Goal: Information Seeking & Learning: Compare options

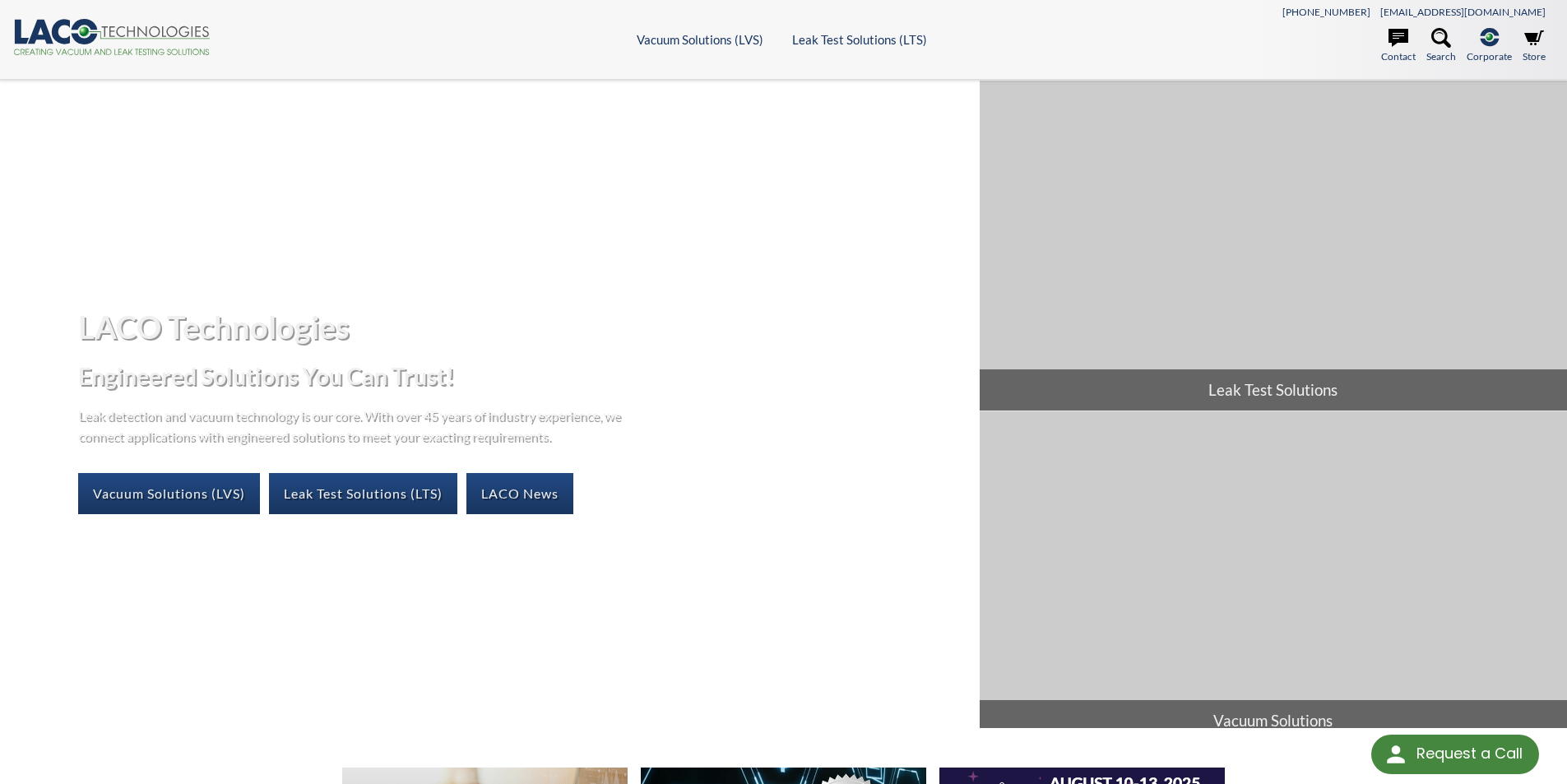
select select "Language Translate Widget"
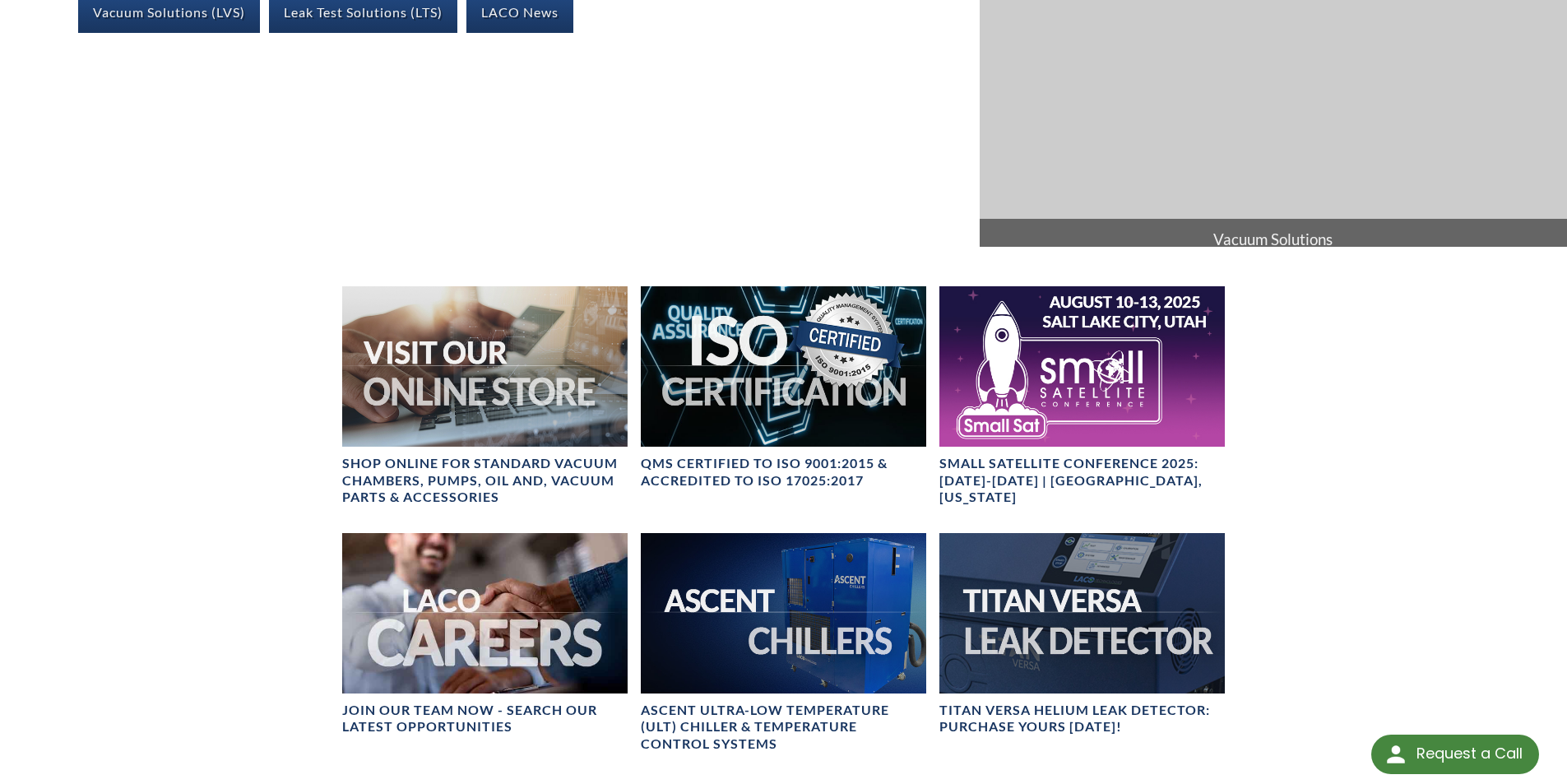
scroll to position [493, 0]
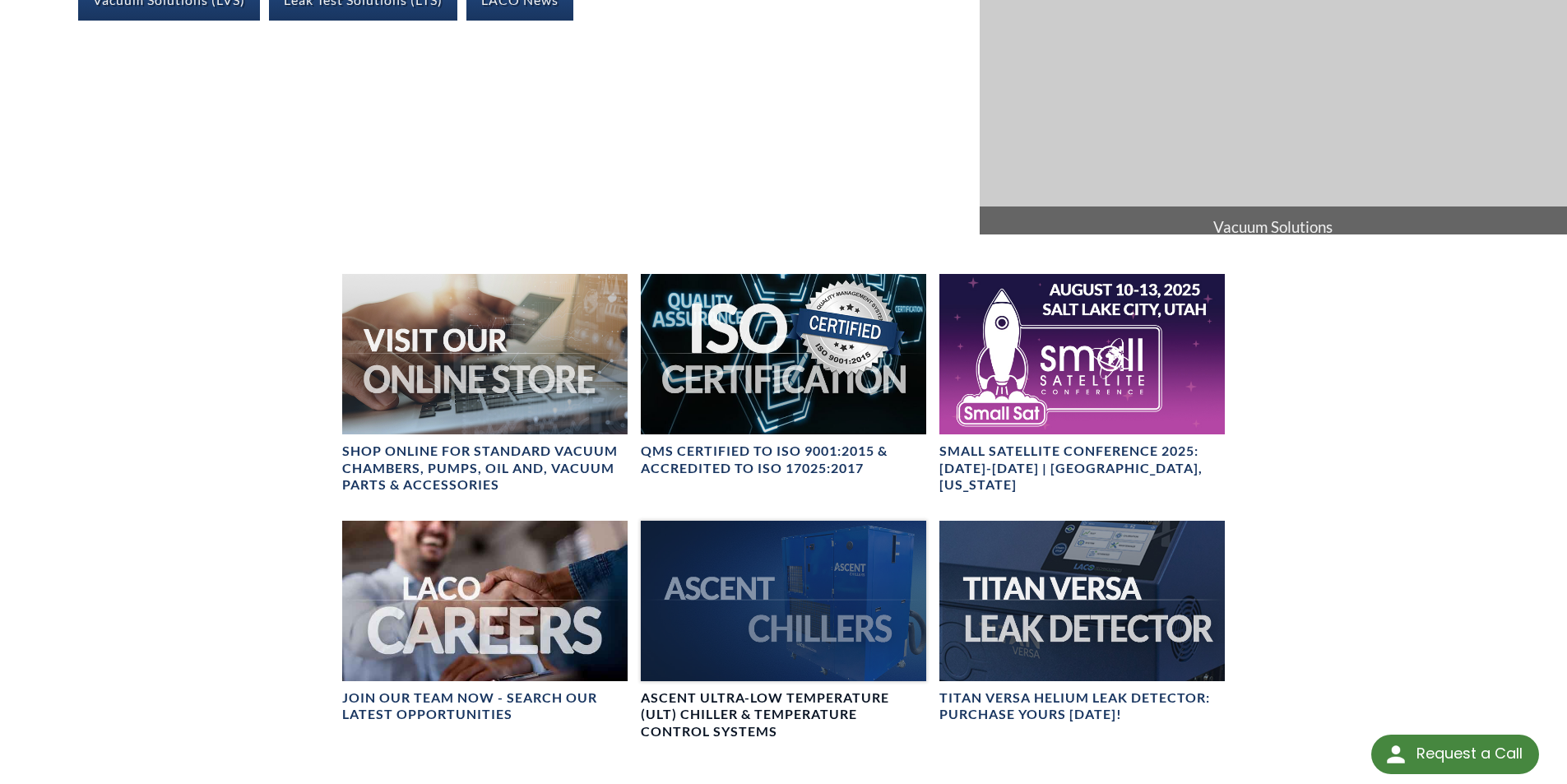
click at [791, 624] on div at bounding box center [784, 600] width 285 height 160
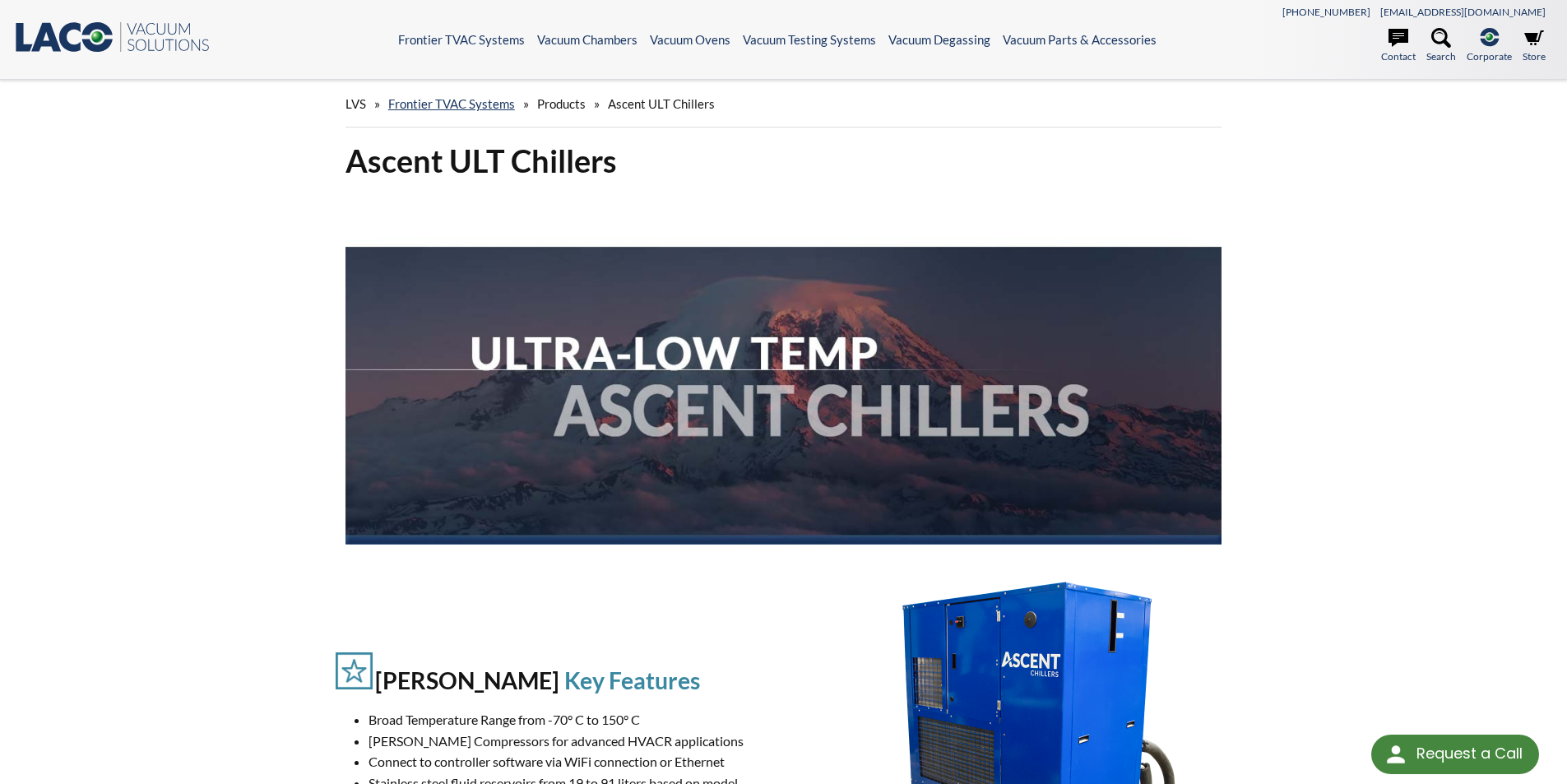
select select "Language Translate Widget"
click at [474, 102] on link "Frontier TVAC Systems" at bounding box center [451, 103] width 127 height 15
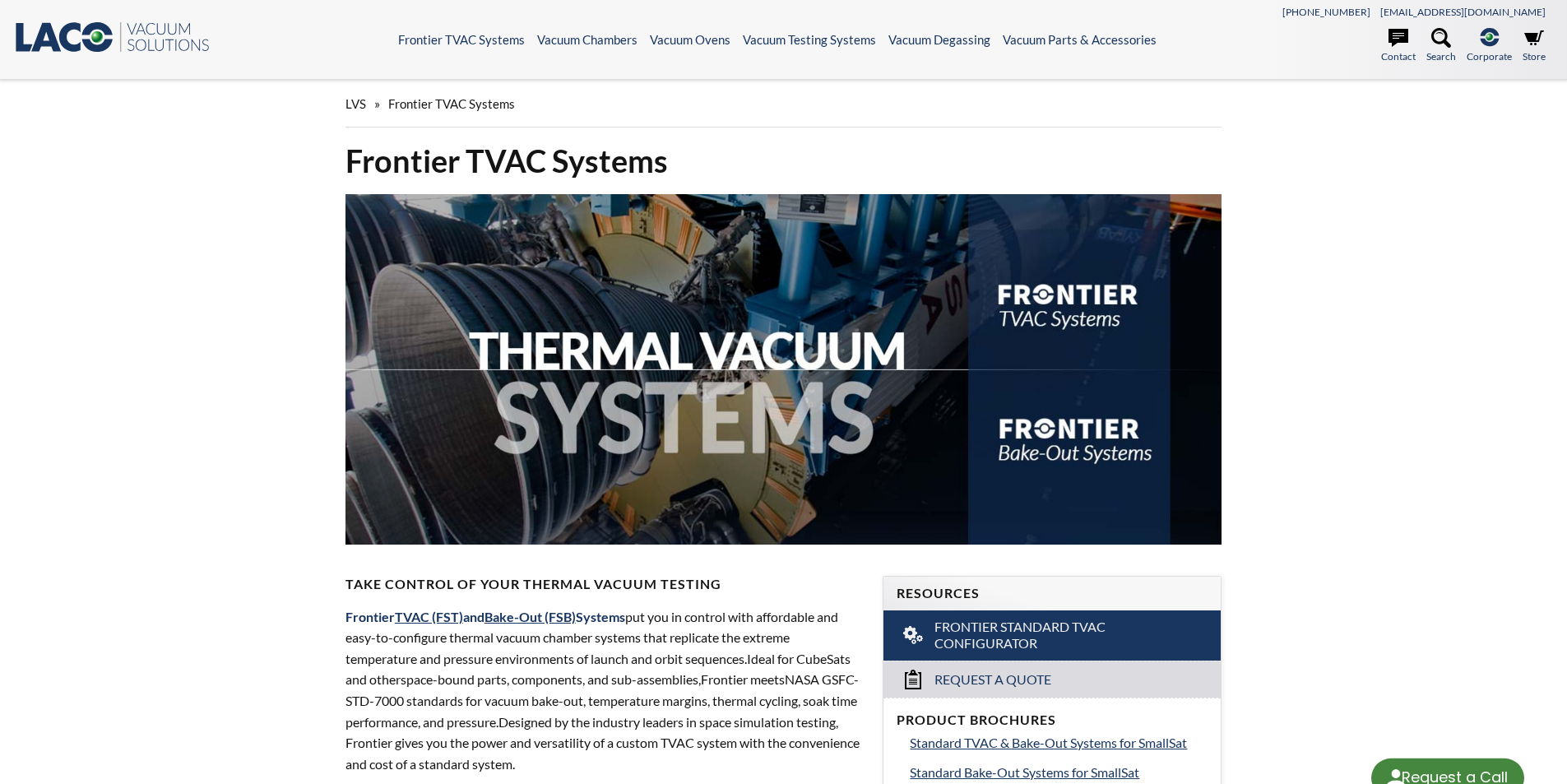
select select "Language Translate Widget"
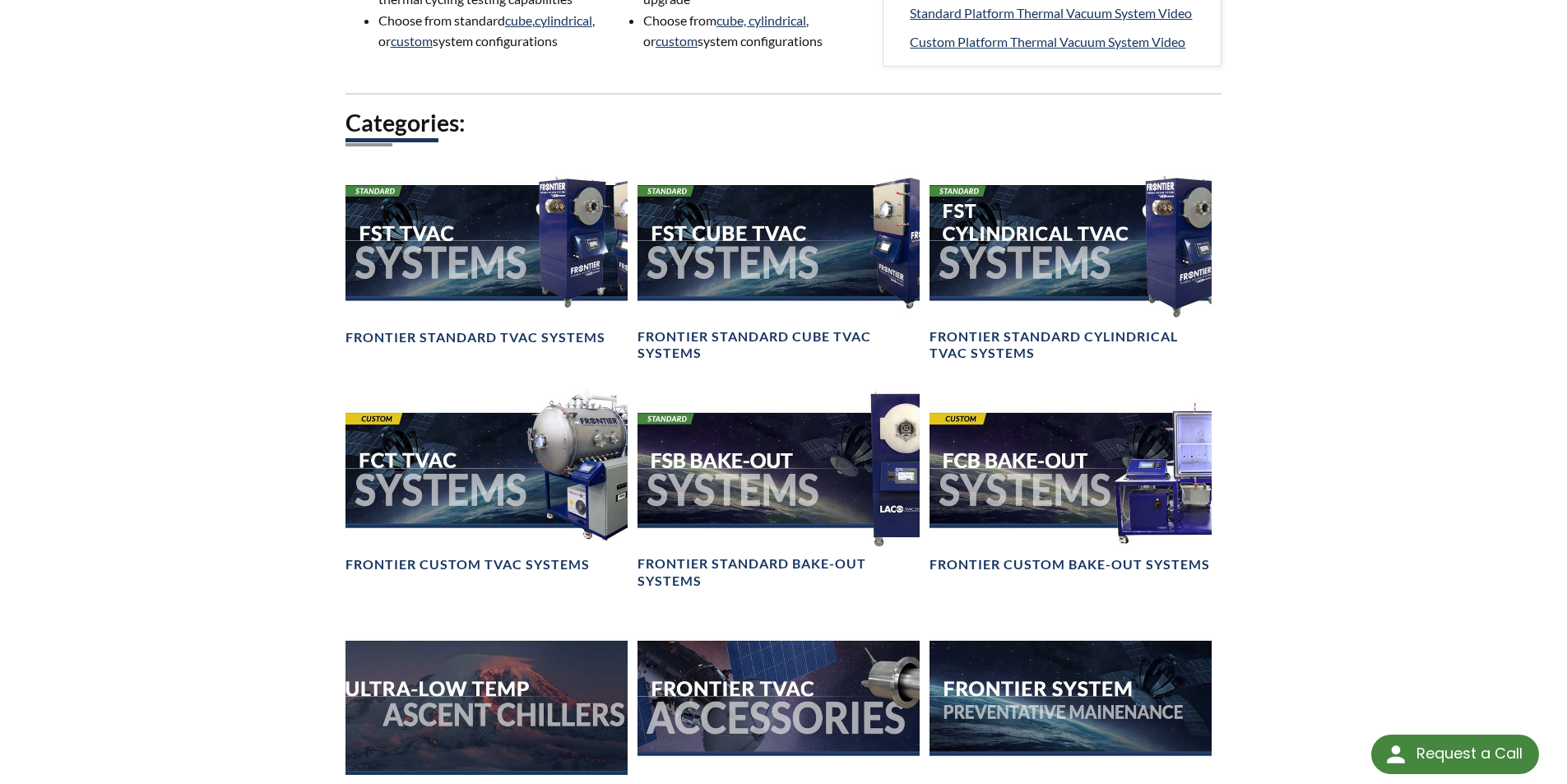
scroll to position [1315, 0]
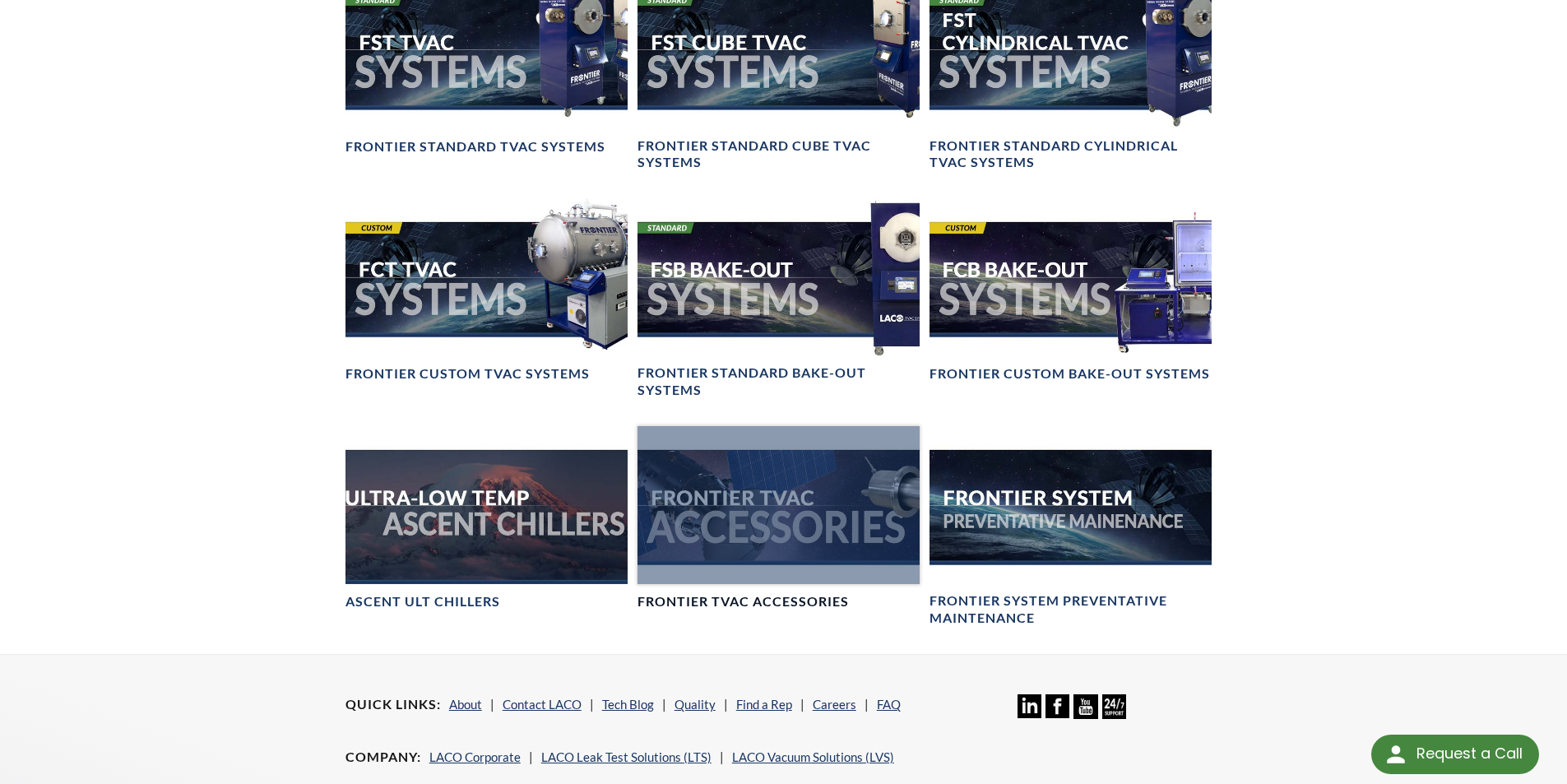
click at [779, 531] on div at bounding box center [779, 505] width 283 height 158
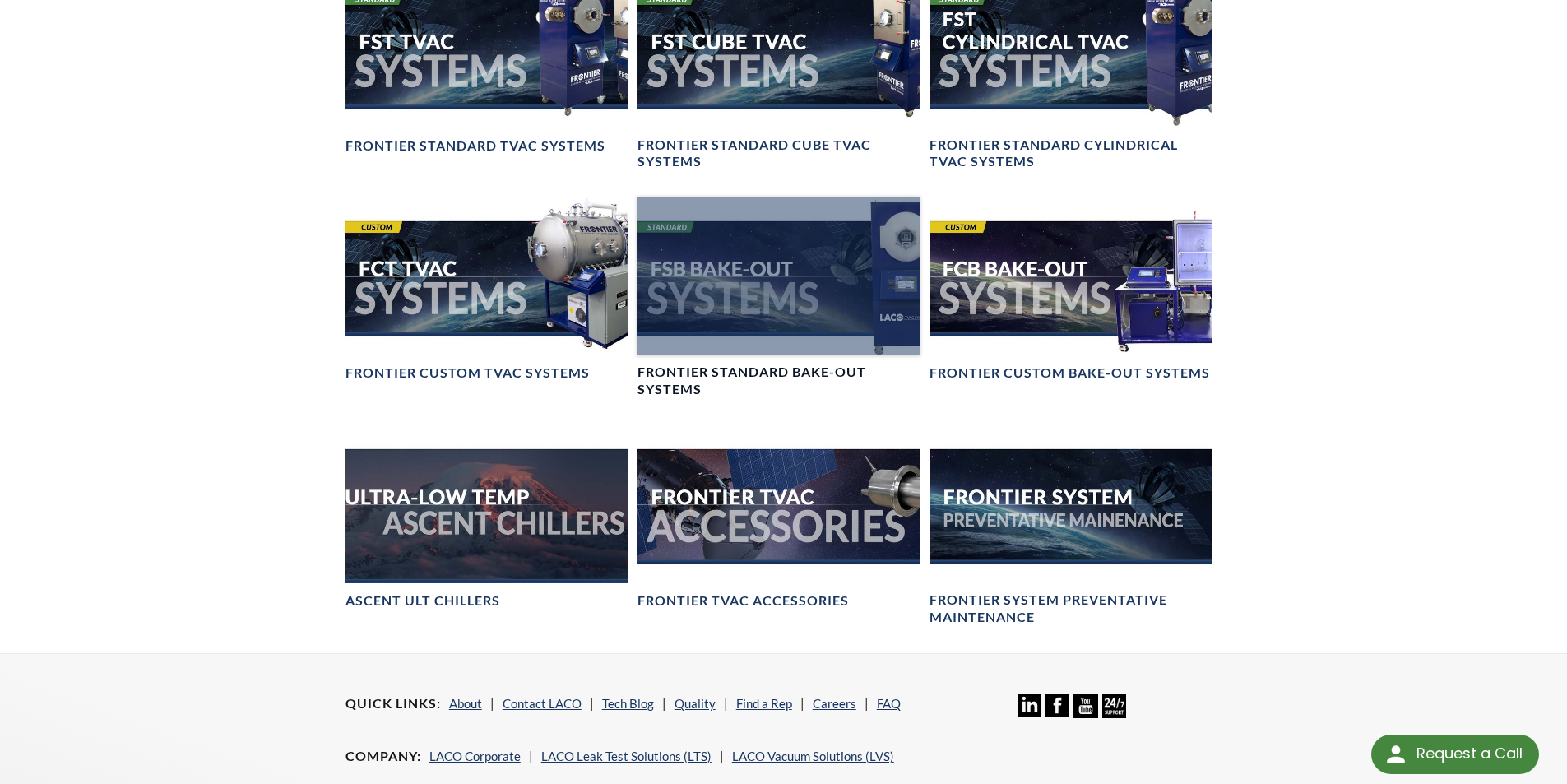
scroll to position [1234, 0]
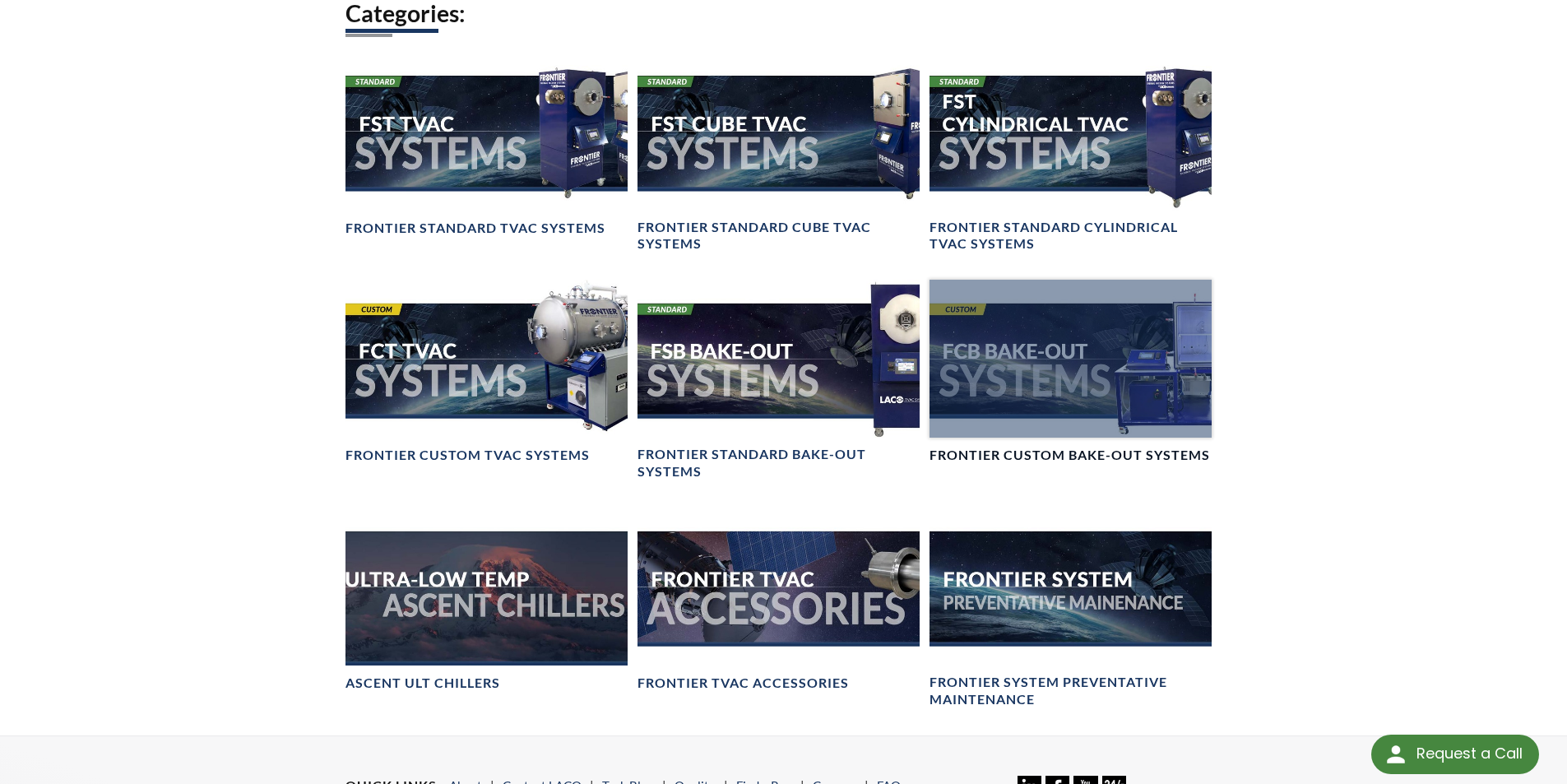
click at [1021, 417] on div at bounding box center [1071, 359] width 283 height 158
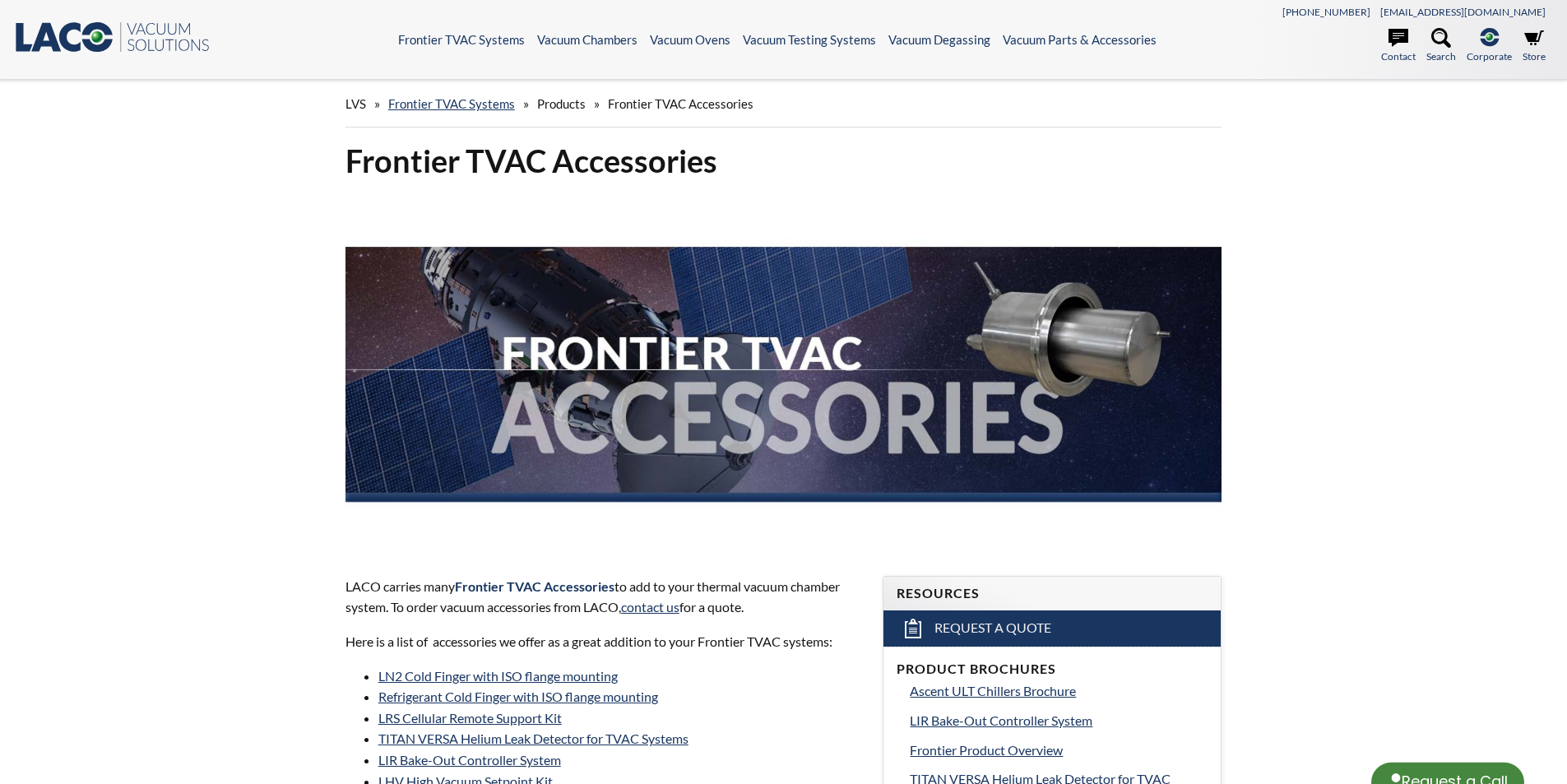
select select "Language Translate Widget"
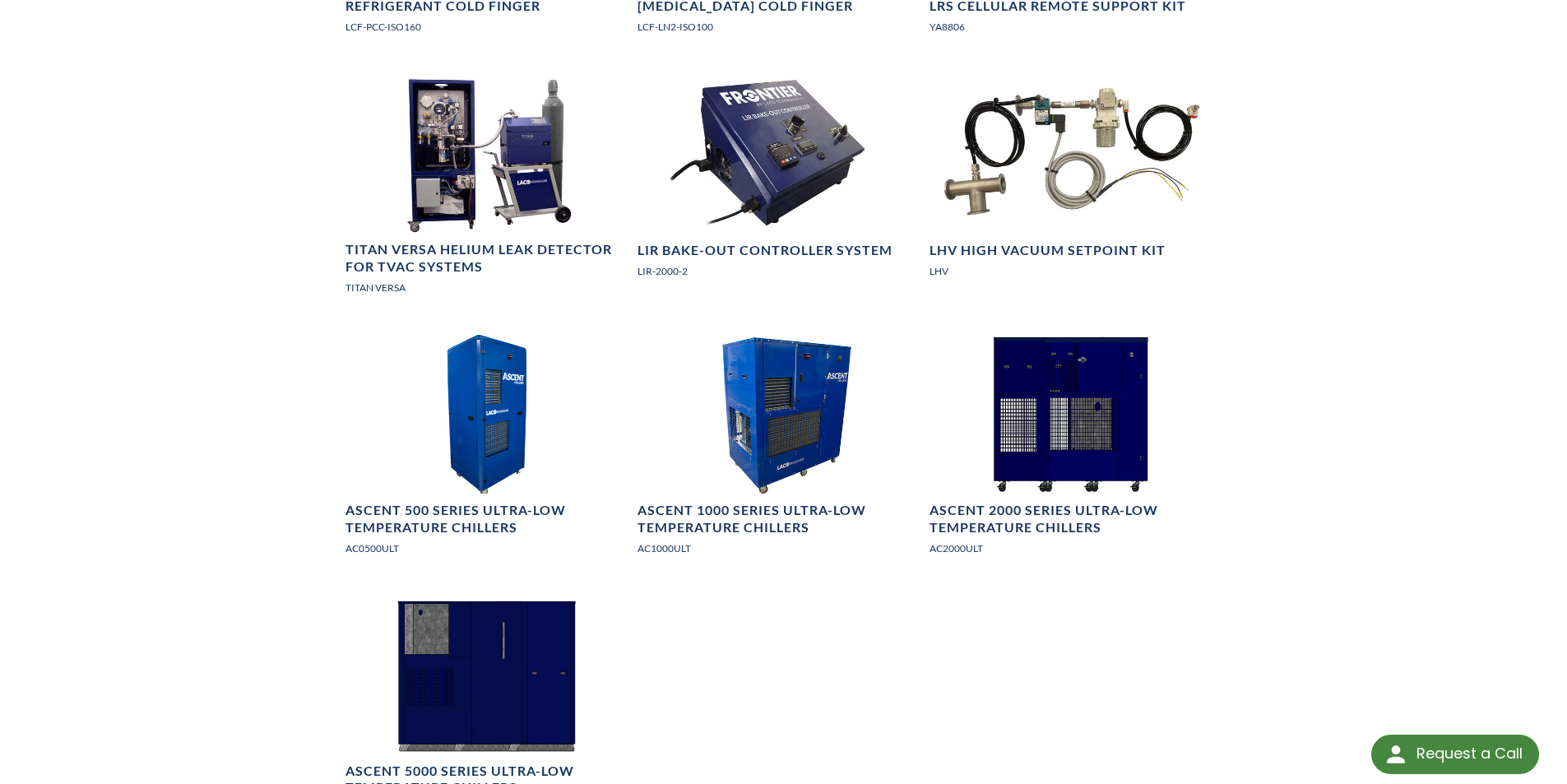
scroll to position [1644, 0]
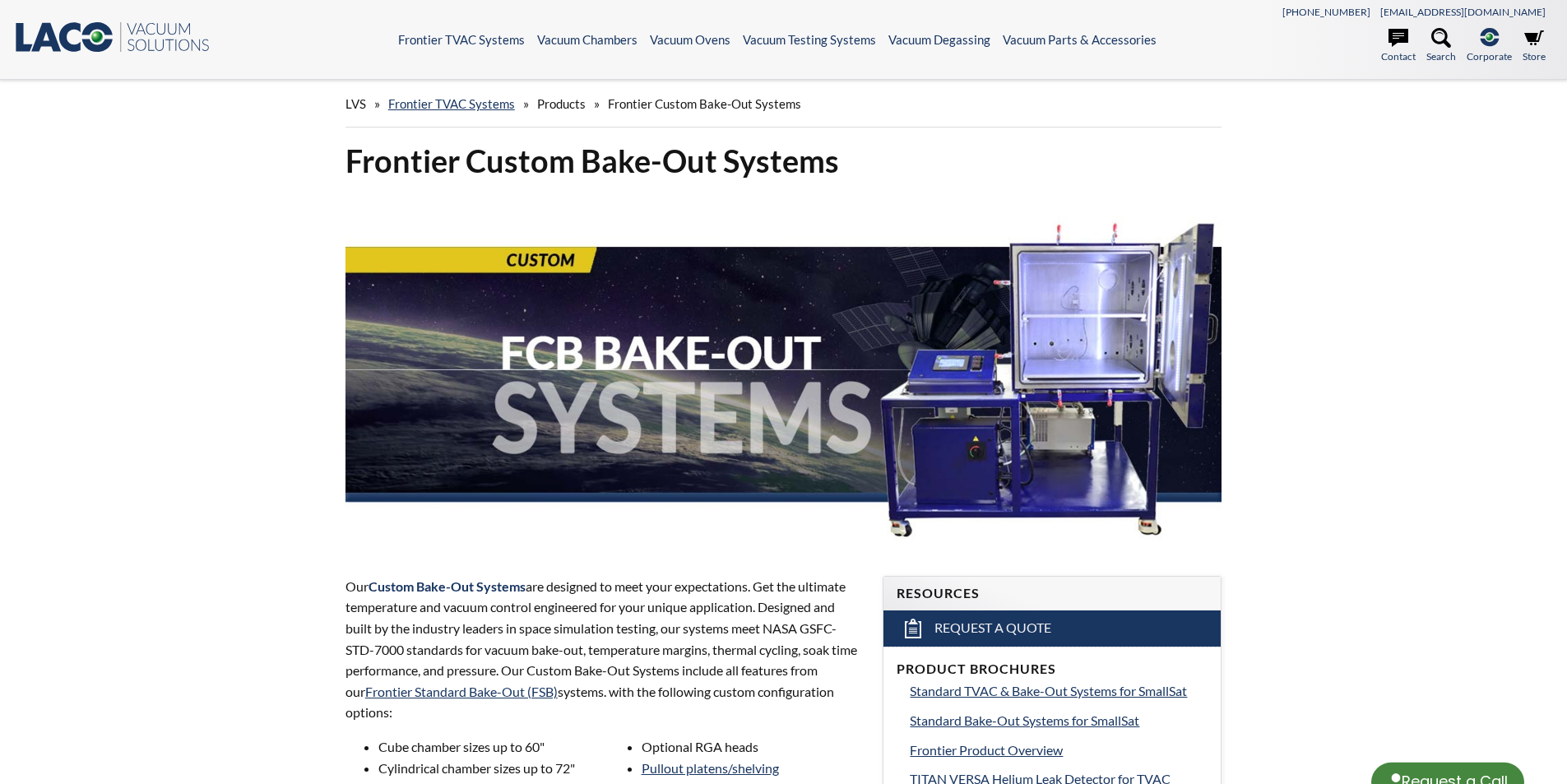
select select "Language Translate Widget"
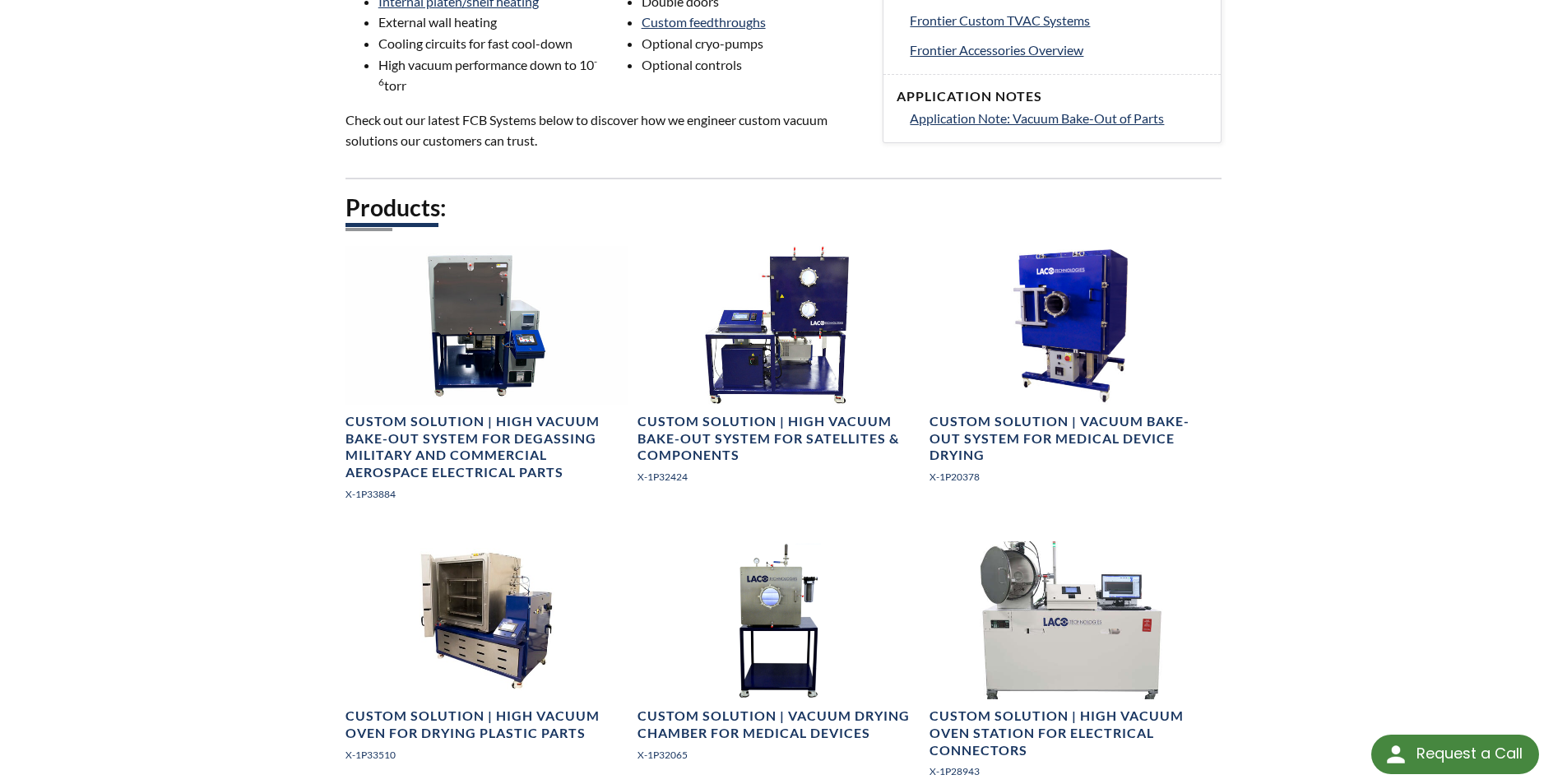
scroll to position [822, 0]
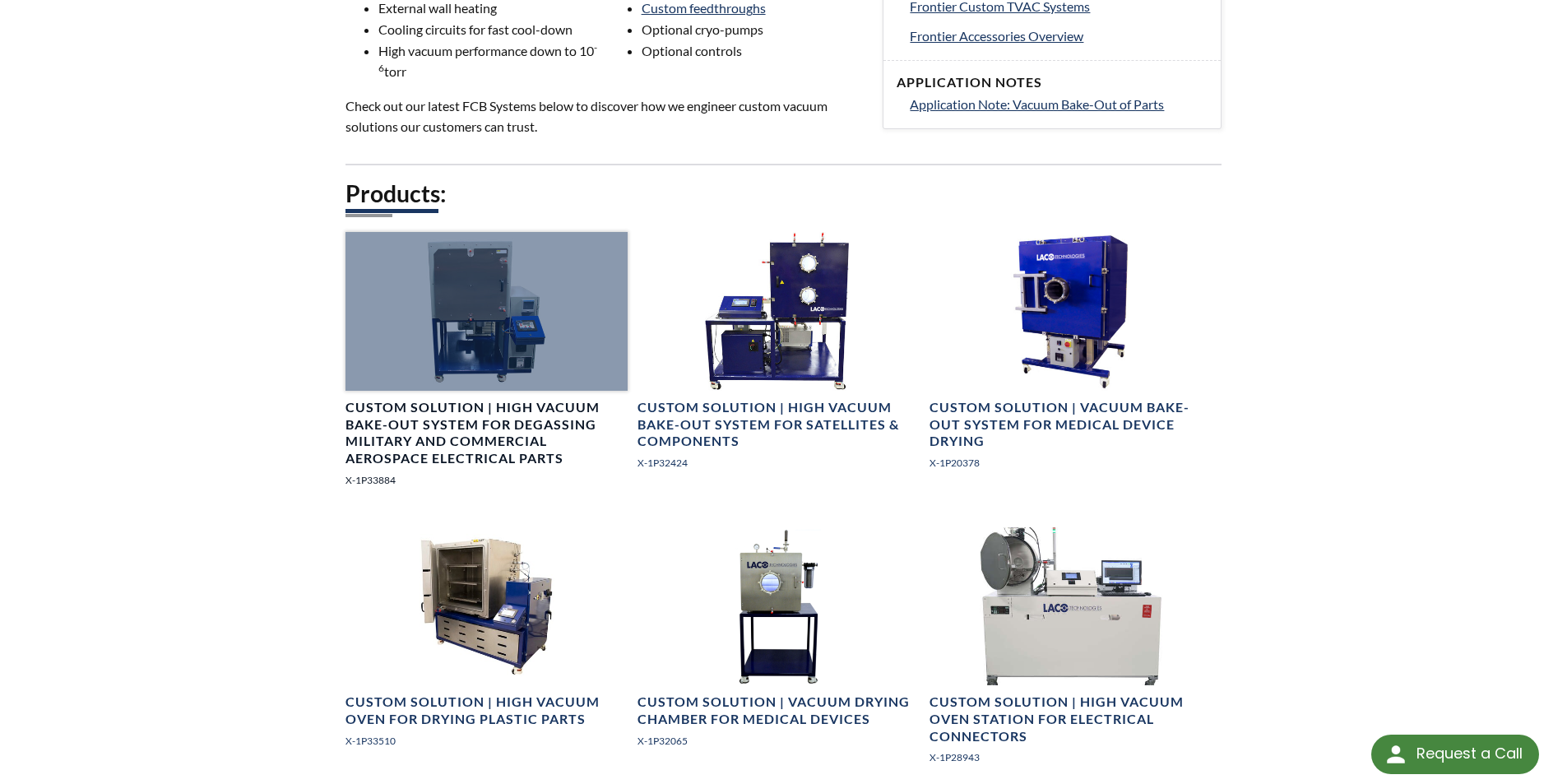
click at [463, 351] on div at bounding box center [486, 311] width 283 height 158
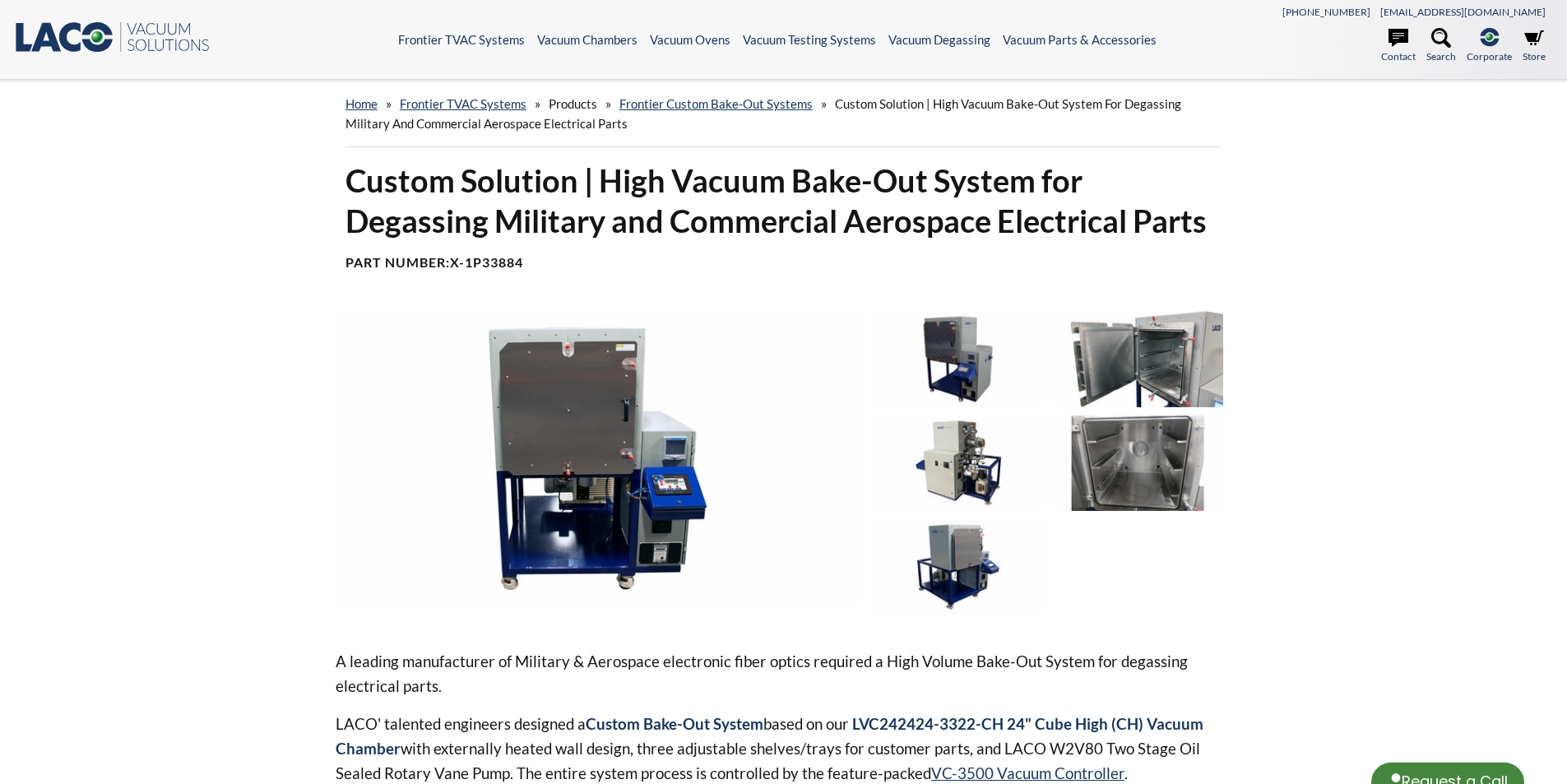
select select "Language Translate Widget"
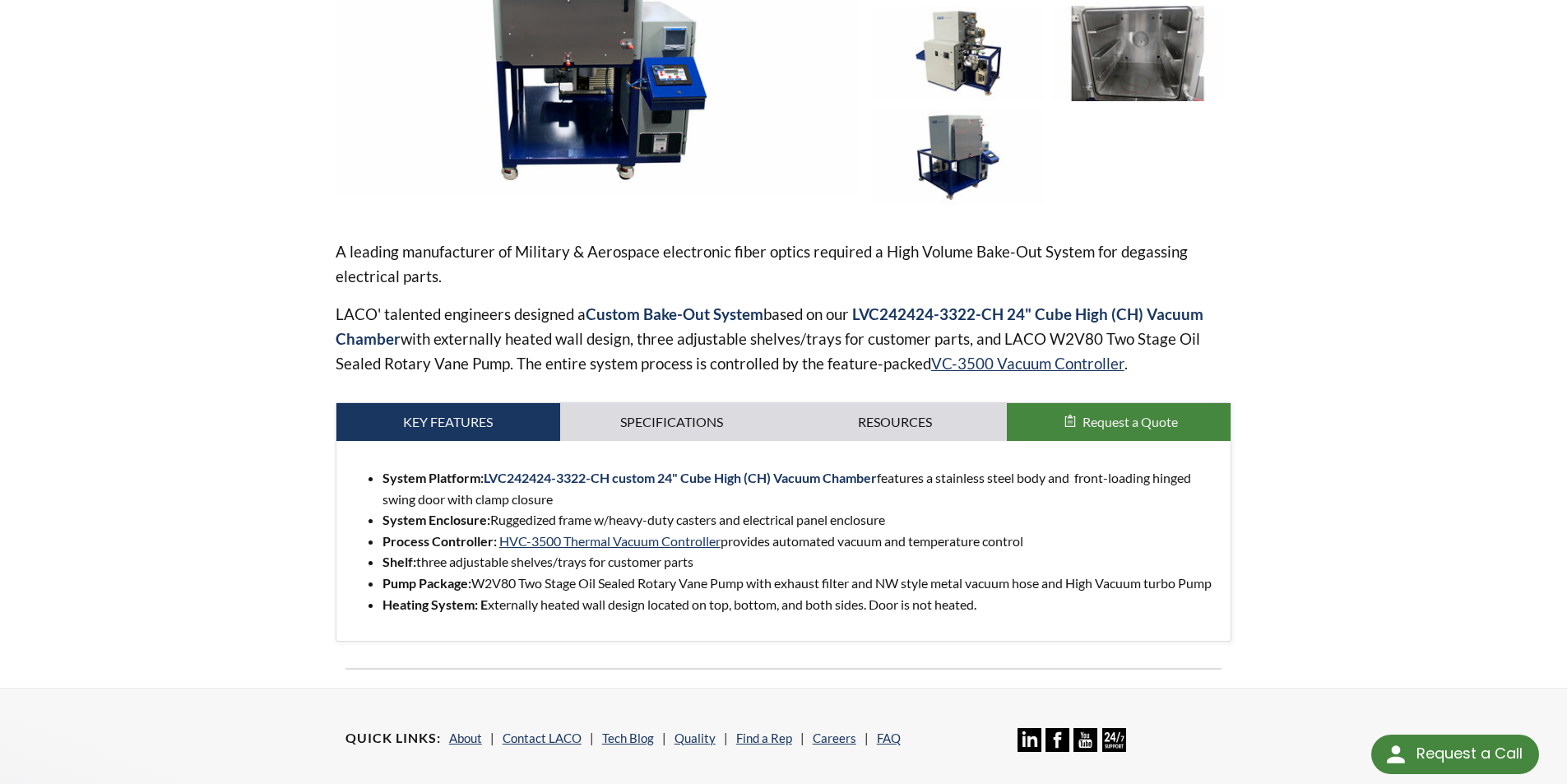
scroll to position [411, 0]
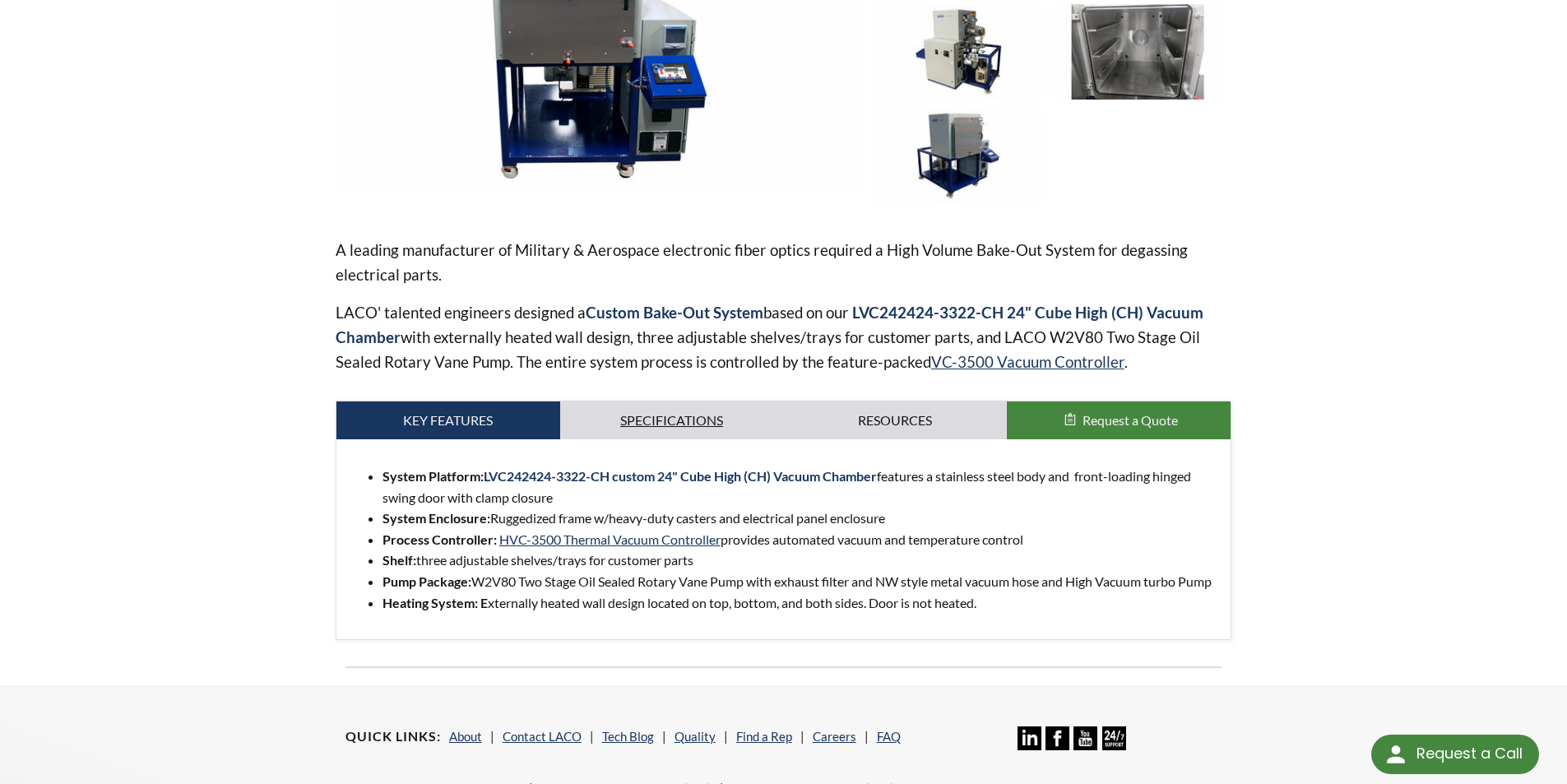
click at [709, 424] on link "Specifications" at bounding box center [673, 420] width 224 height 38
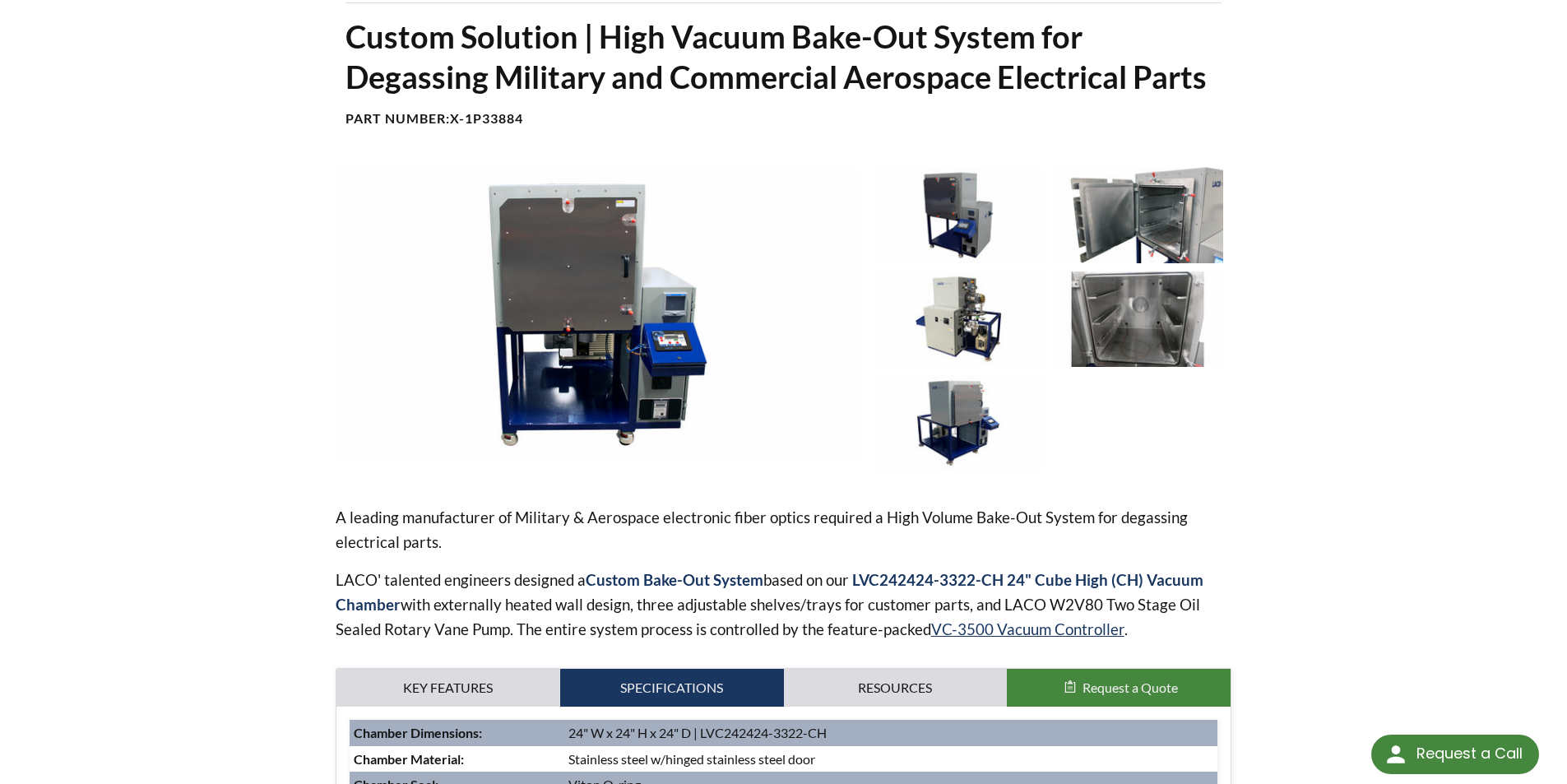
scroll to position [117, 0]
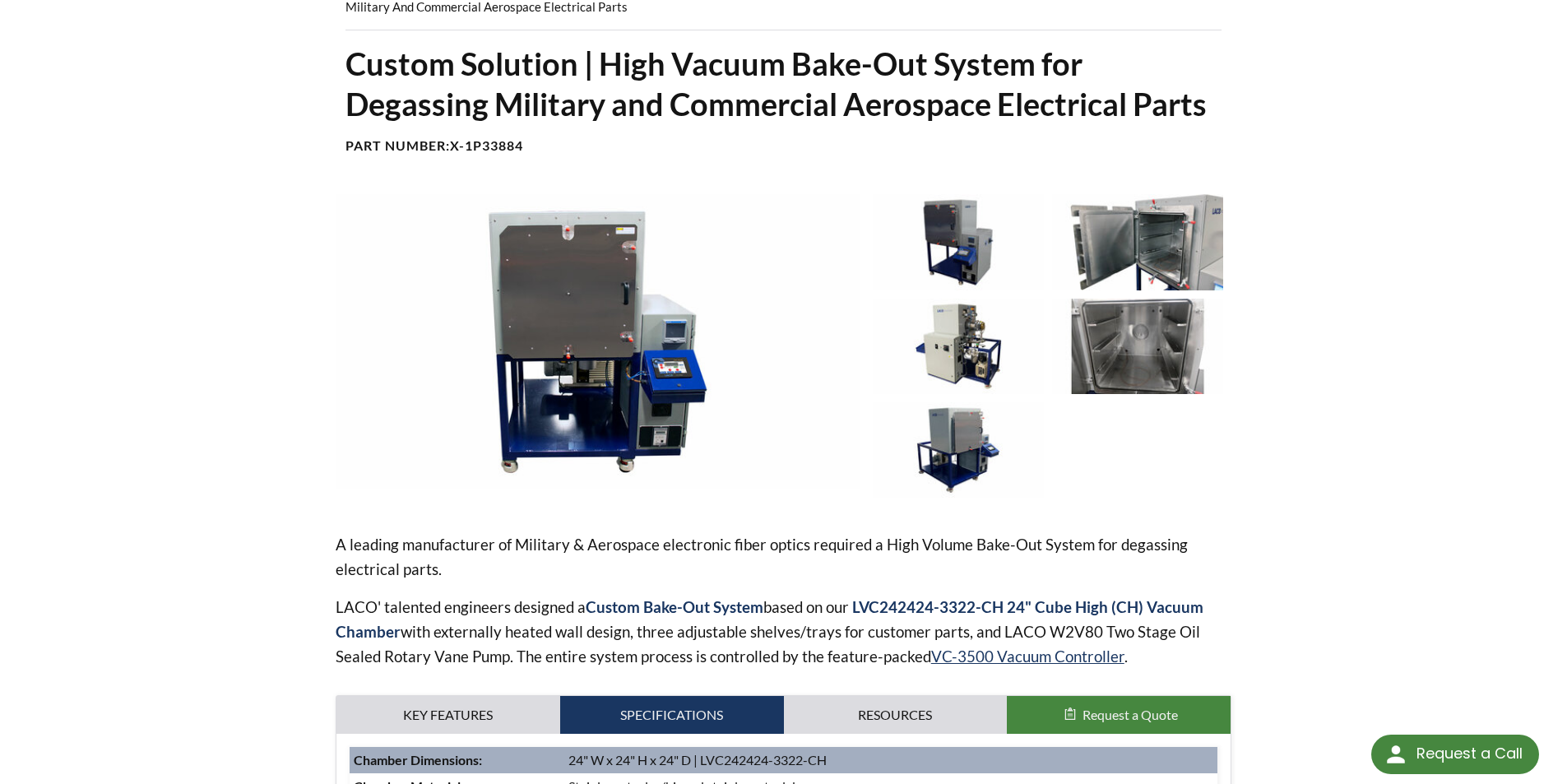
click at [957, 345] on img at bounding box center [958, 346] width 171 height 95
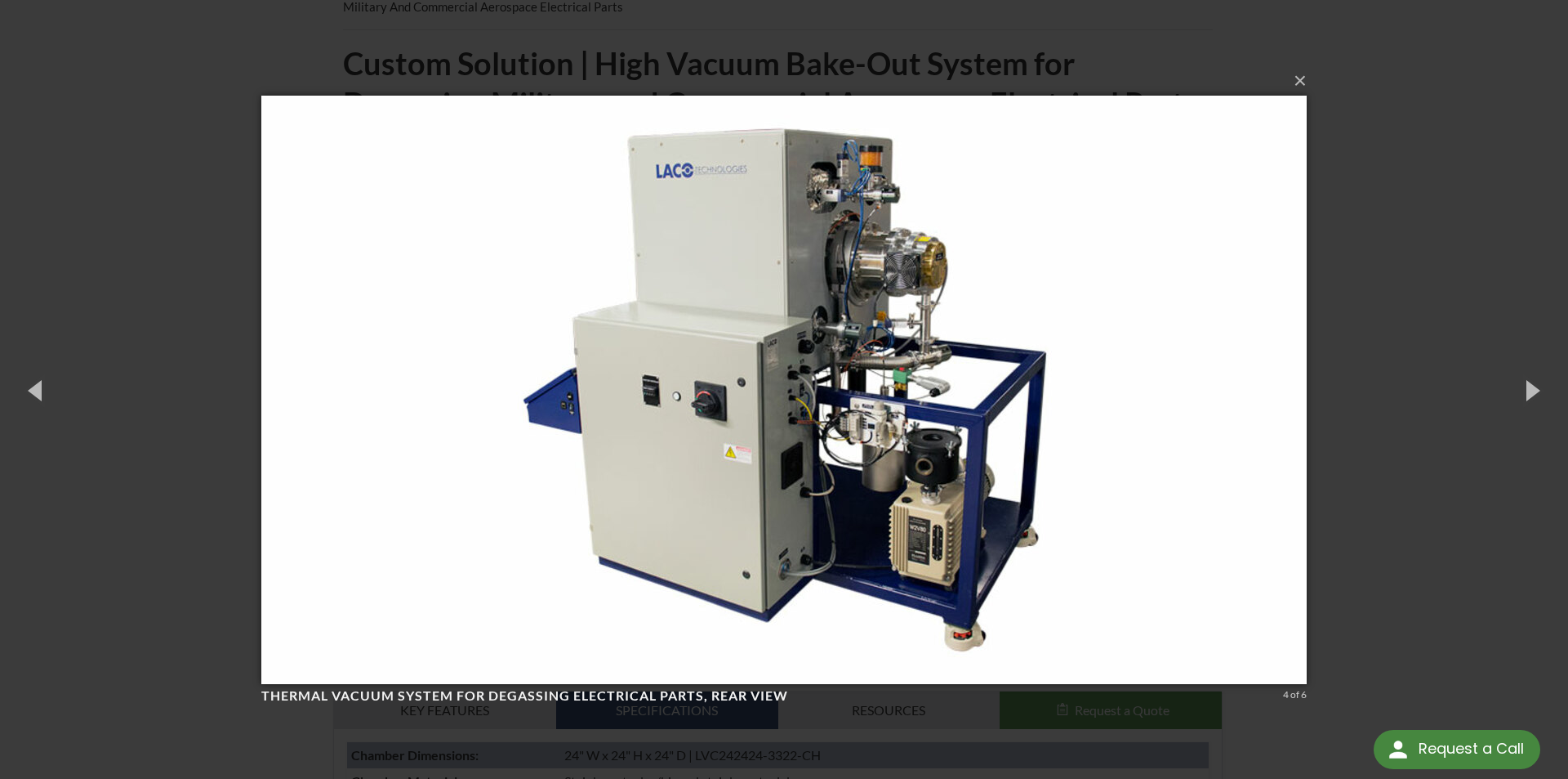
click at [1400, 296] on div "× Thermal Vacuum System for Degassing Electrical Parts, rear view 4 of 6 Loadin…" at bounding box center [784, 389] width 1568 height 779
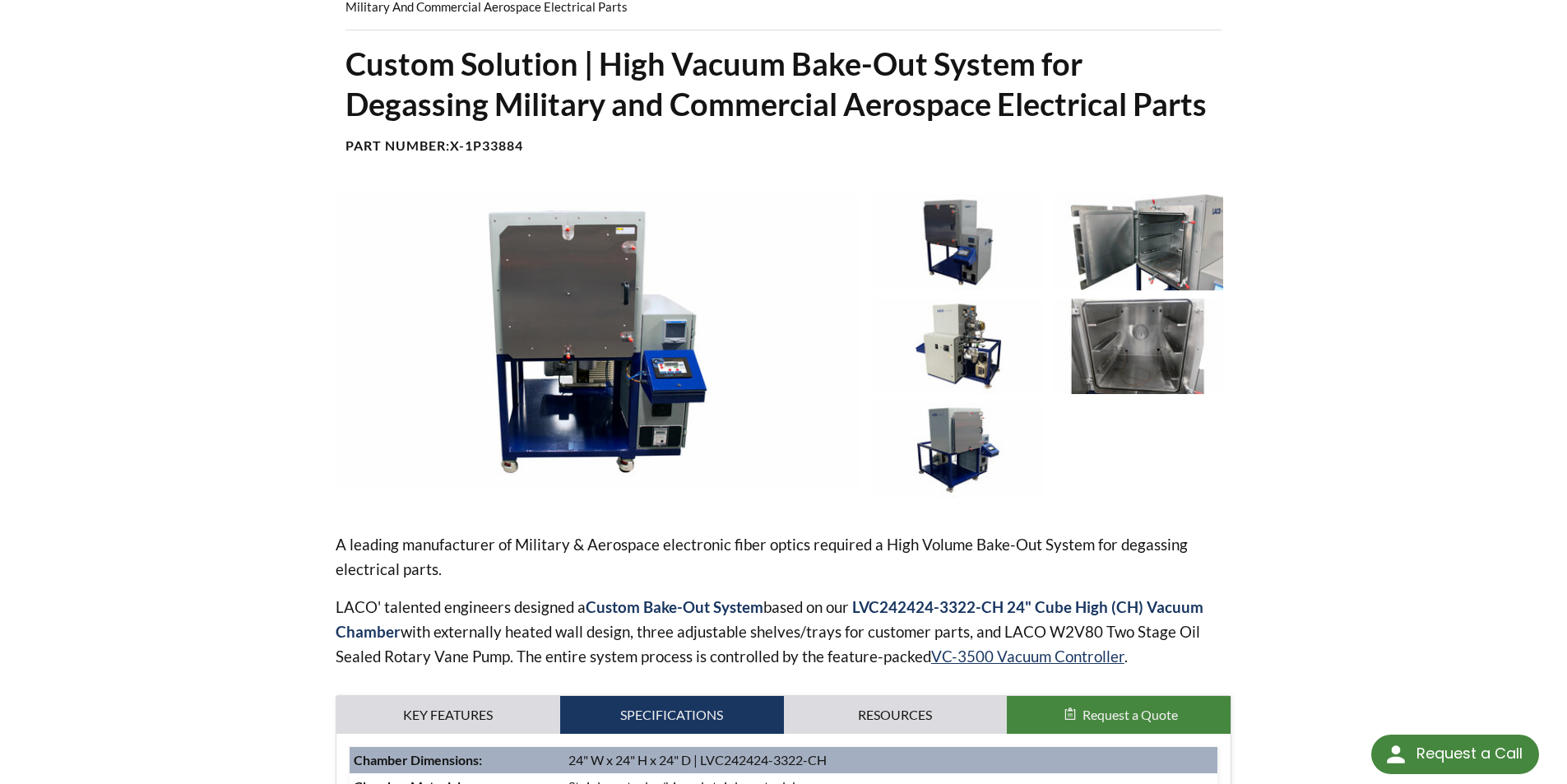
click at [956, 456] on img at bounding box center [958, 449] width 171 height 95
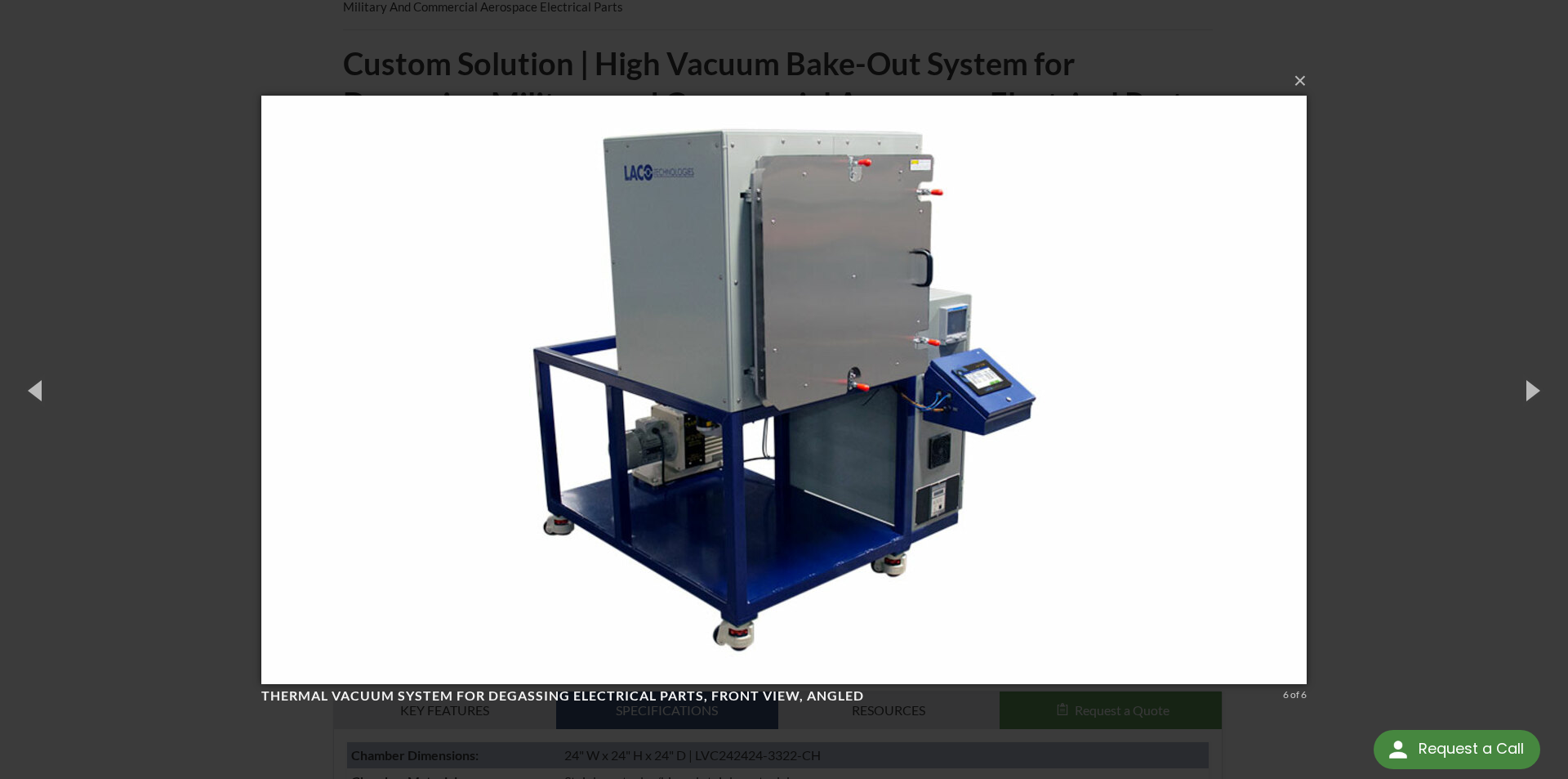
click at [1238, 358] on img at bounding box center [784, 390] width 1046 height 654
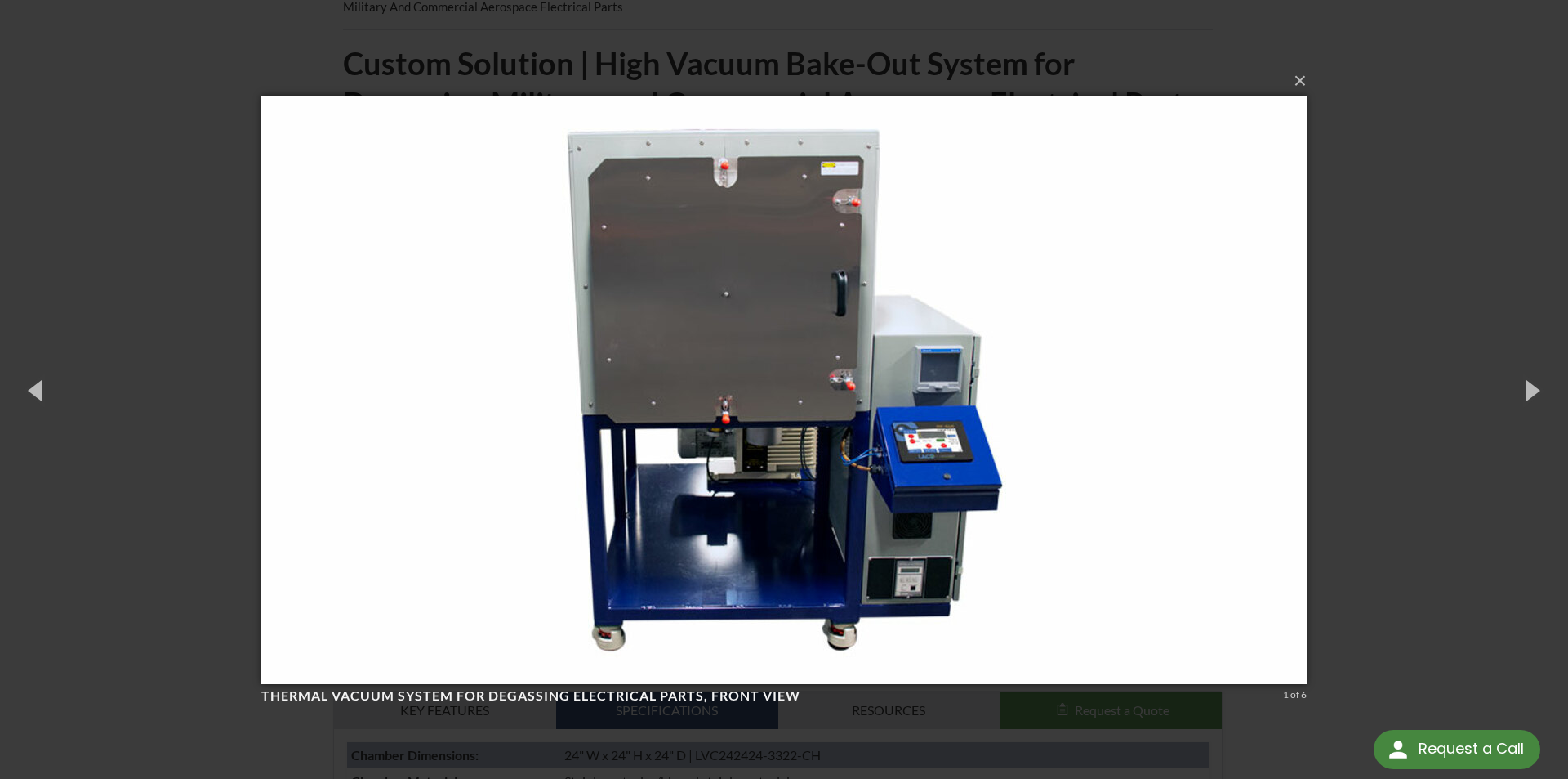
click at [1352, 282] on div "× Thermal Vacuum System for Degassing Electrical Parts, front view 1 of 6 Loadi…" at bounding box center [784, 389] width 1568 height 779
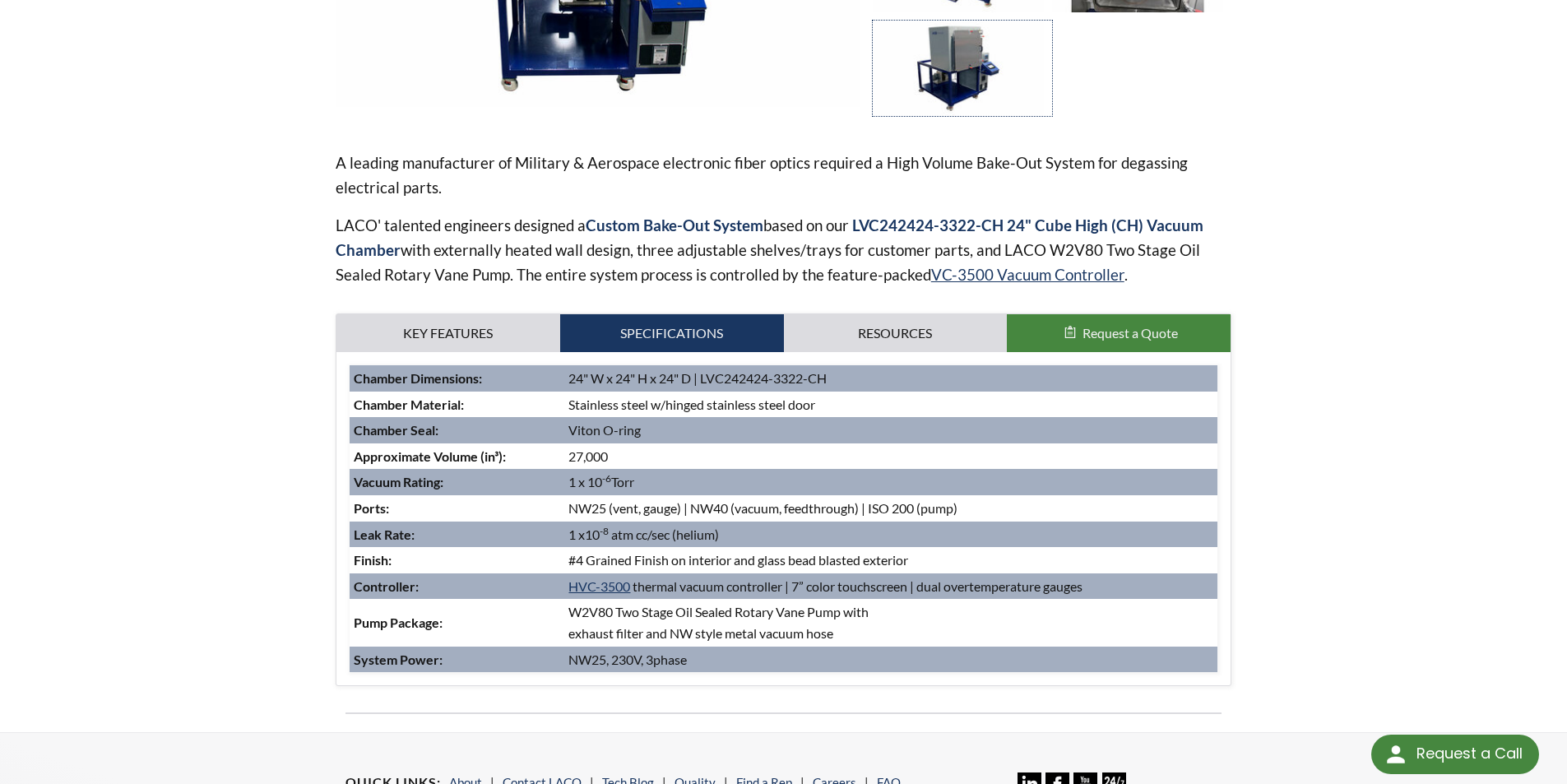
scroll to position [446, 0]
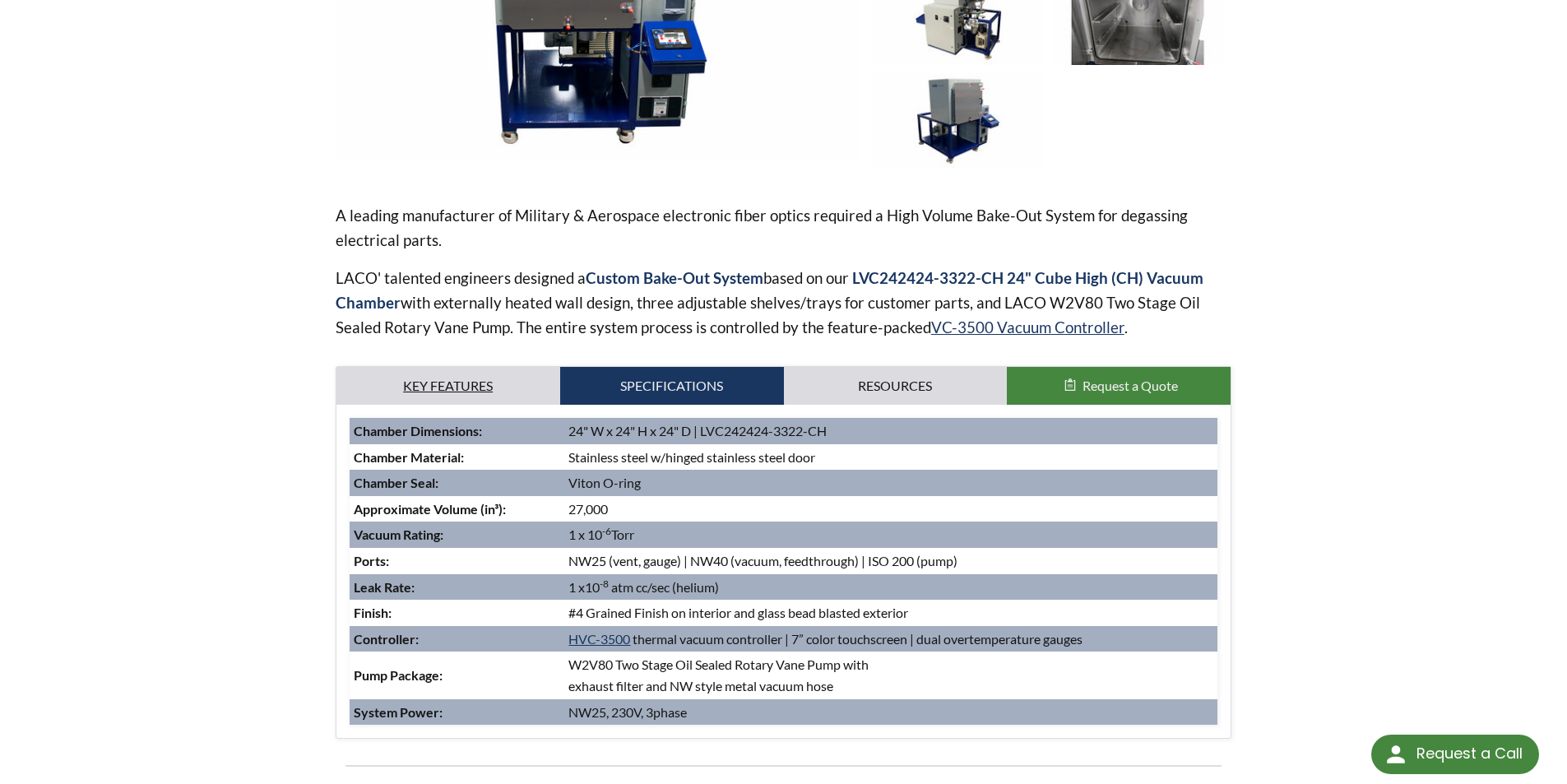
click at [442, 387] on link "Key Features" at bounding box center [449, 385] width 224 height 38
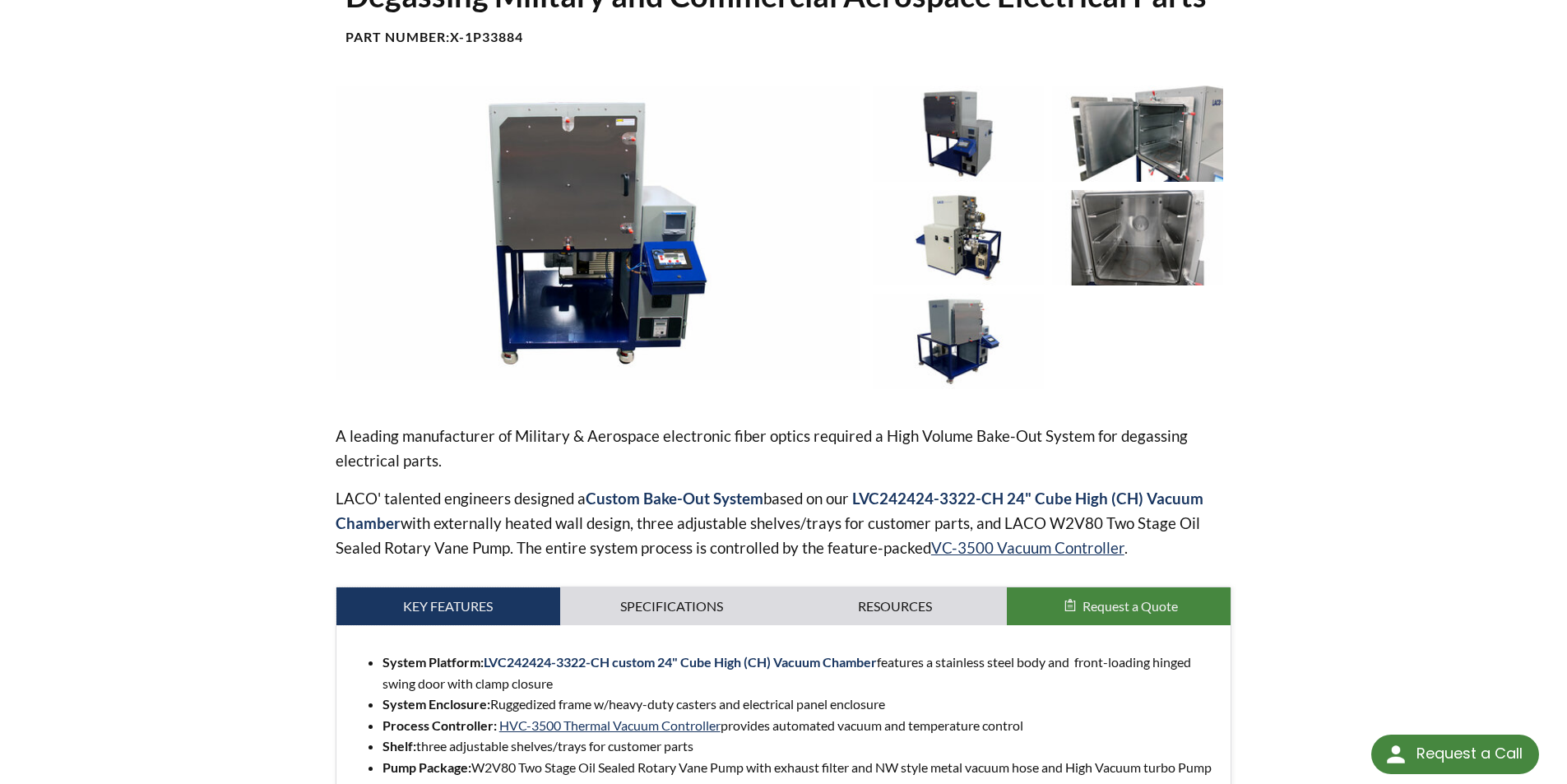
scroll to position [199, 0]
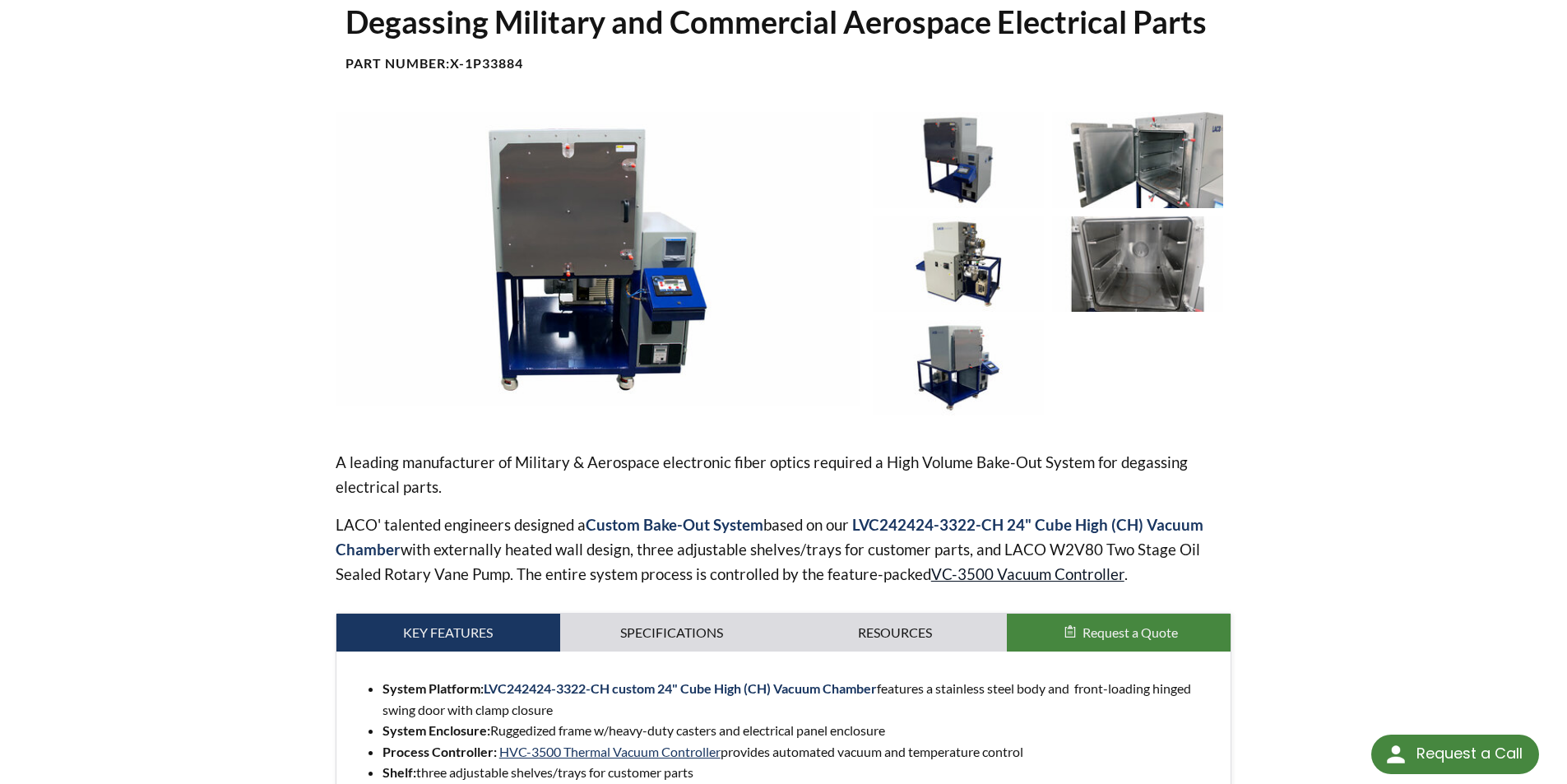
click at [975, 572] on link "VC-3500 Vacuum Controller" at bounding box center [1027, 573] width 193 height 19
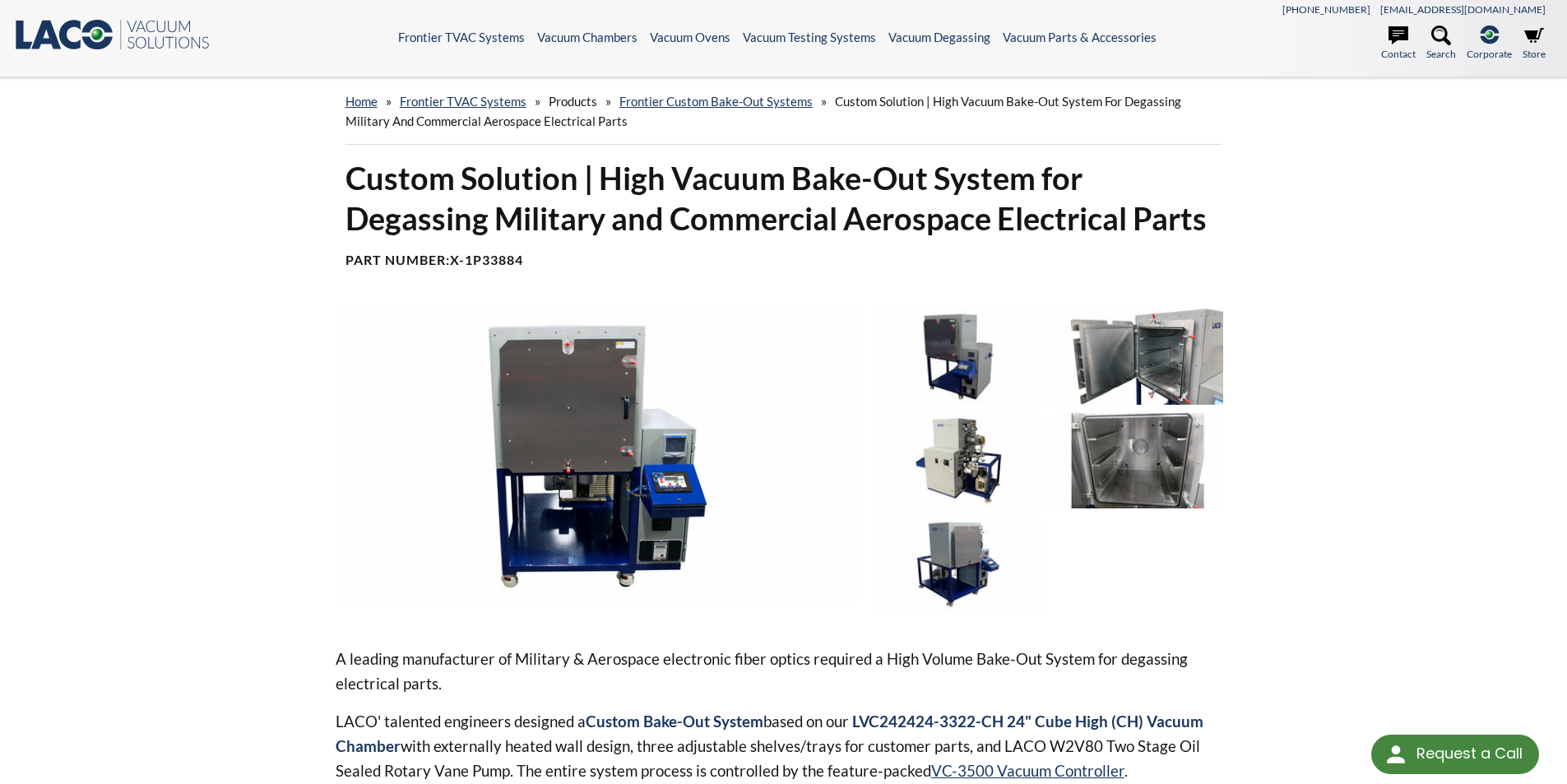
scroll to position [0, 0]
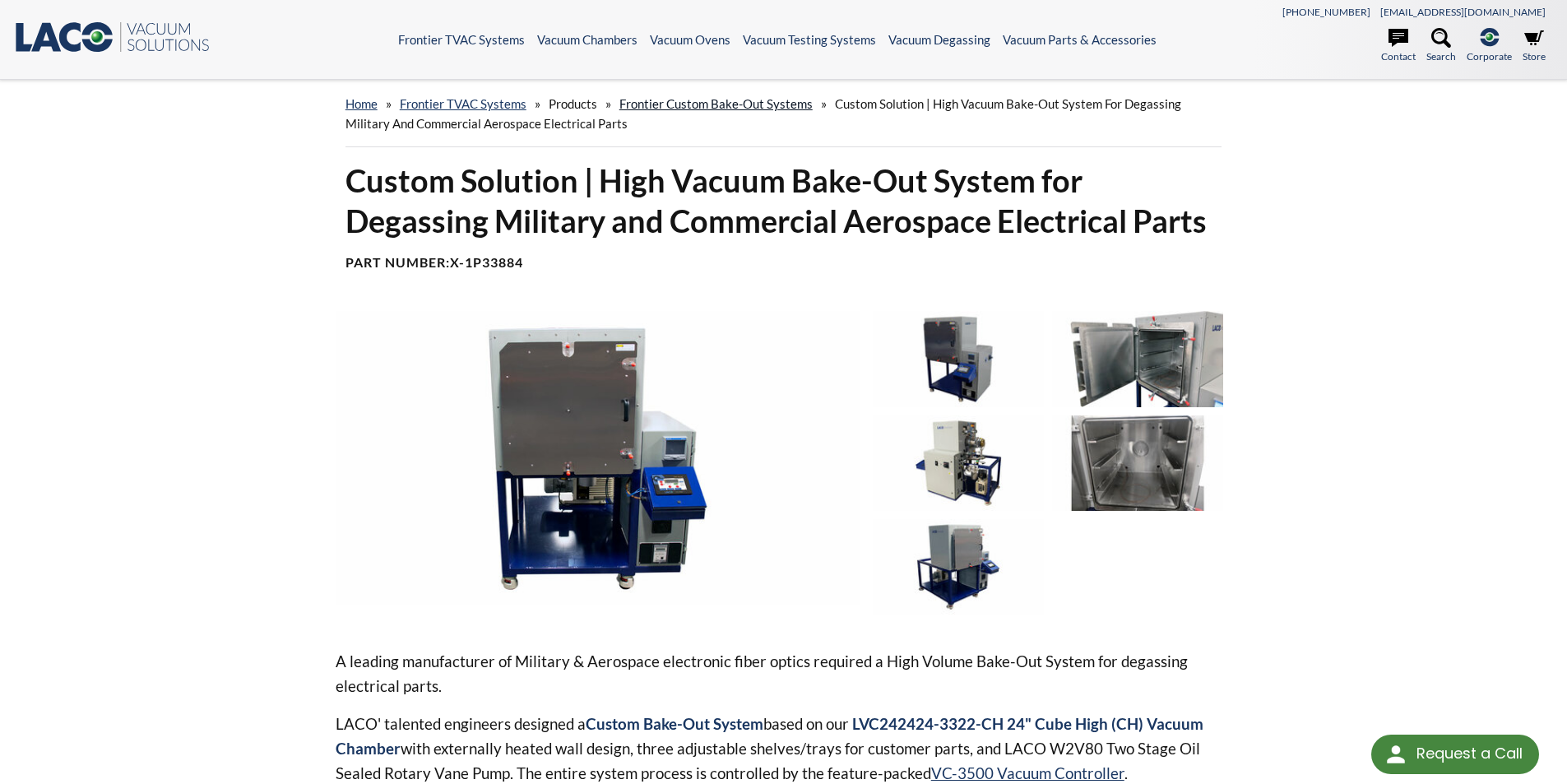
click at [735, 109] on link "Frontier Custom Bake-Out Systems" at bounding box center [715, 103] width 193 height 15
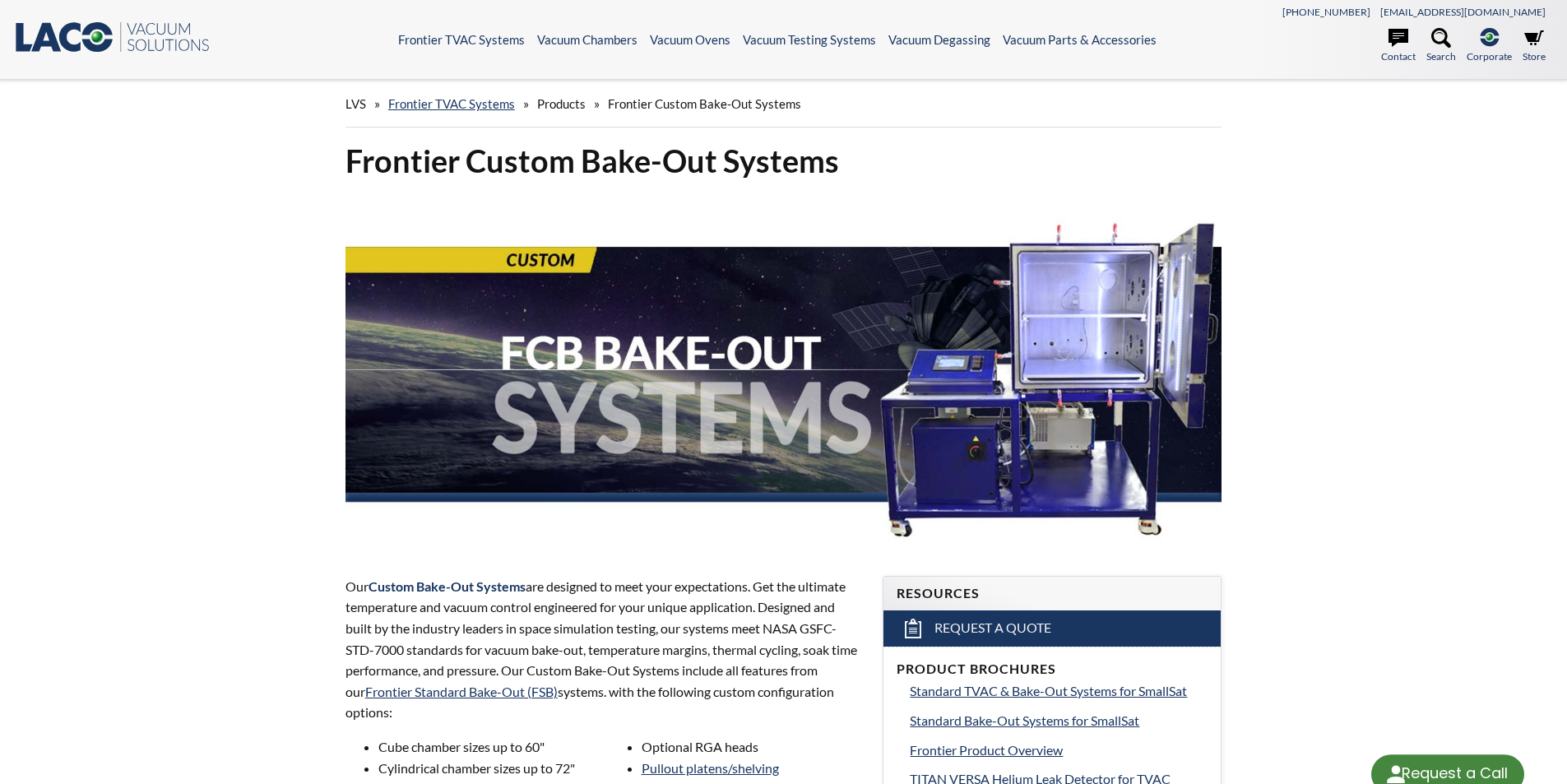
select select "Language Translate Widget"
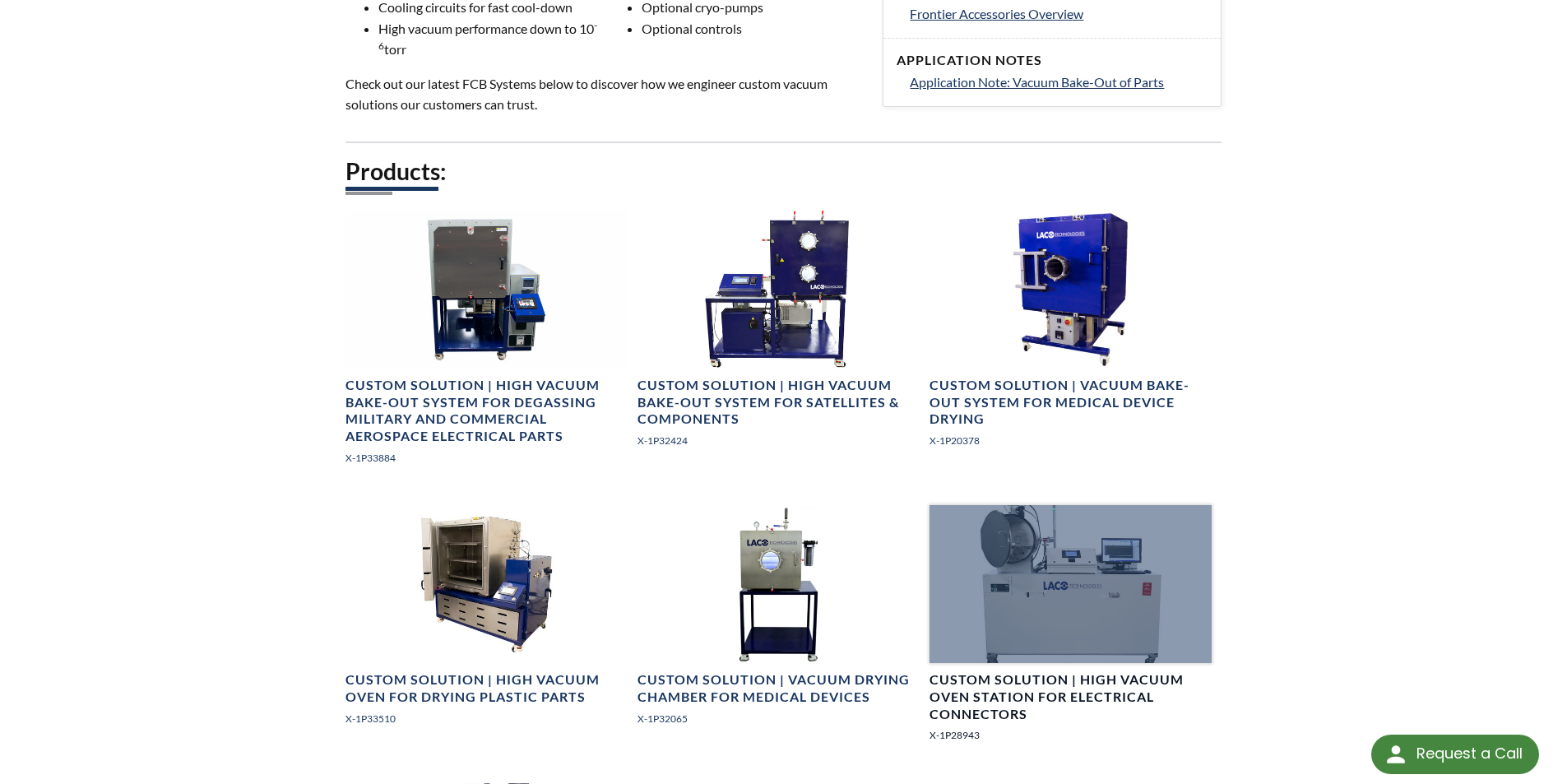
scroll to position [822, 0]
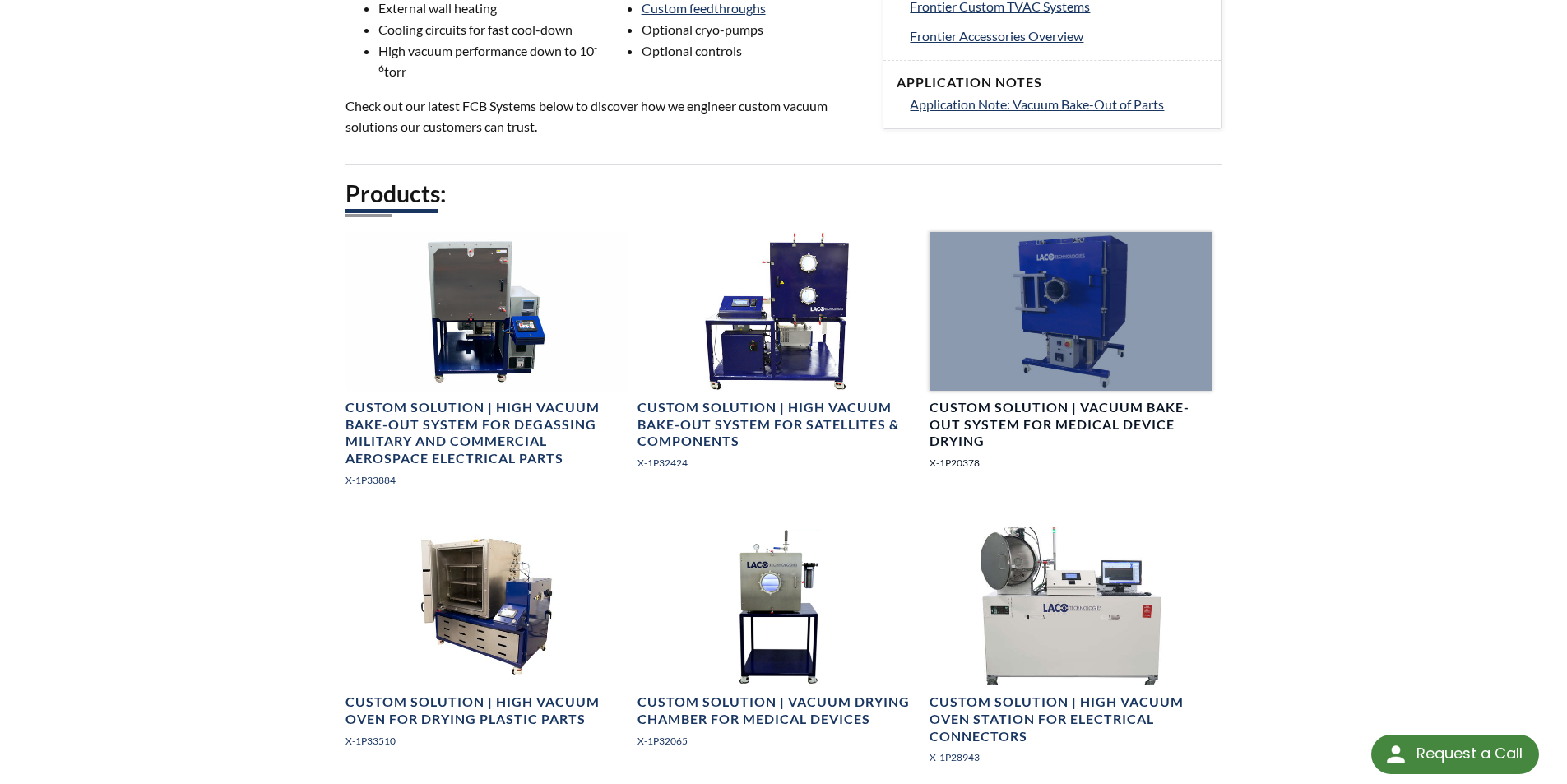
click at [1041, 317] on div at bounding box center [1071, 311] width 283 height 158
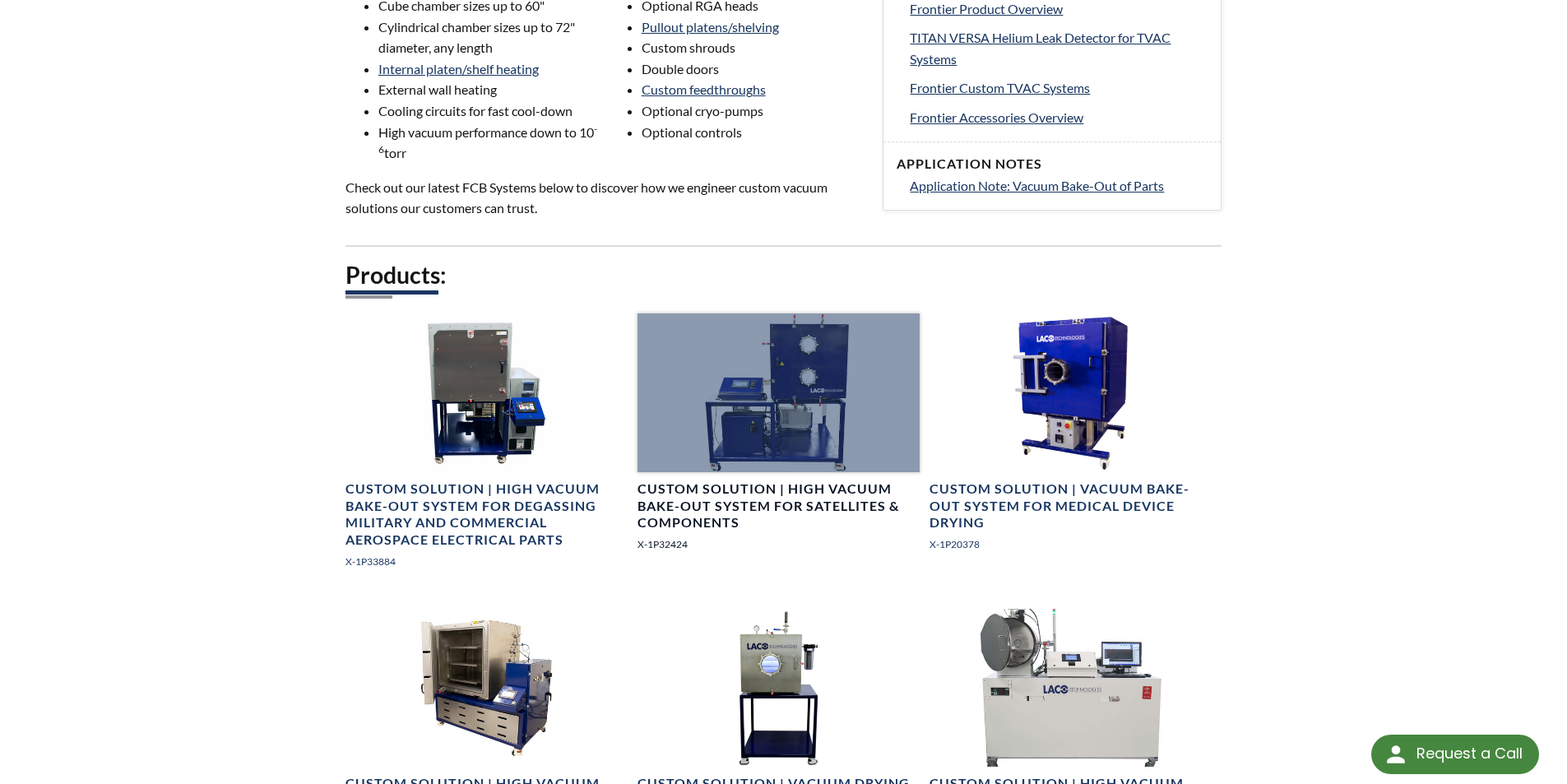
scroll to position [740, 0]
click at [742, 403] on div at bounding box center [779, 393] width 283 height 158
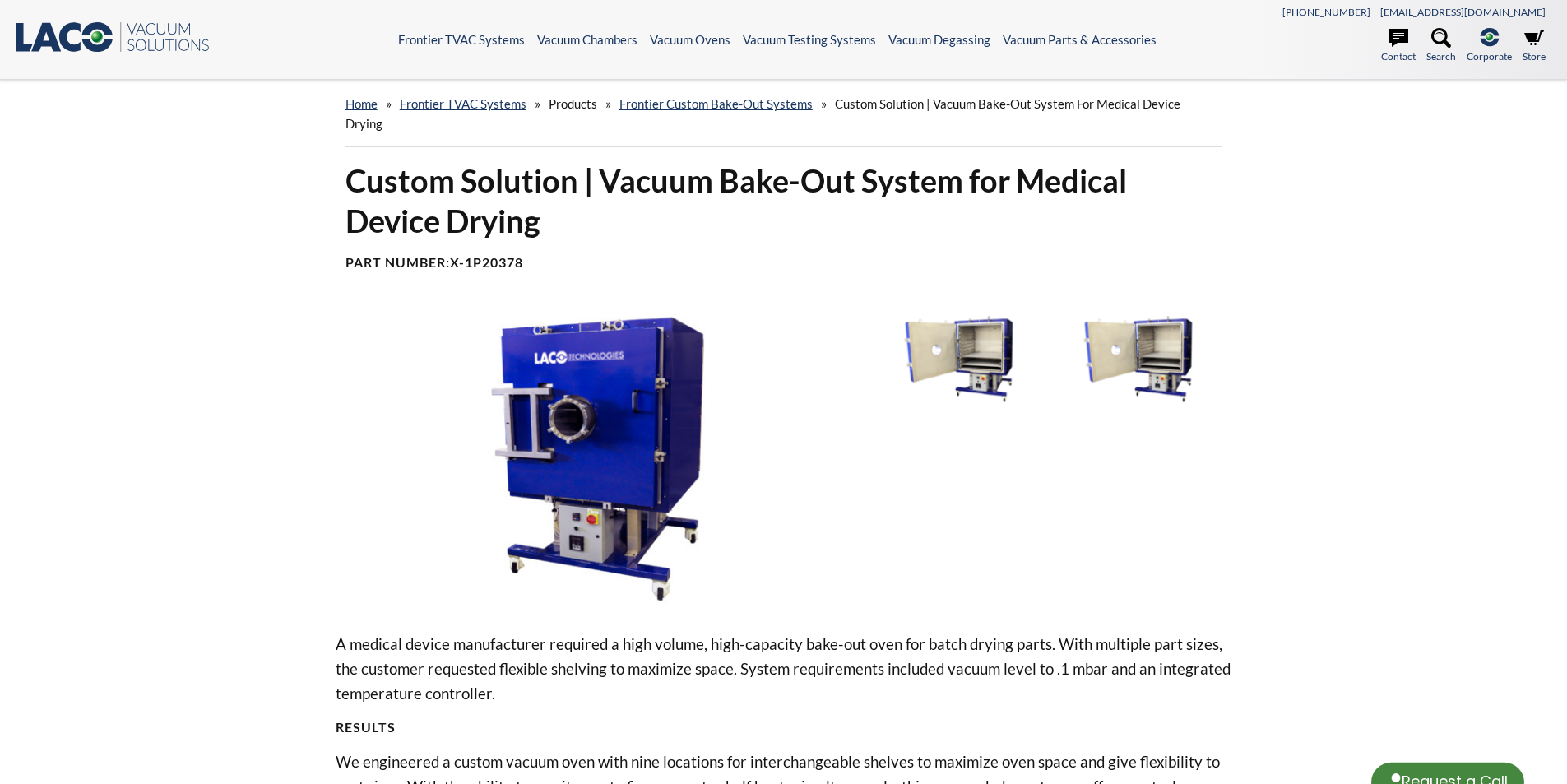
select select "Language Translate Widget"
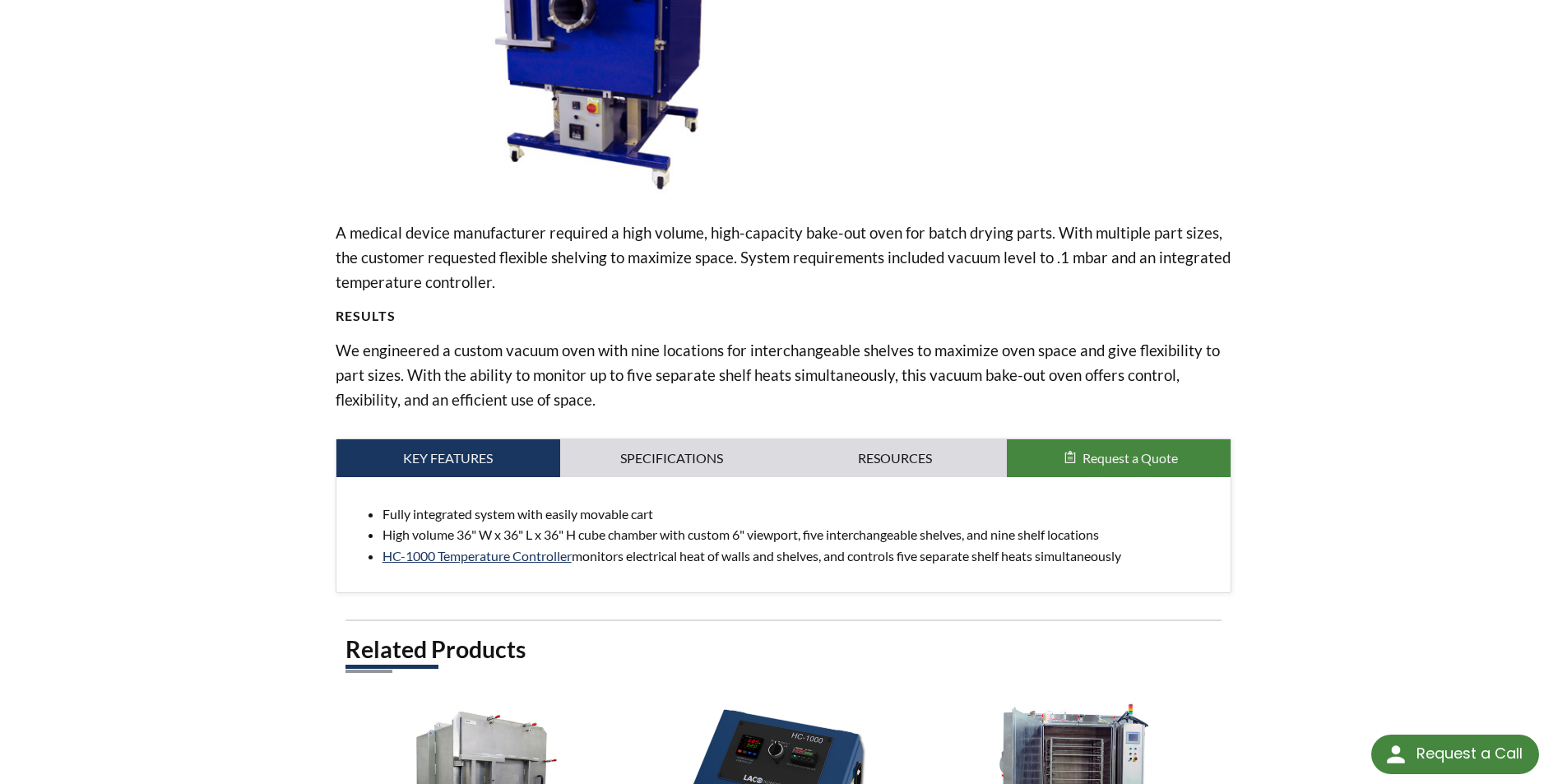
scroll to position [740, 0]
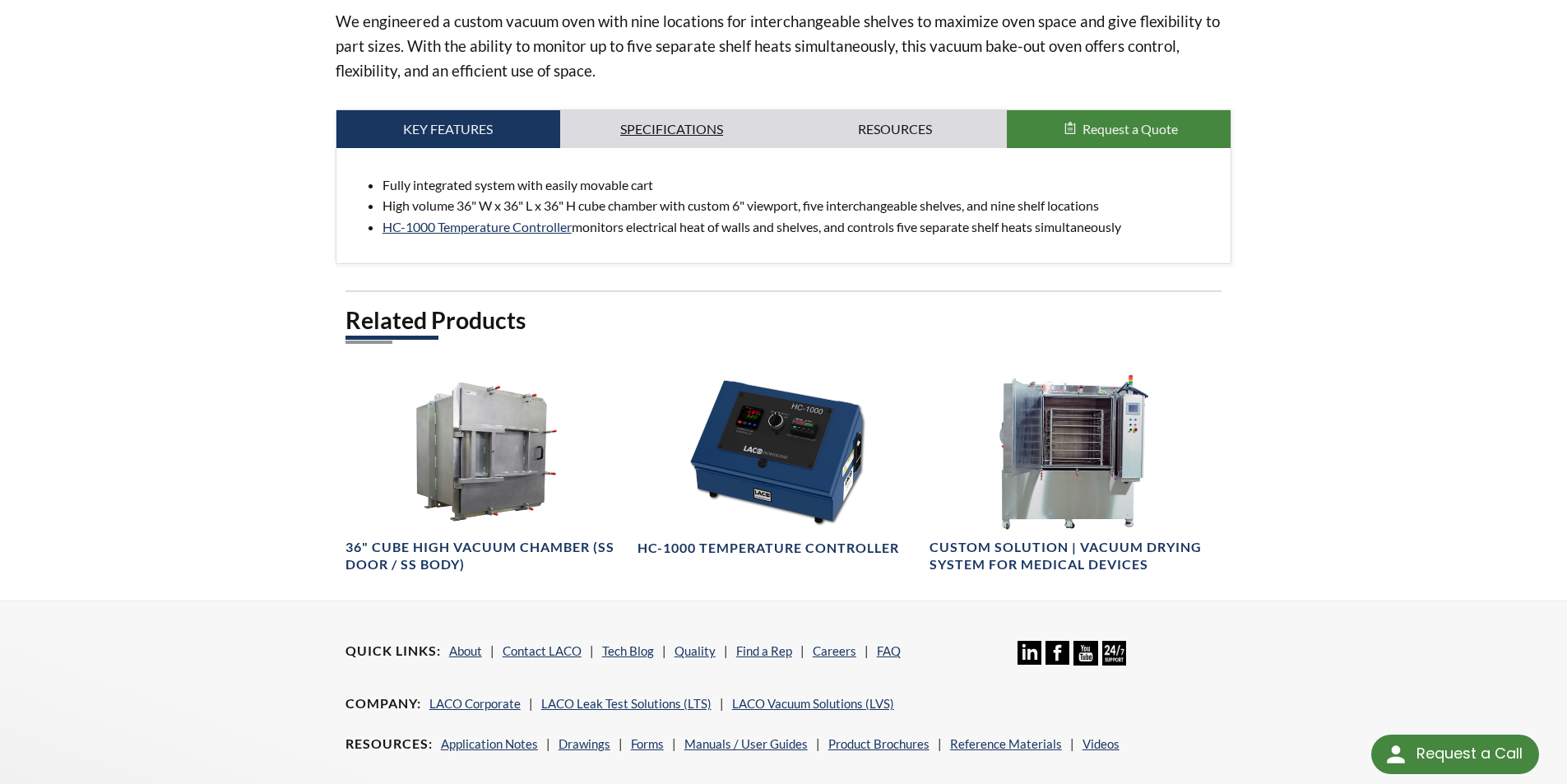
click at [673, 134] on link "Specifications" at bounding box center [673, 129] width 224 height 38
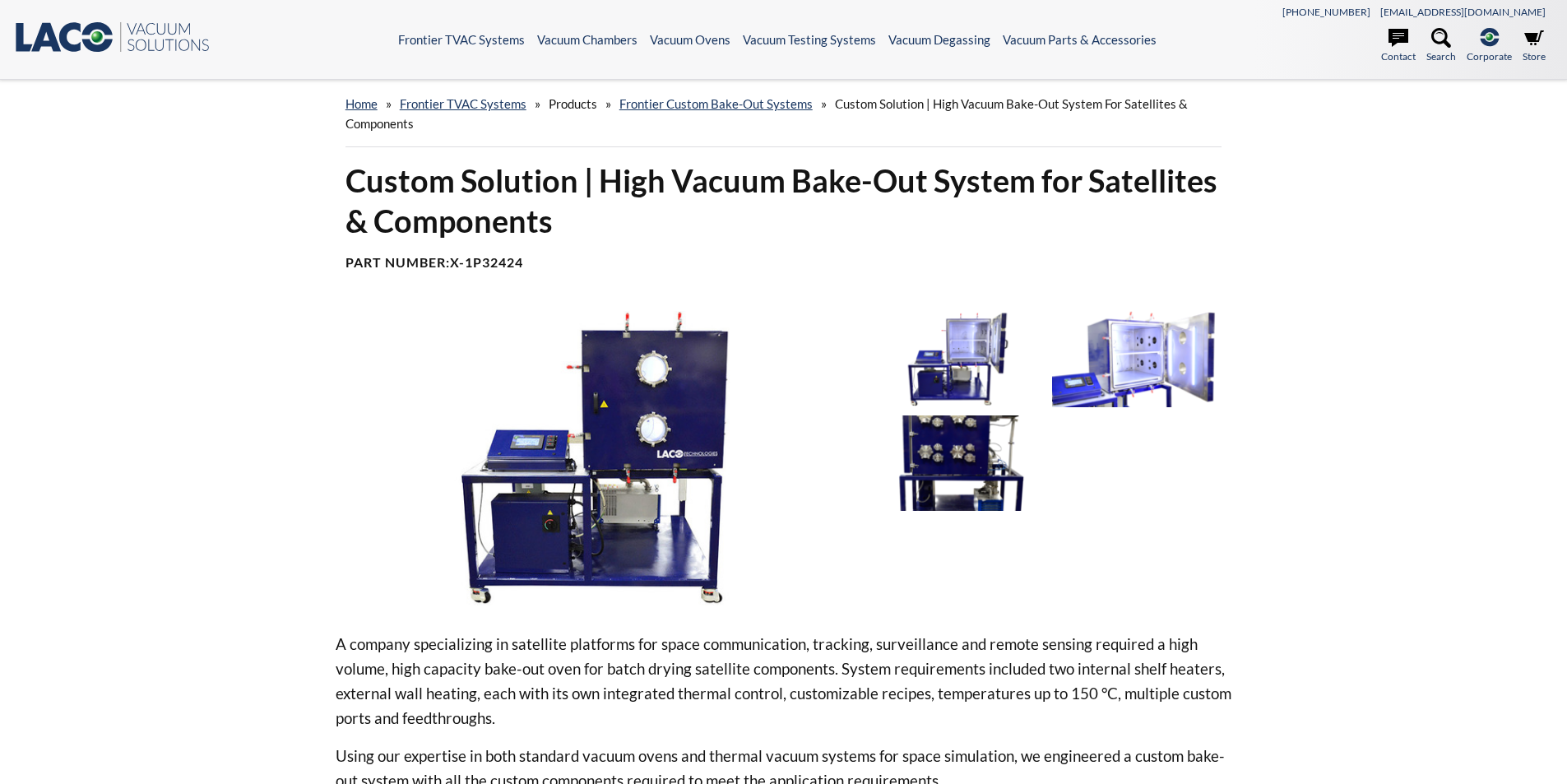
select select "Language Translate Widget"
click at [979, 478] on img at bounding box center [958, 462] width 171 height 95
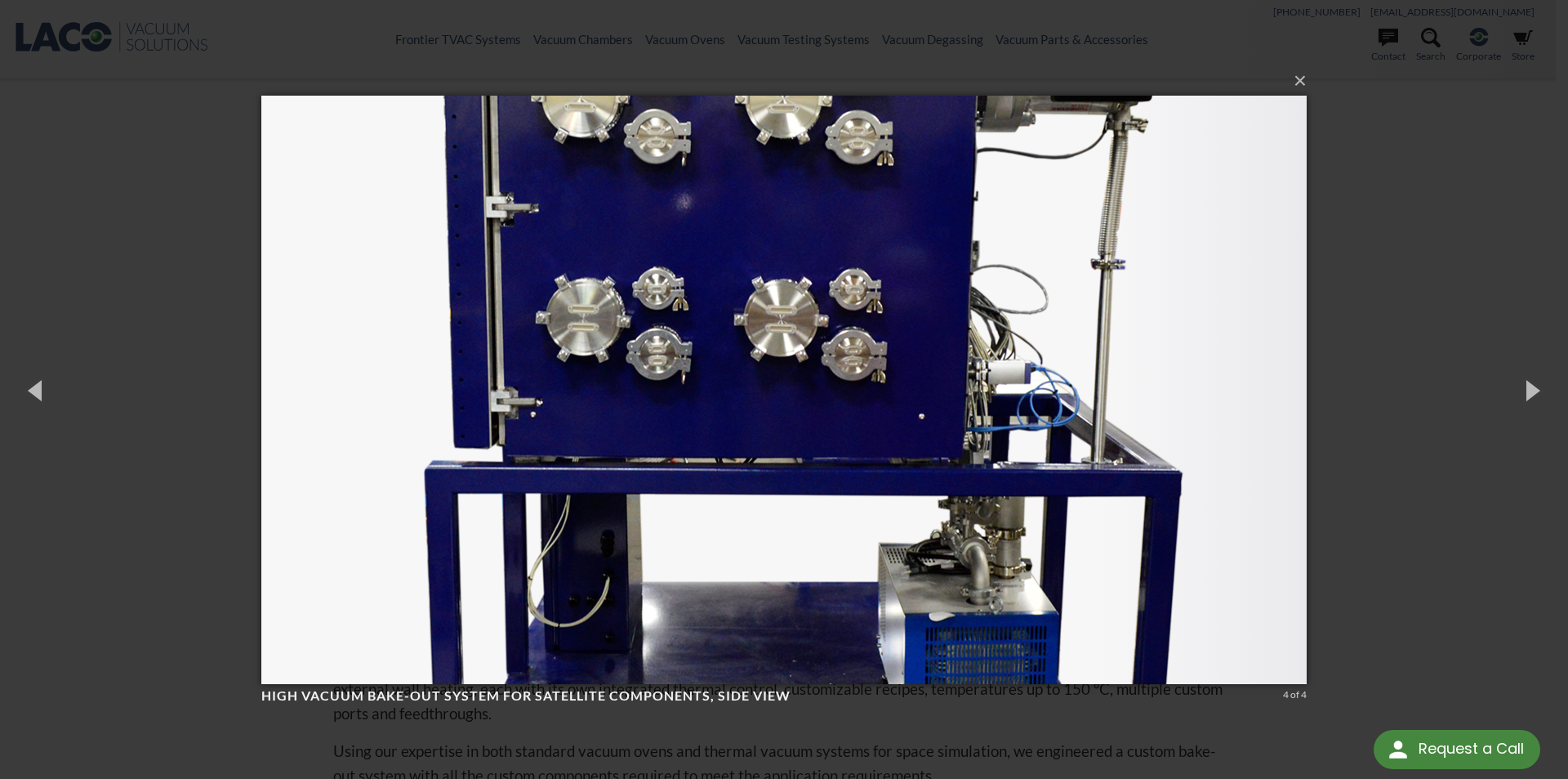
click at [1397, 285] on div "× High Vacuum Bake-Out System for Satellite Components, side view 4 of 4 Loadin…" at bounding box center [784, 389] width 1568 height 779
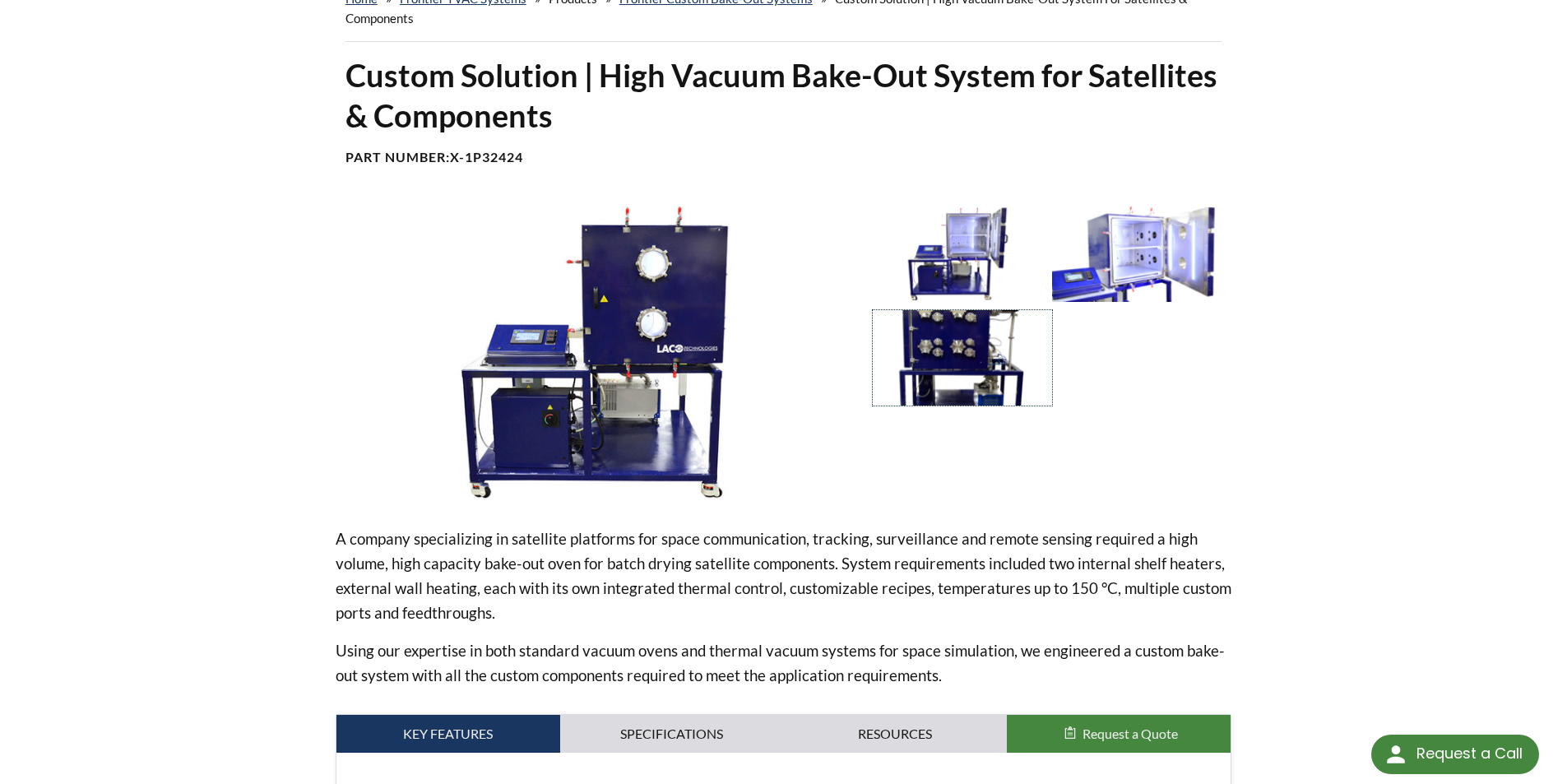
scroll to position [82, 0]
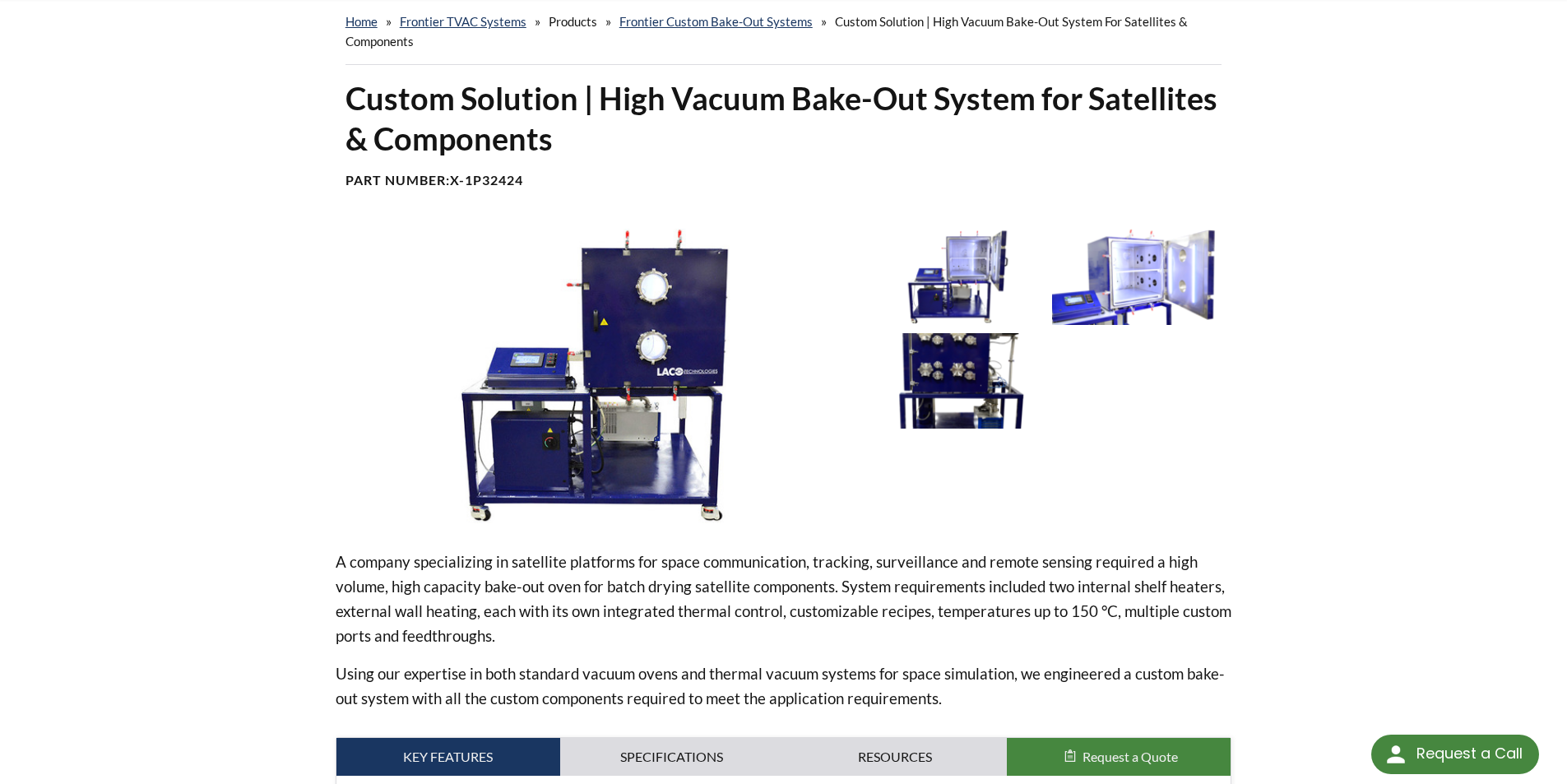
click at [974, 365] on img at bounding box center [958, 380] width 171 height 95
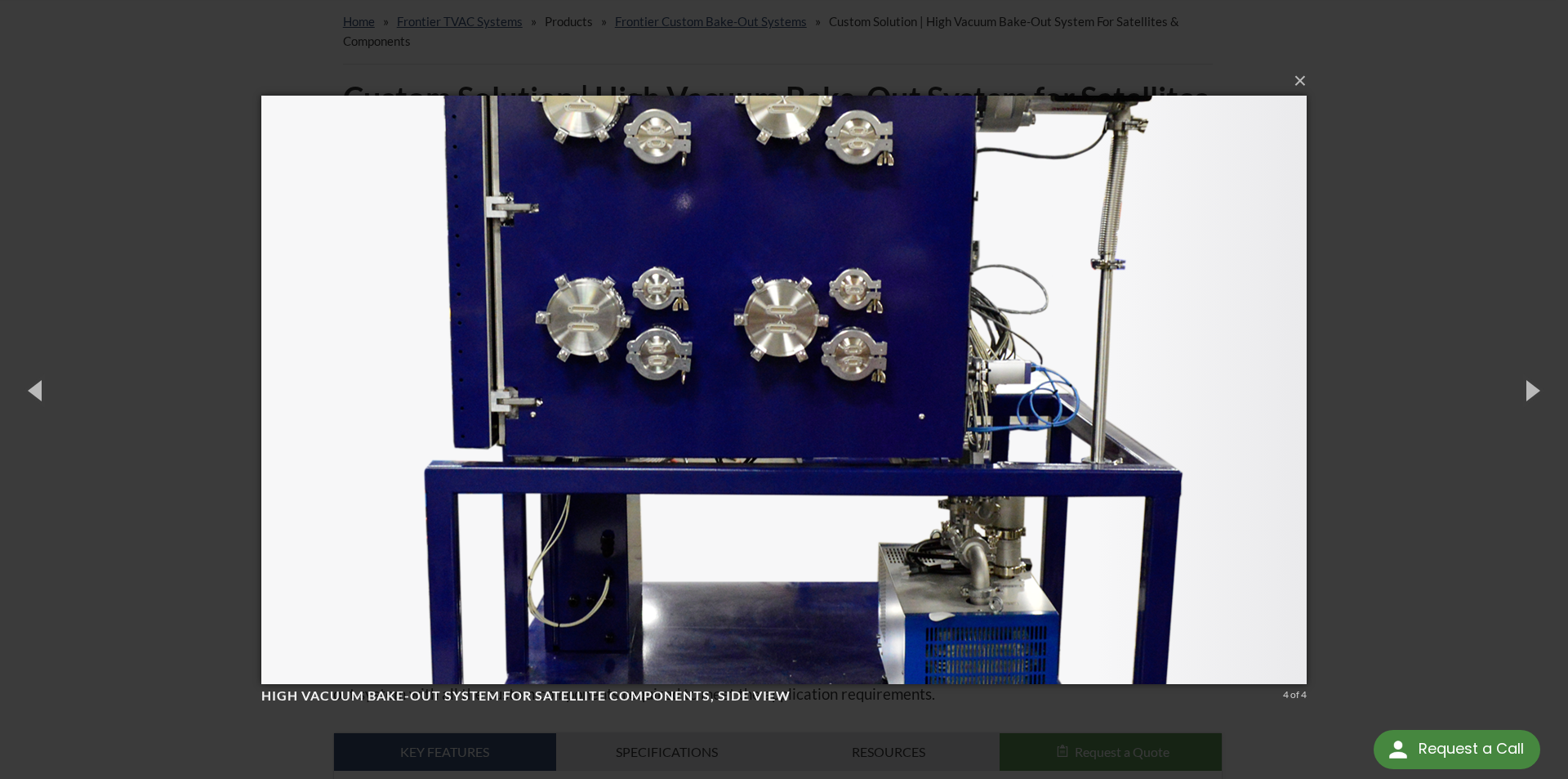
click at [1374, 320] on div "× High Vacuum Bake-Out System for Satellite Components, side view 4 of 4 Loadin…" at bounding box center [784, 389] width 1568 height 779
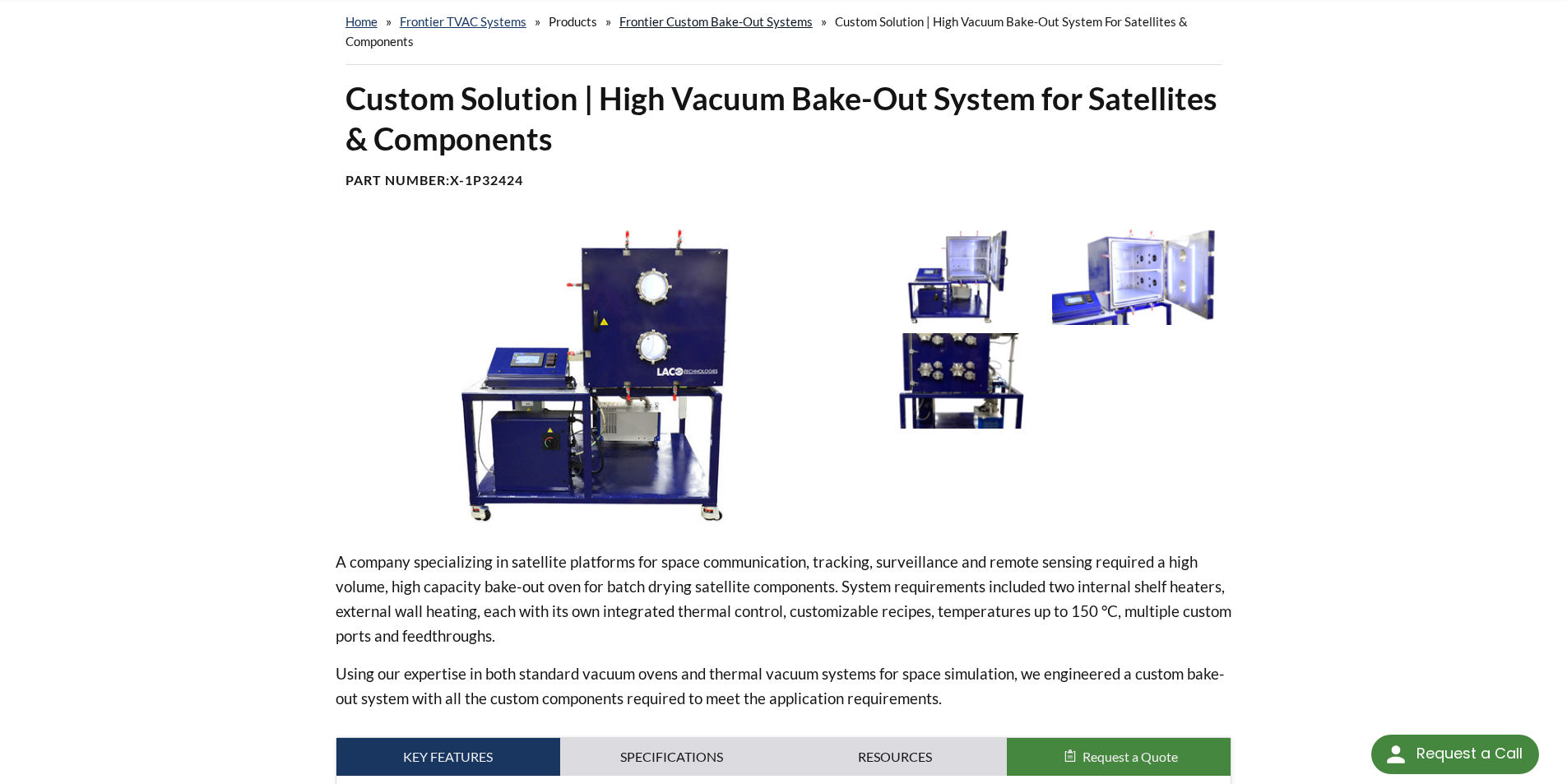
click at [731, 20] on link "Frontier Custom Bake-Out Systems" at bounding box center [715, 21] width 193 height 15
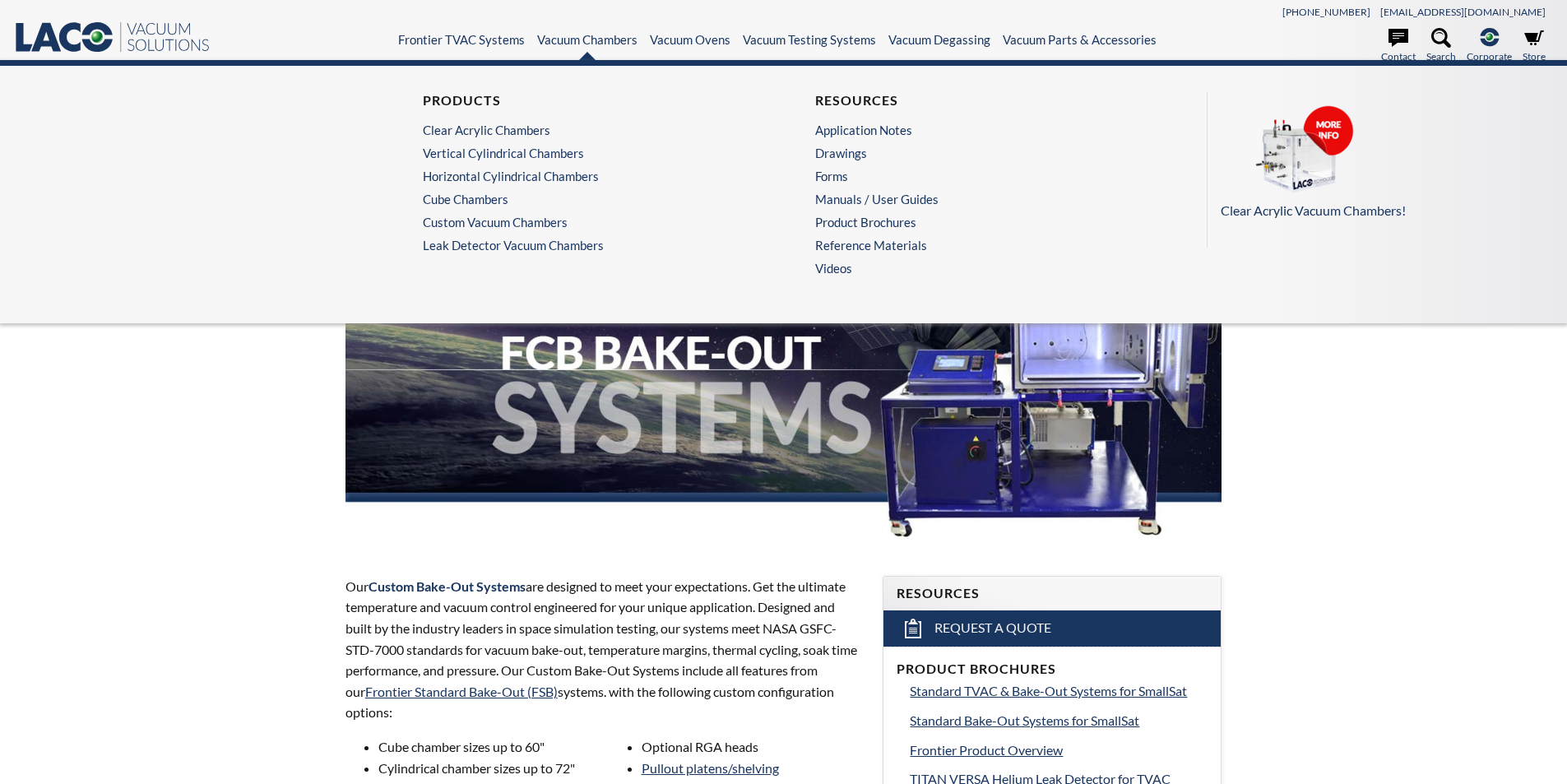
select select "Language Translate Widget"
click at [542, 176] on link "Horizontal Cylindrical Chambers" at bounding box center [583, 176] width 321 height 15
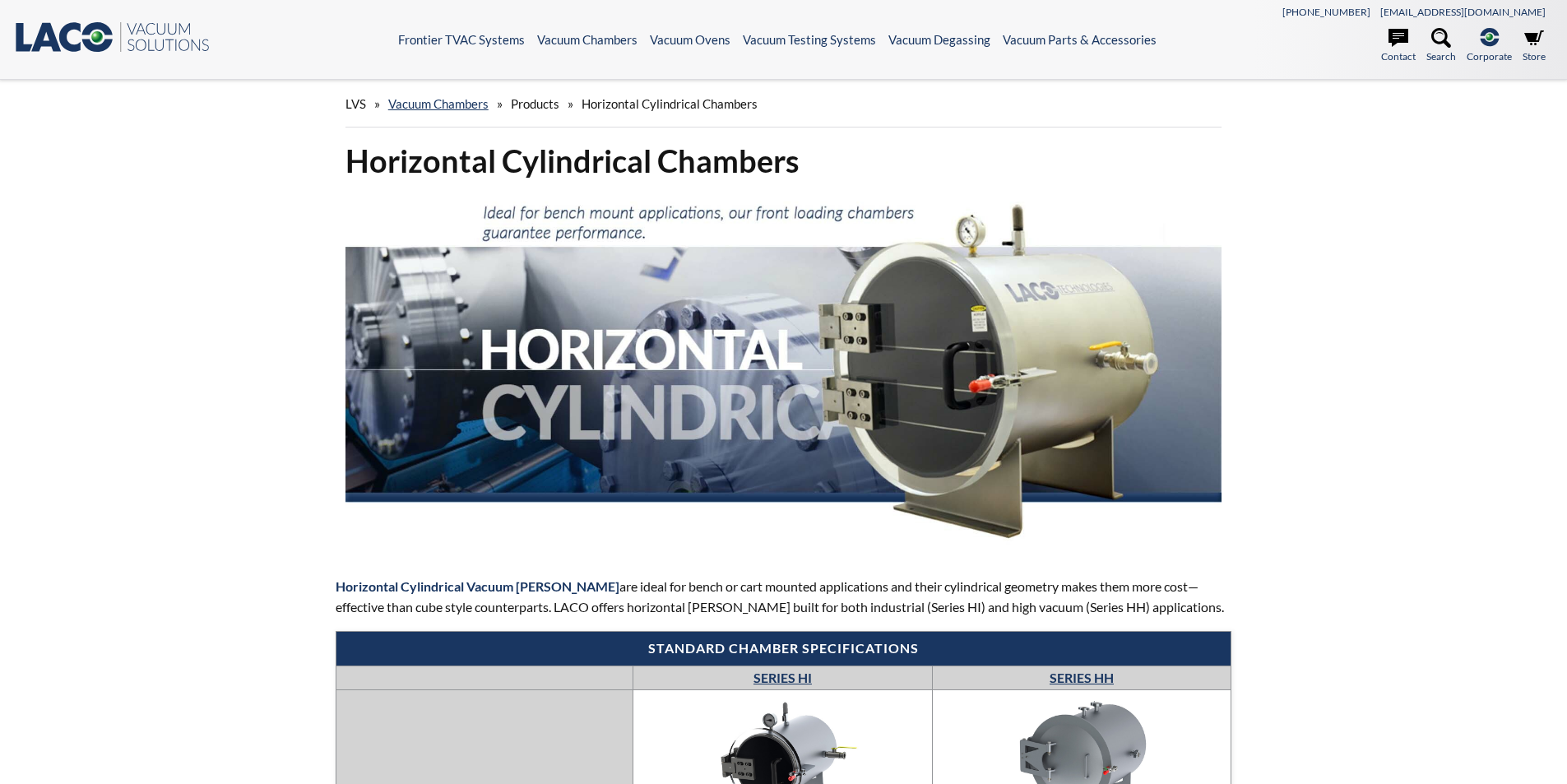
select select "Language Translate Widget"
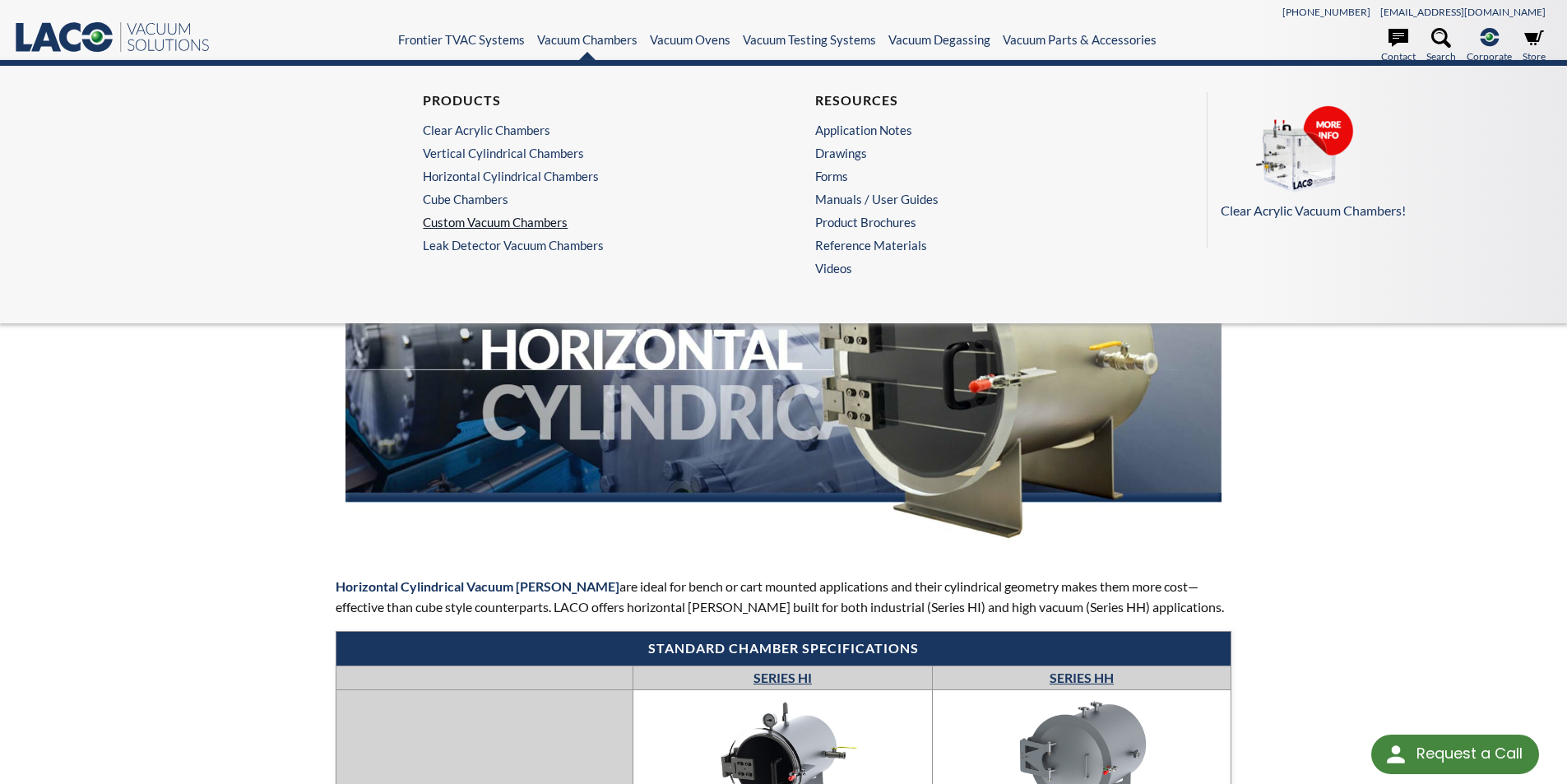
click at [506, 222] on link "Custom Vacuum Chambers" at bounding box center [583, 222] width 321 height 15
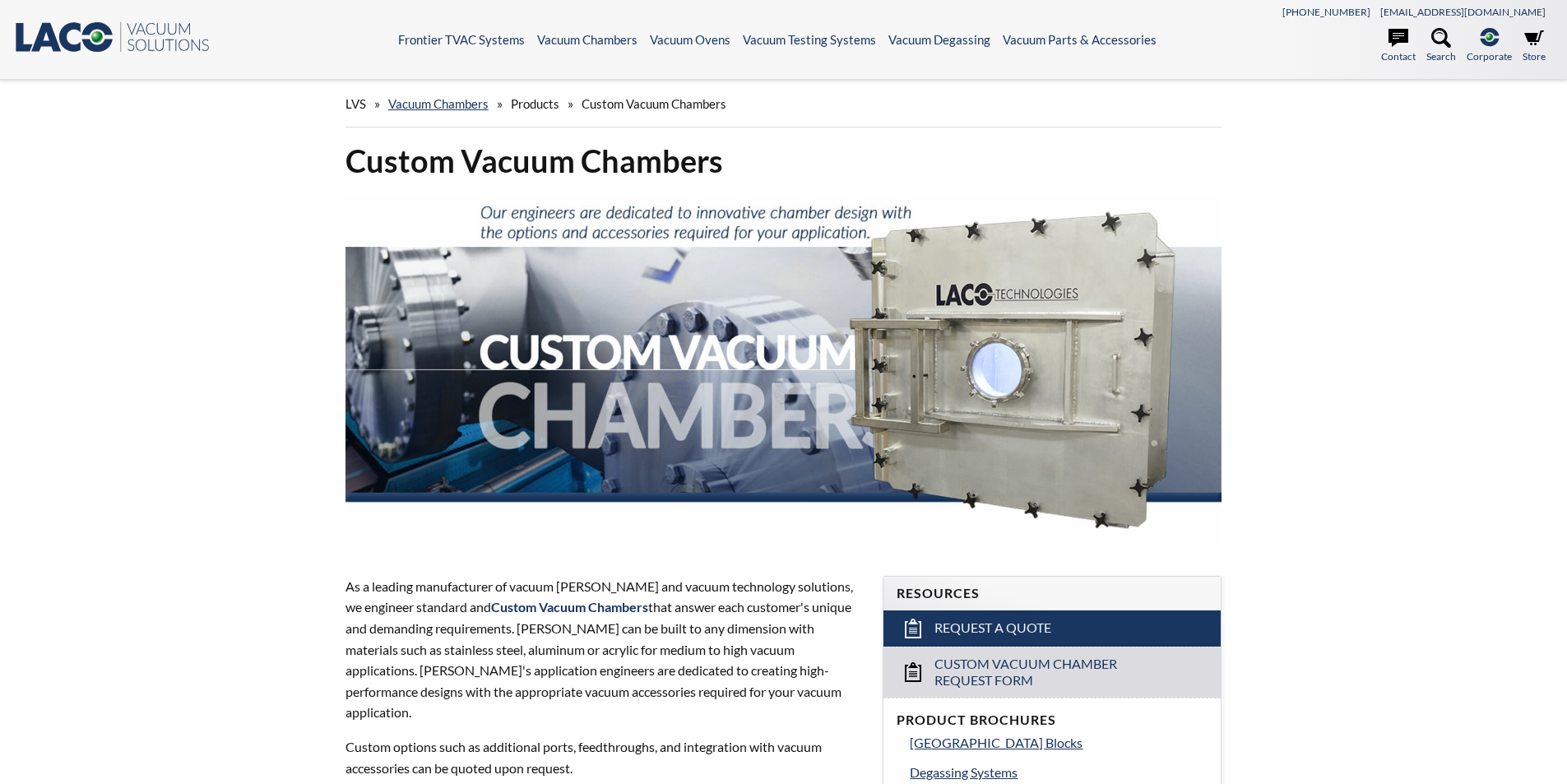
select select "Language Translate Widget"
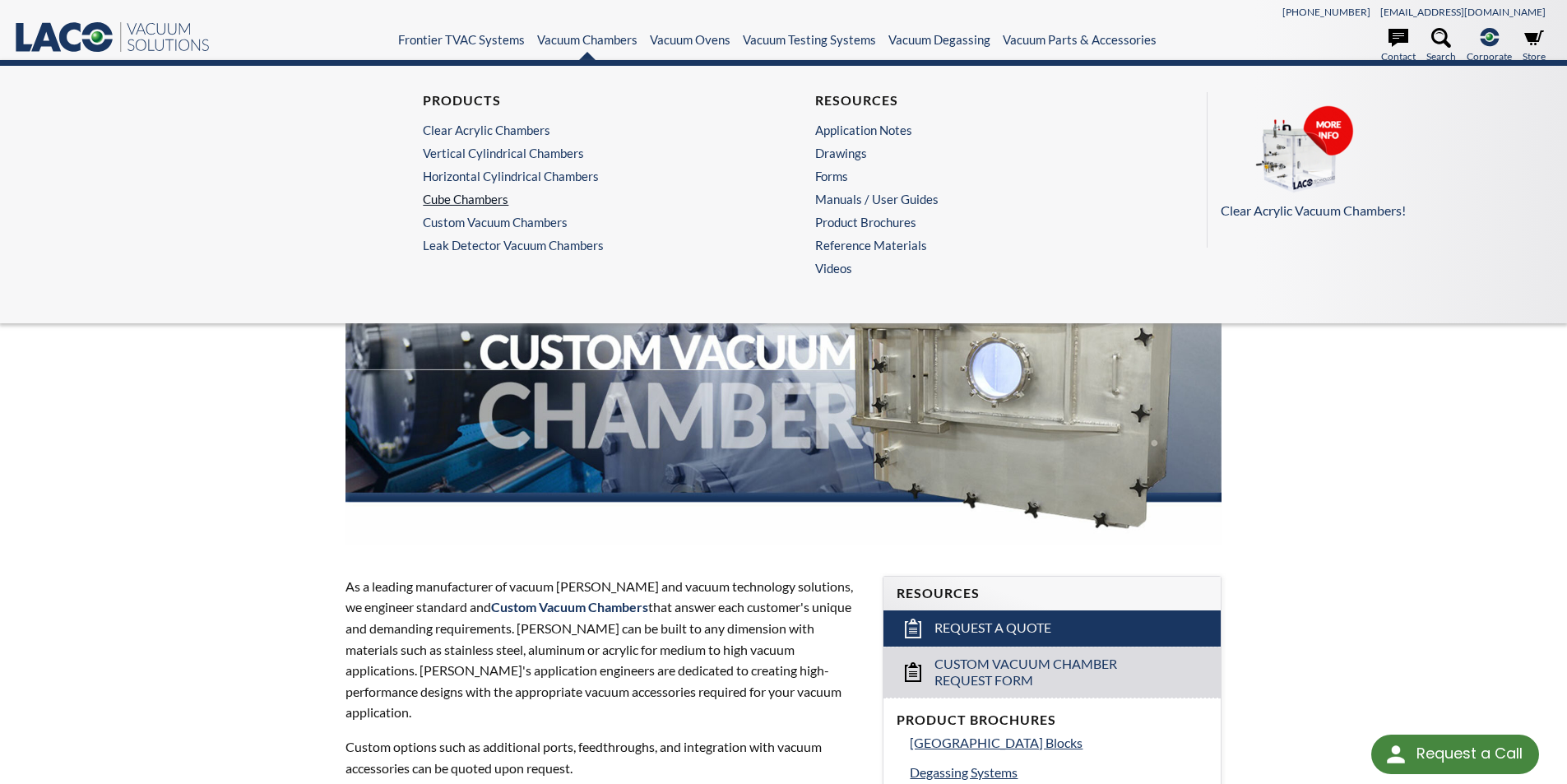
click at [484, 198] on link "Cube Chambers" at bounding box center [583, 199] width 321 height 15
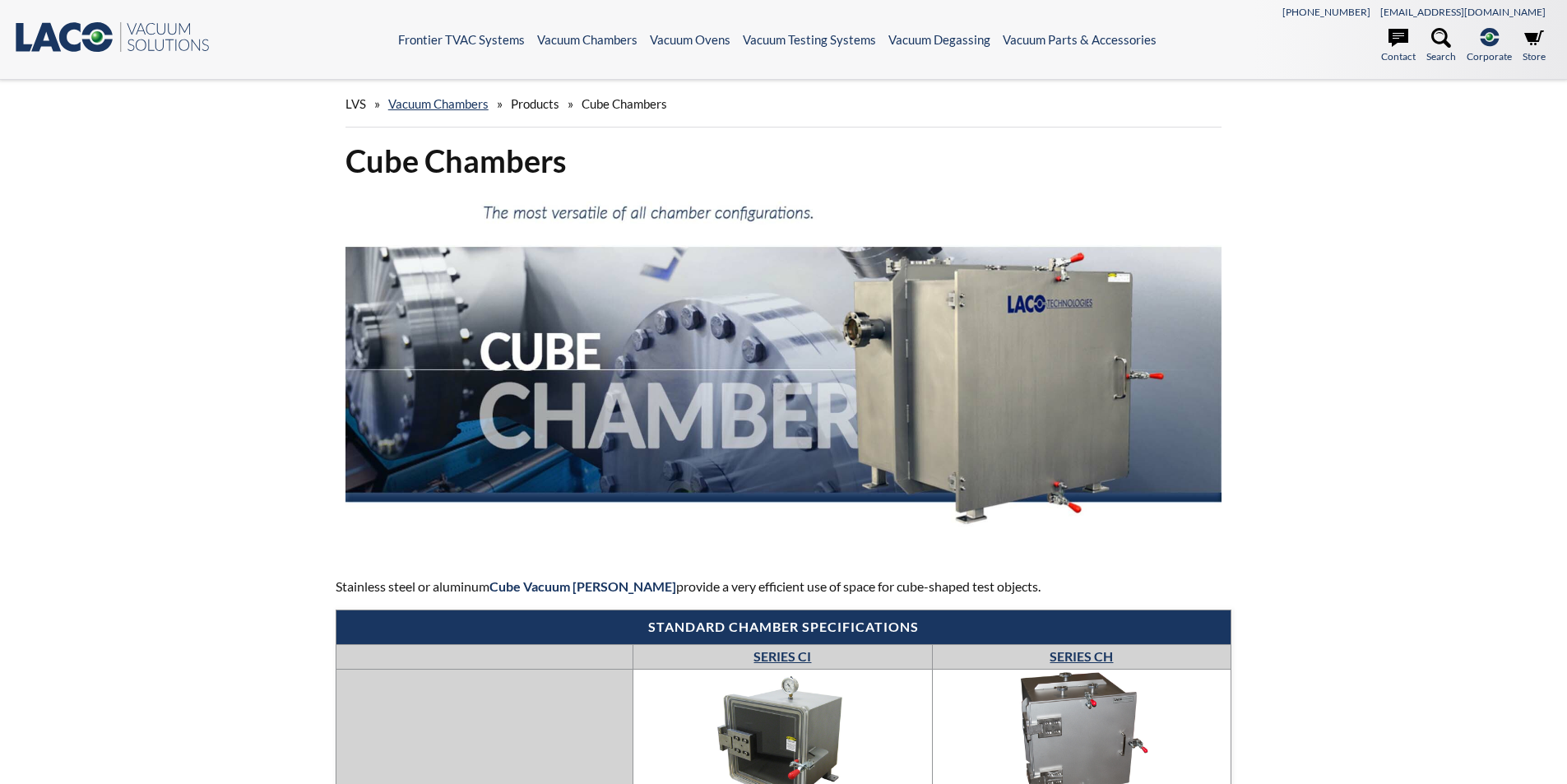
select select "Language Translate Widget"
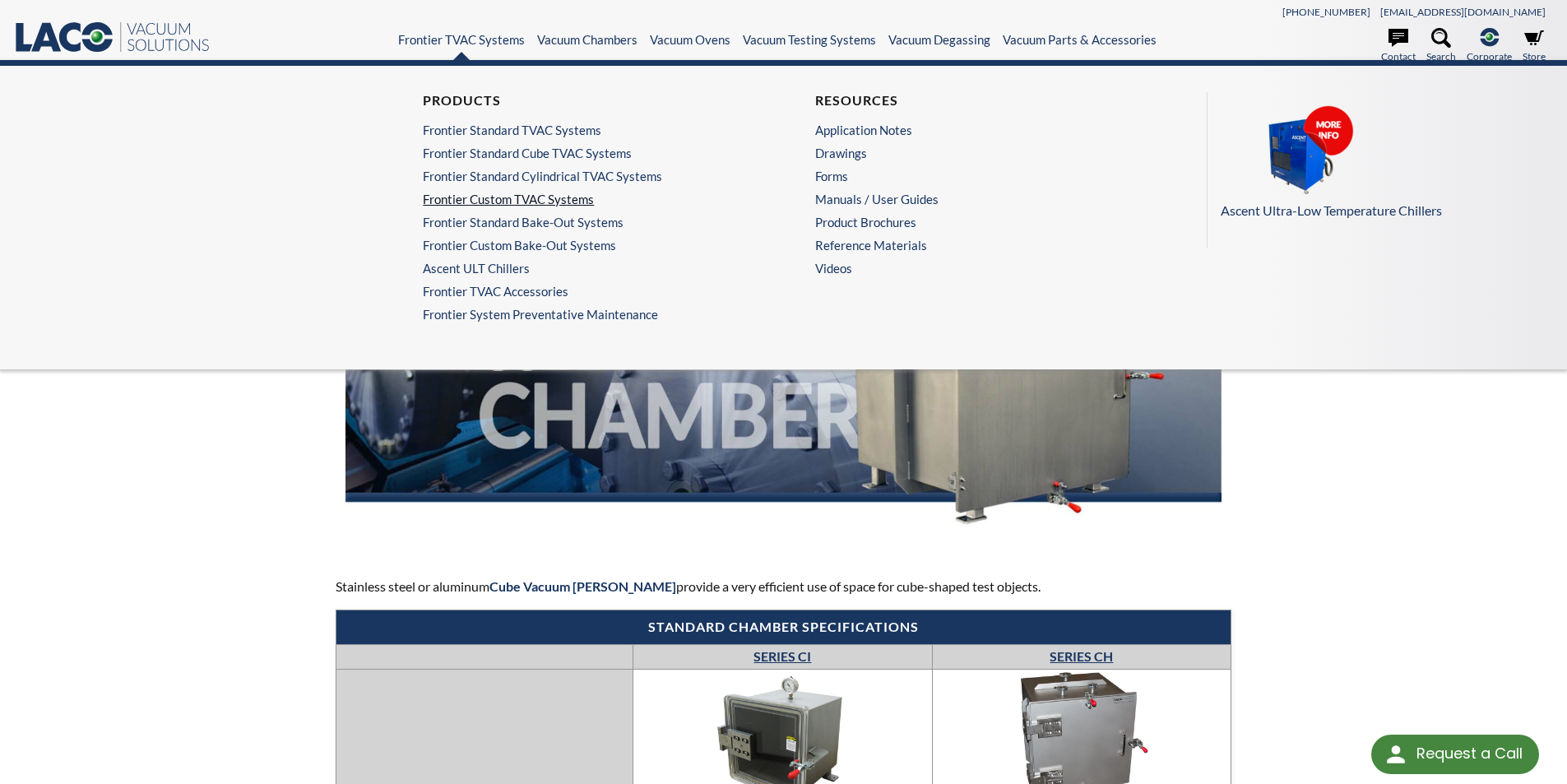
click at [490, 199] on link "Frontier Custom TVAC Systems" at bounding box center [583, 199] width 321 height 15
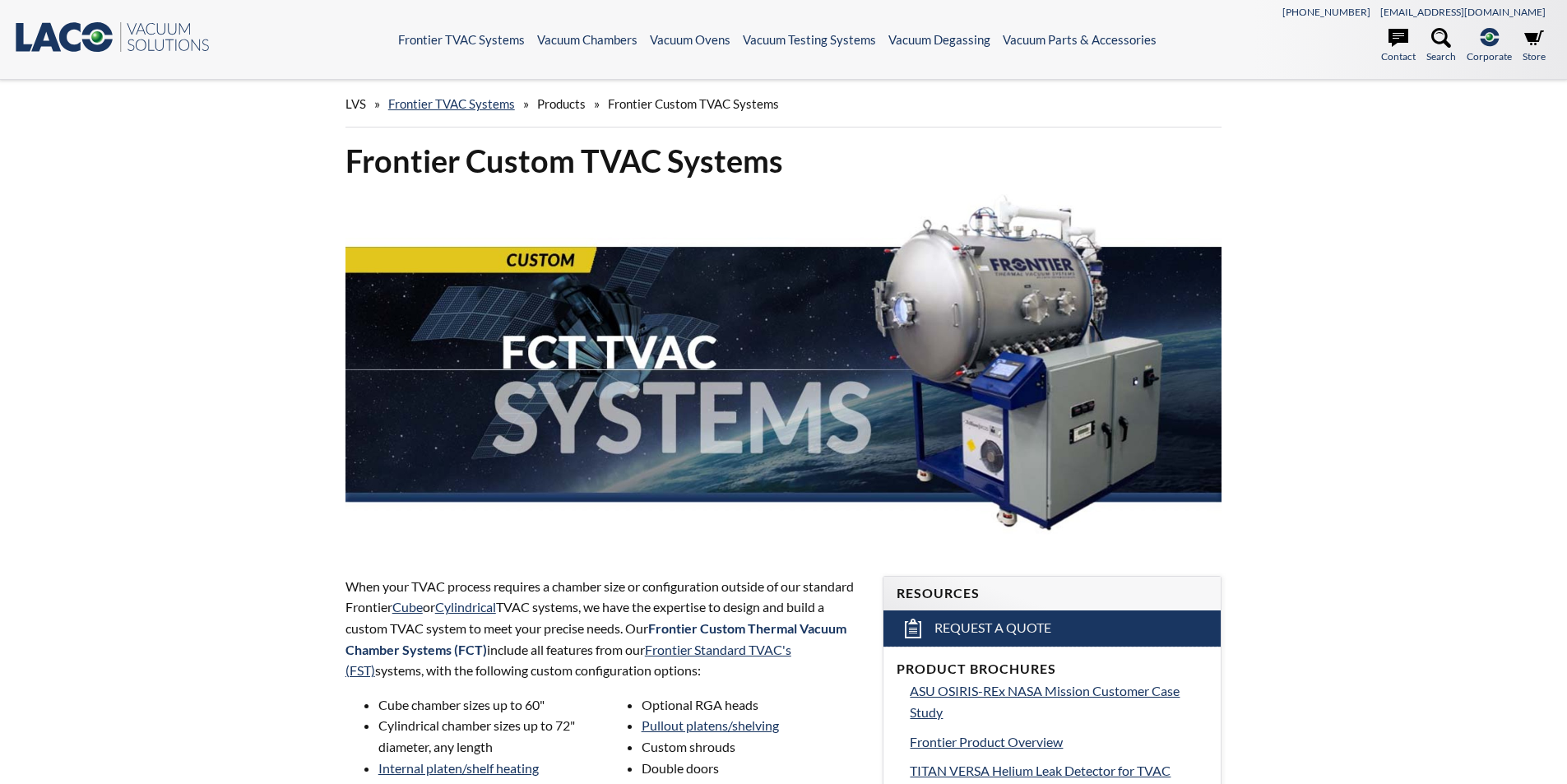
select select "Language Translate Widget"
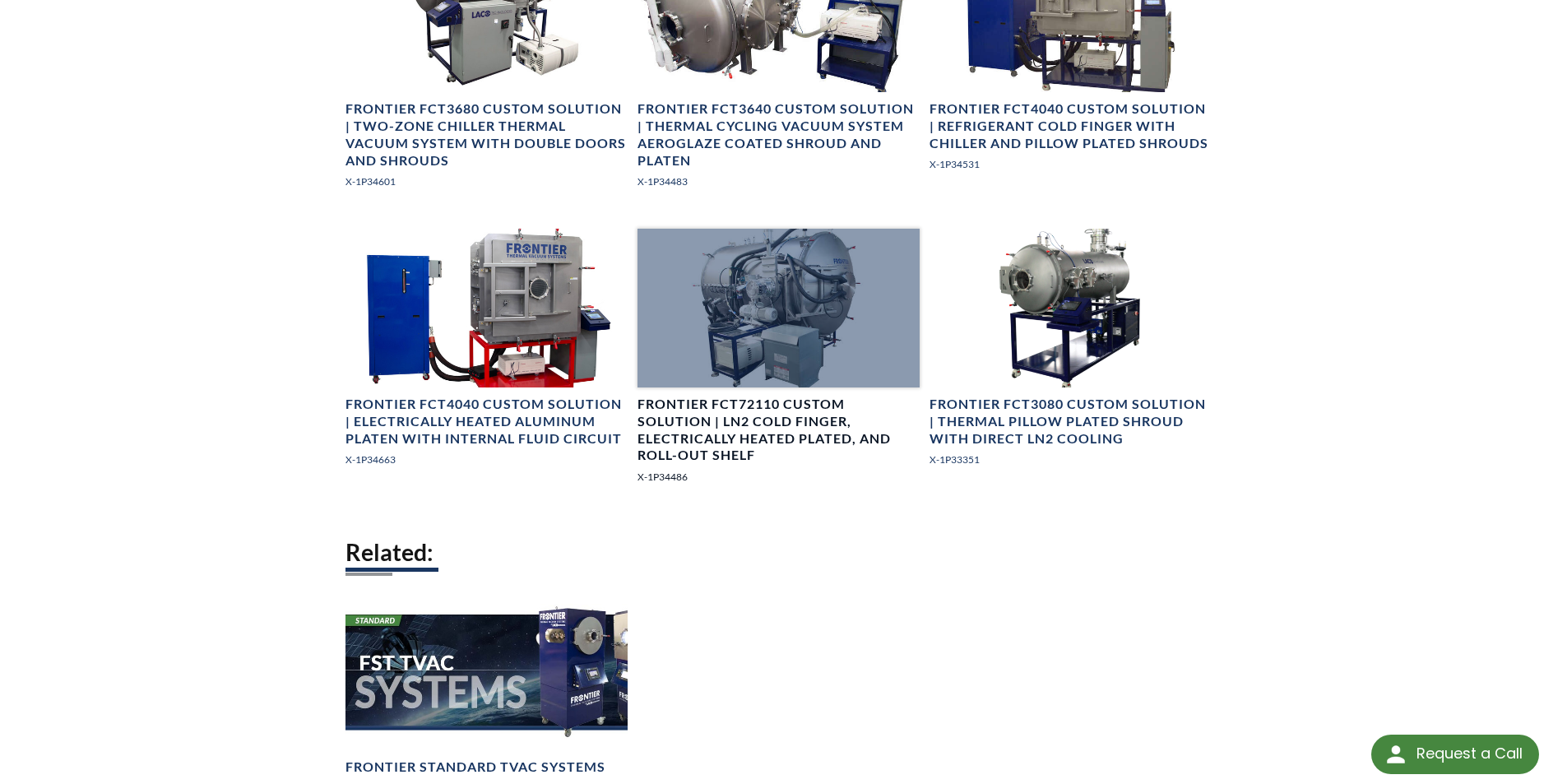
scroll to position [1397, 0]
click at [784, 376] on div at bounding box center [779, 309] width 283 height 158
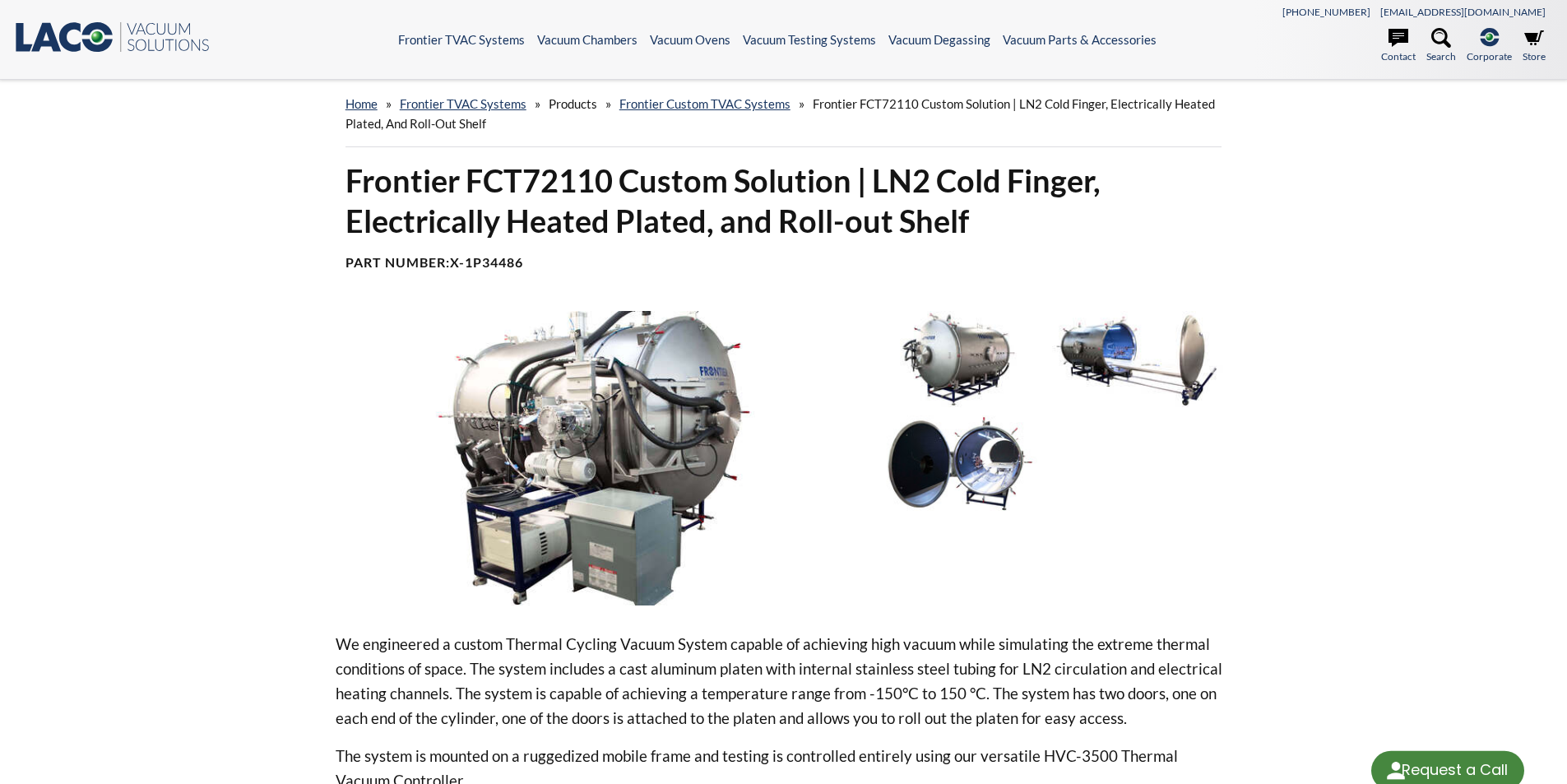
select select "Language Translate Widget"
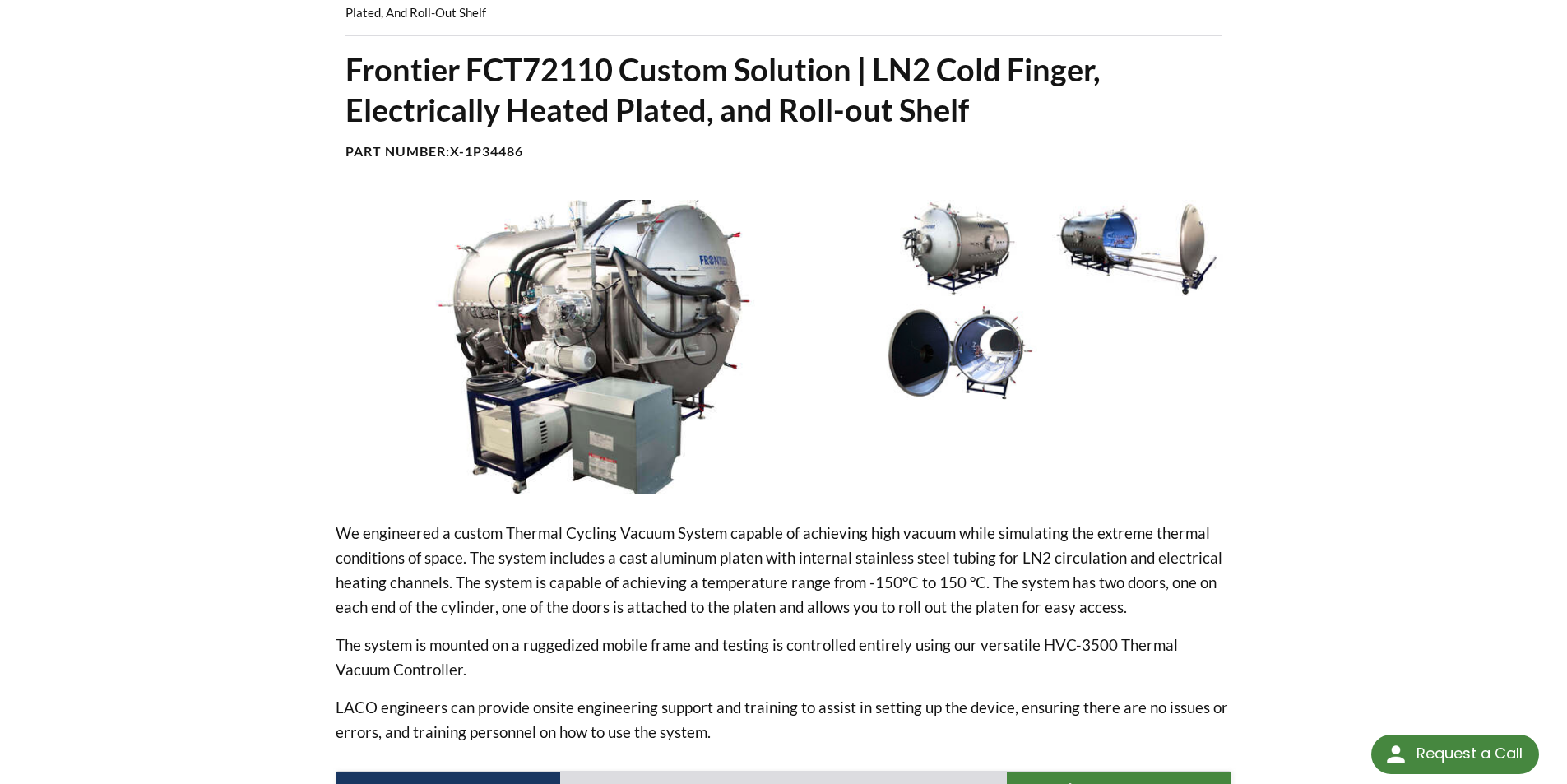
scroll to position [82, 0]
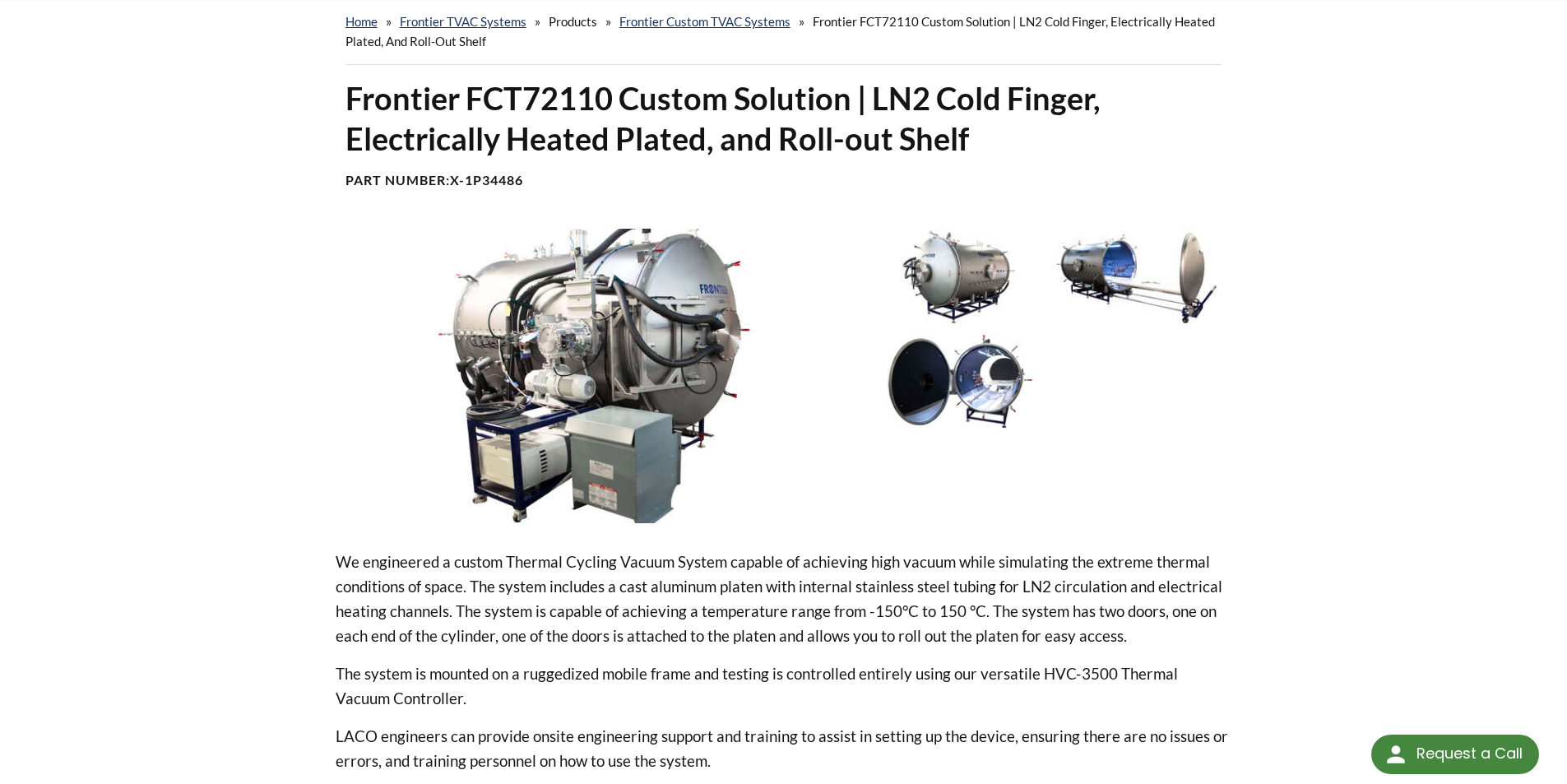
click at [948, 280] on img at bounding box center [958, 276] width 171 height 95
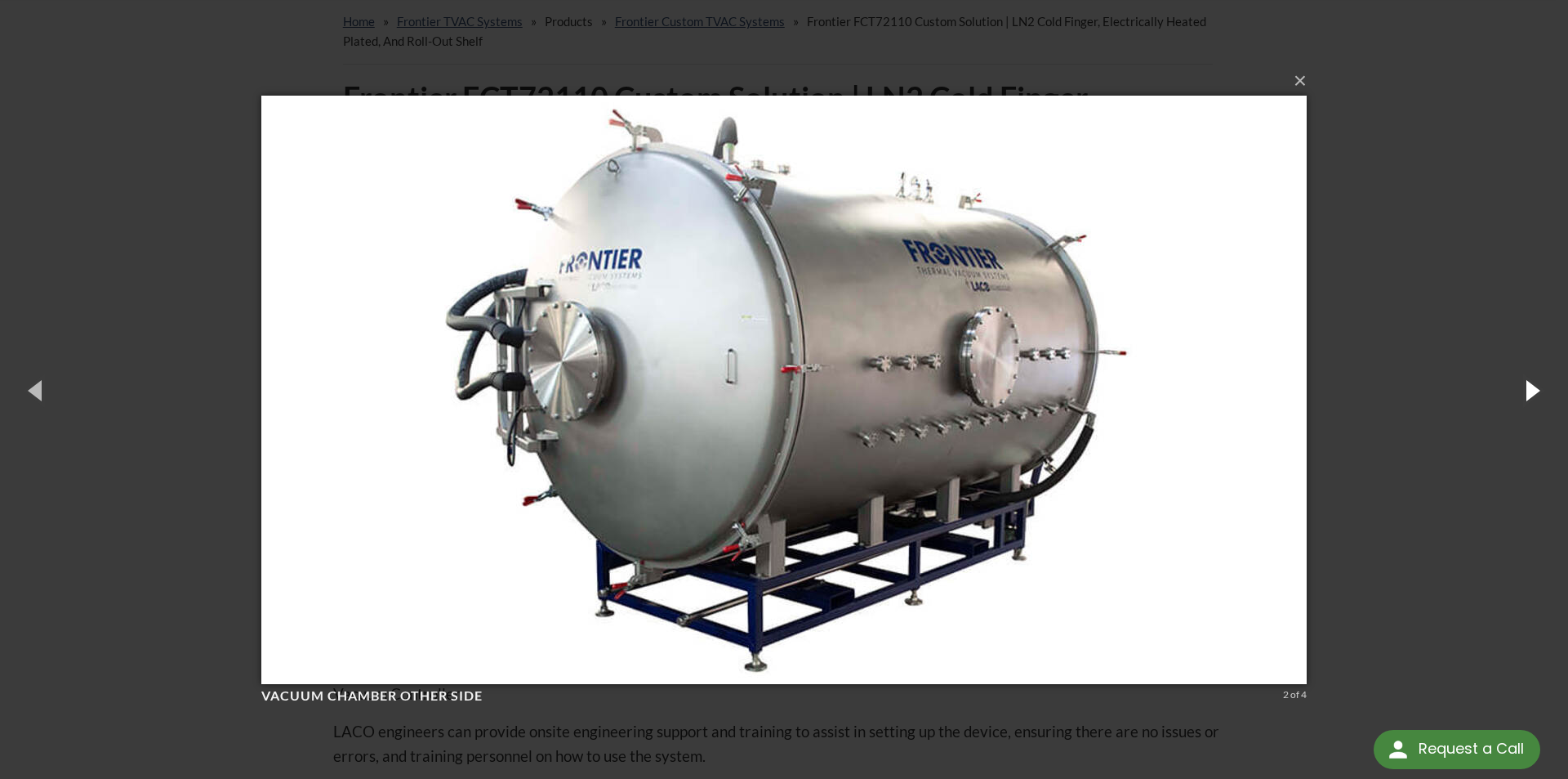
click at [1530, 394] on button "button" at bounding box center [1531, 389] width 73 height 90
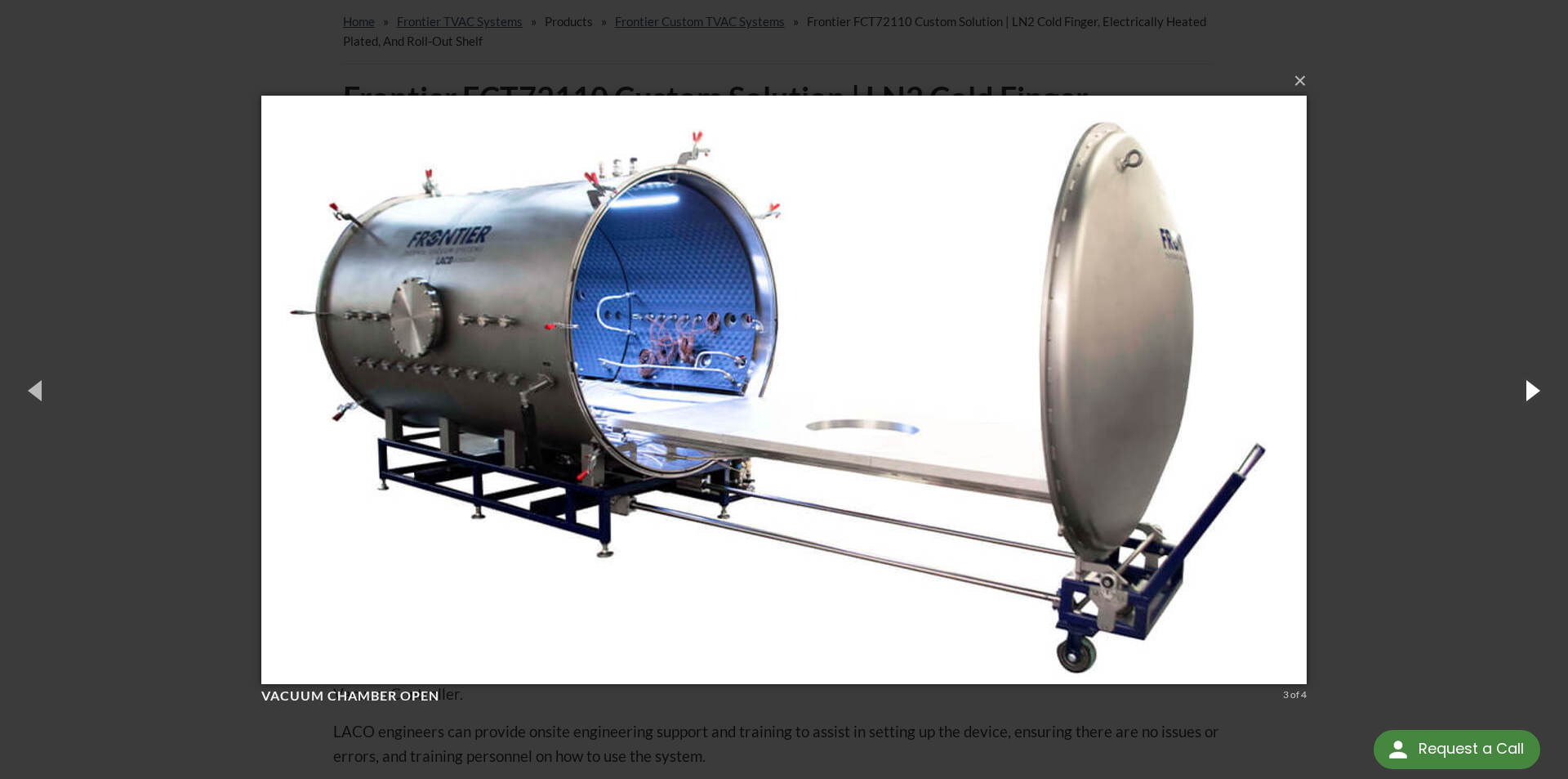
click at [1530, 394] on button "button" at bounding box center [1531, 389] width 73 height 90
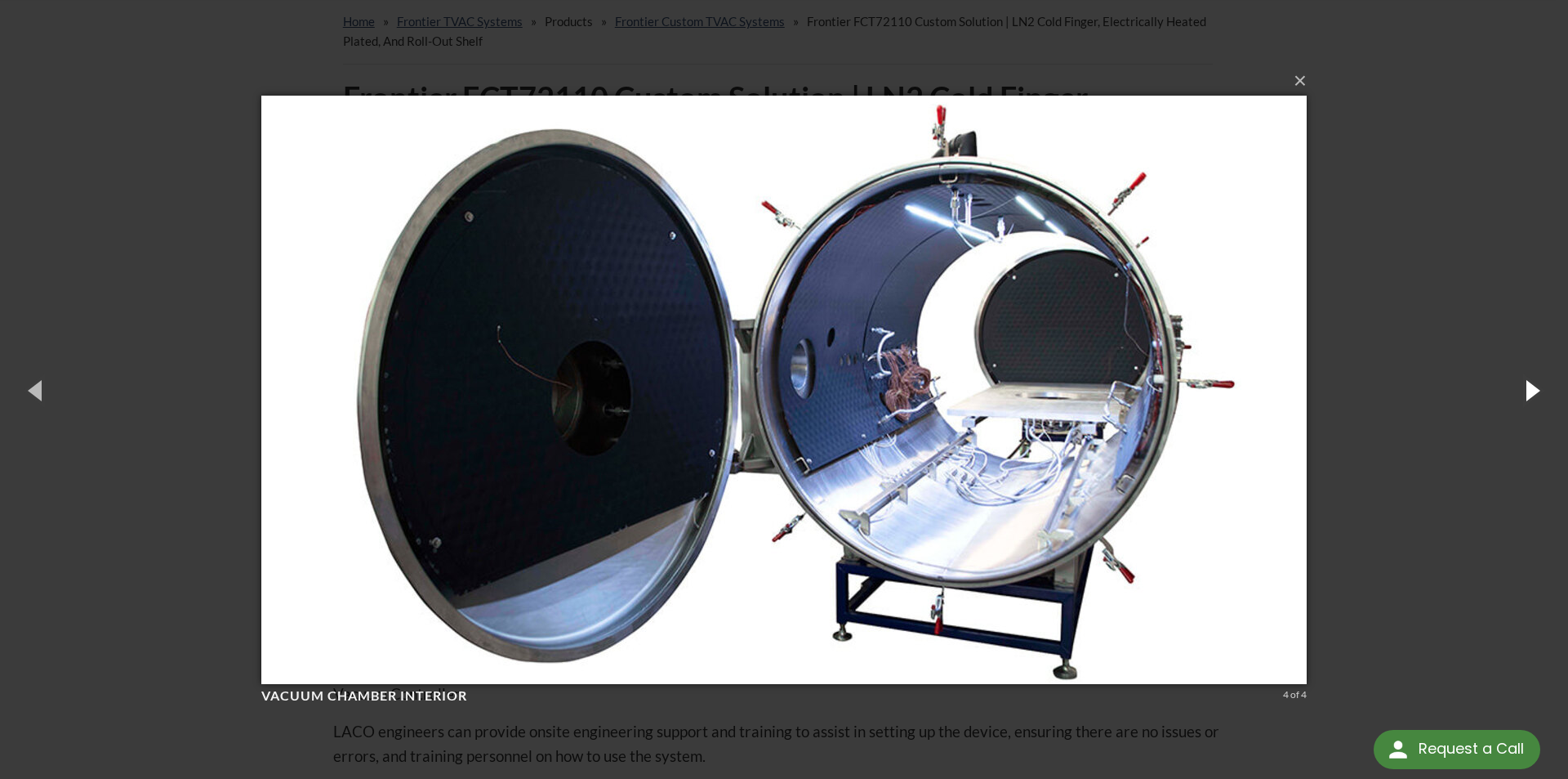
click at [1530, 394] on button "button" at bounding box center [1531, 389] width 73 height 90
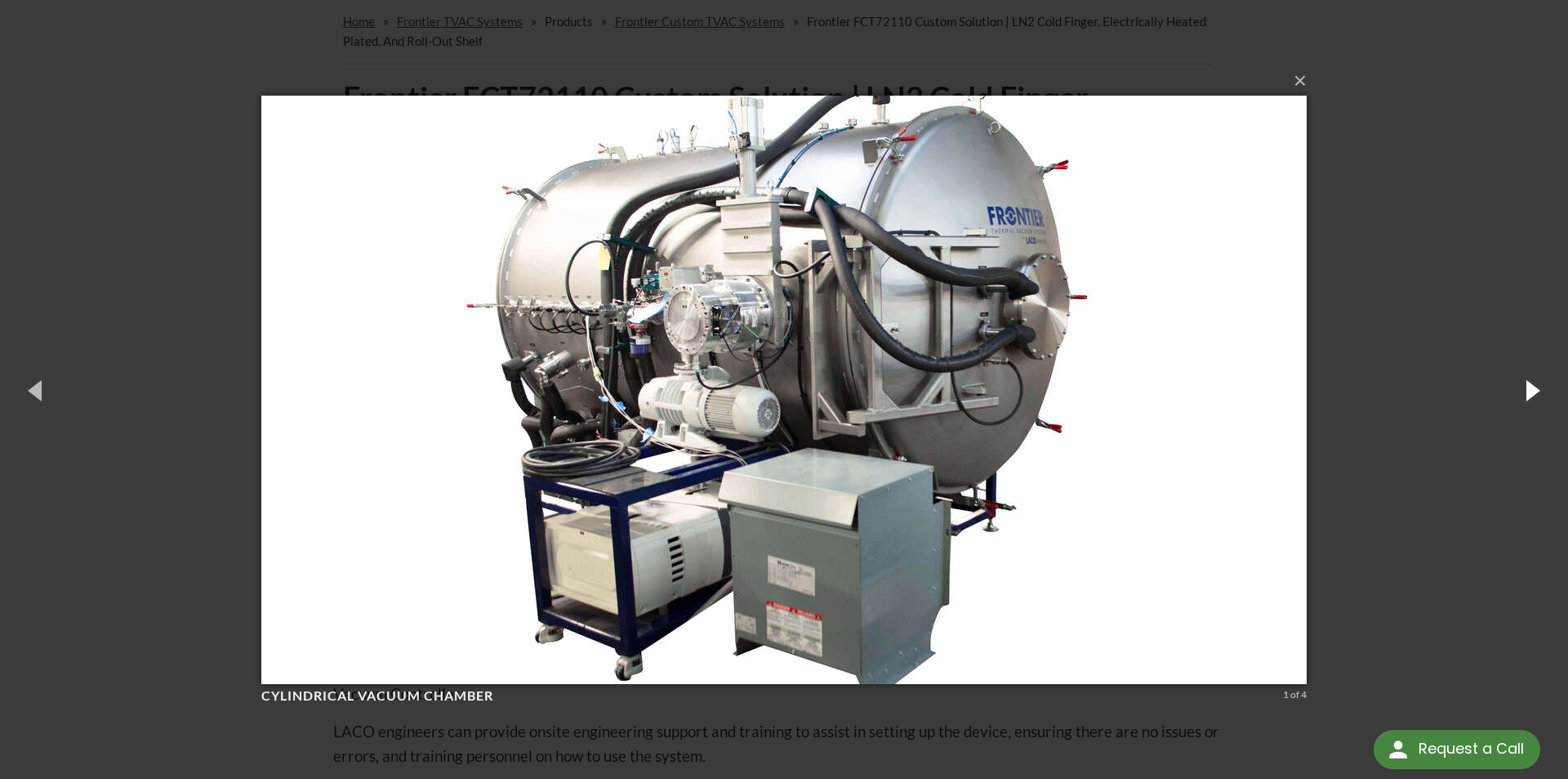
click at [1530, 394] on button "button" at bounding box center [1531, 389] width 73 height 90
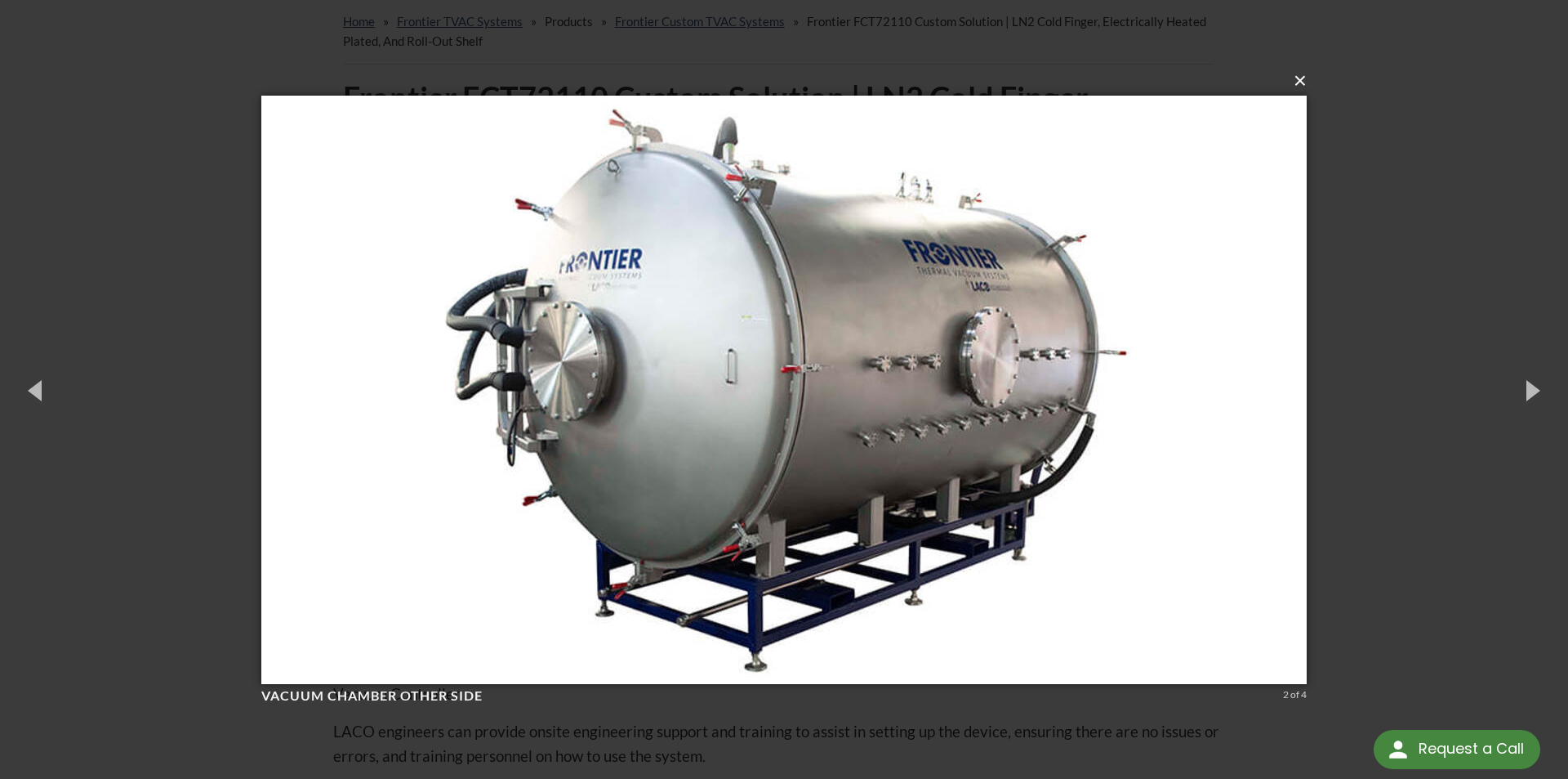
click at [1306, 83] on button "×" at bounding box center [789, 81] width 1046 height 36
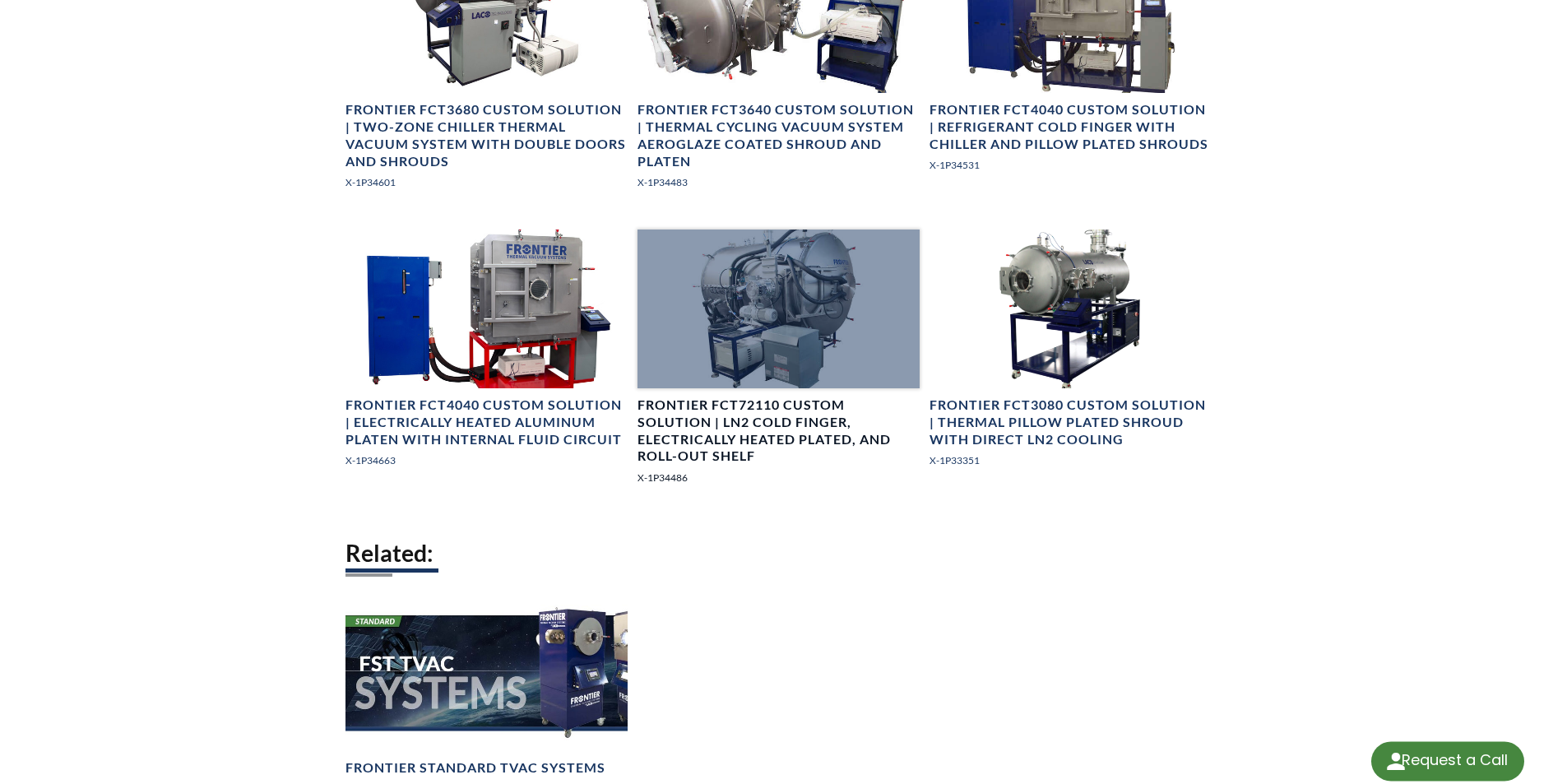
select select "Language Translate Widget"
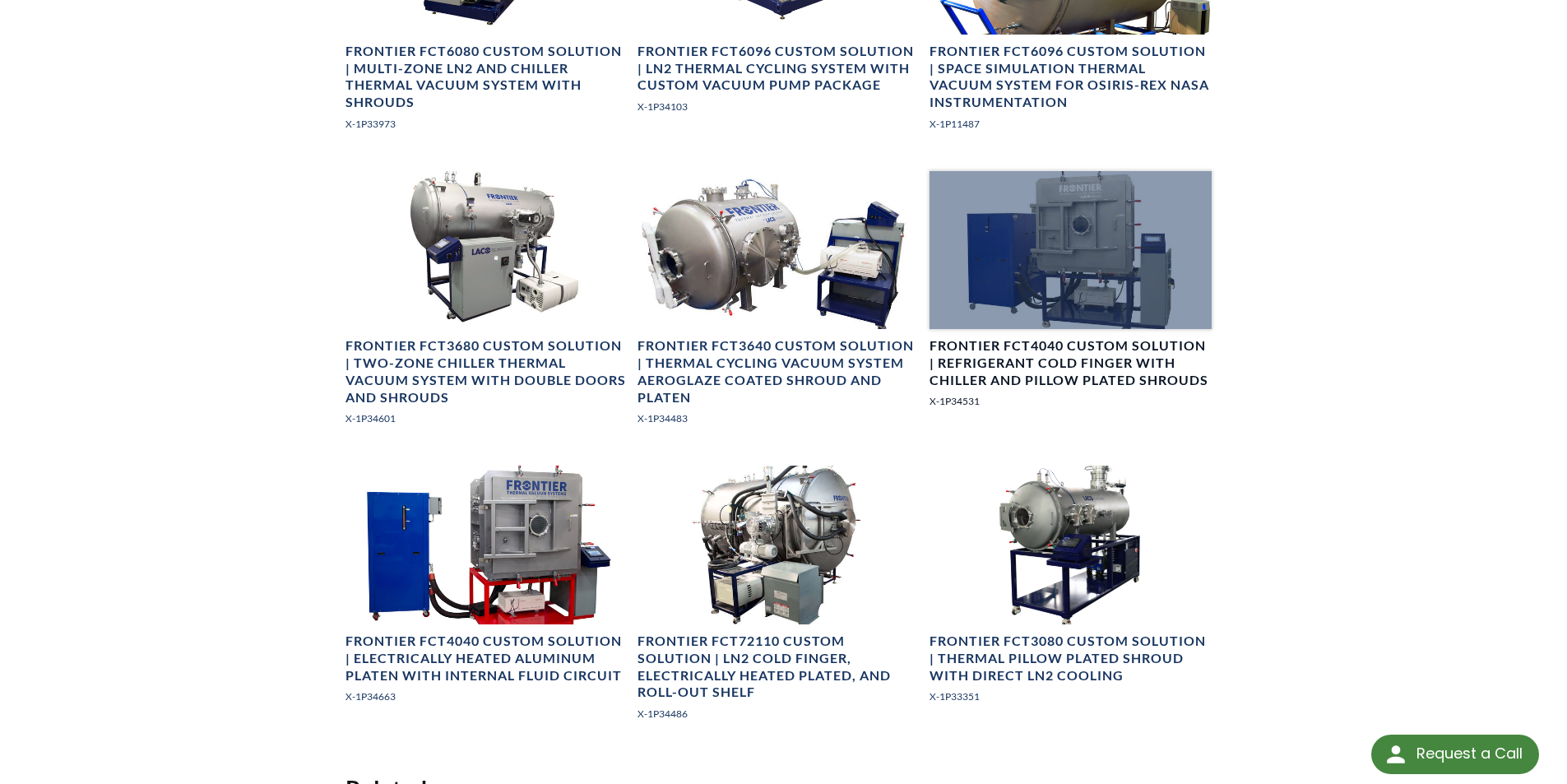
scroll to position [1151, 0]
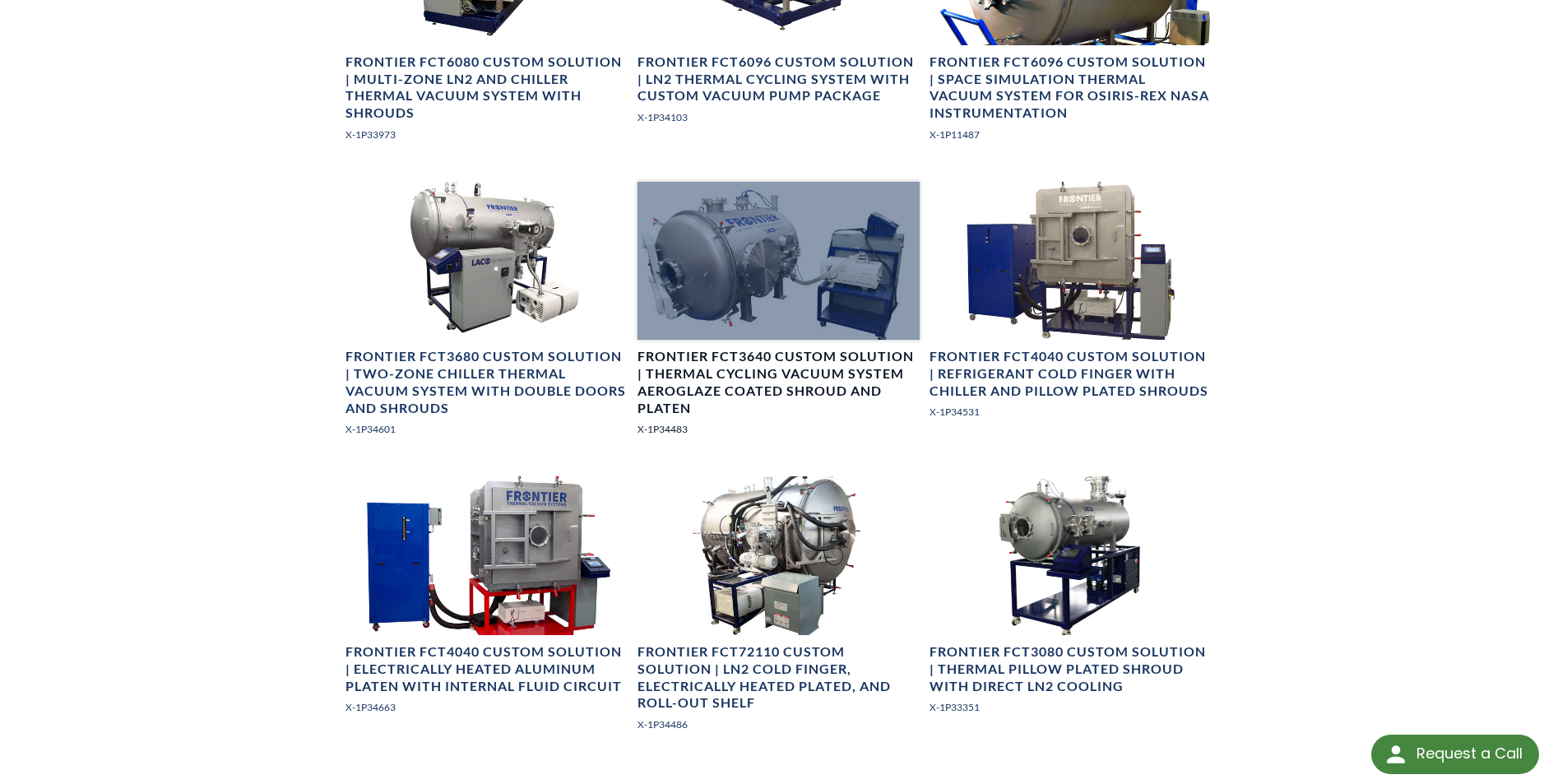
click at [777, 347] on link "Frontier FCT3640 Custom Solution | Thermal Cycling Vacuum System Aeroglaze Coat…" at bounding box center [779, 316] width 283 height 268
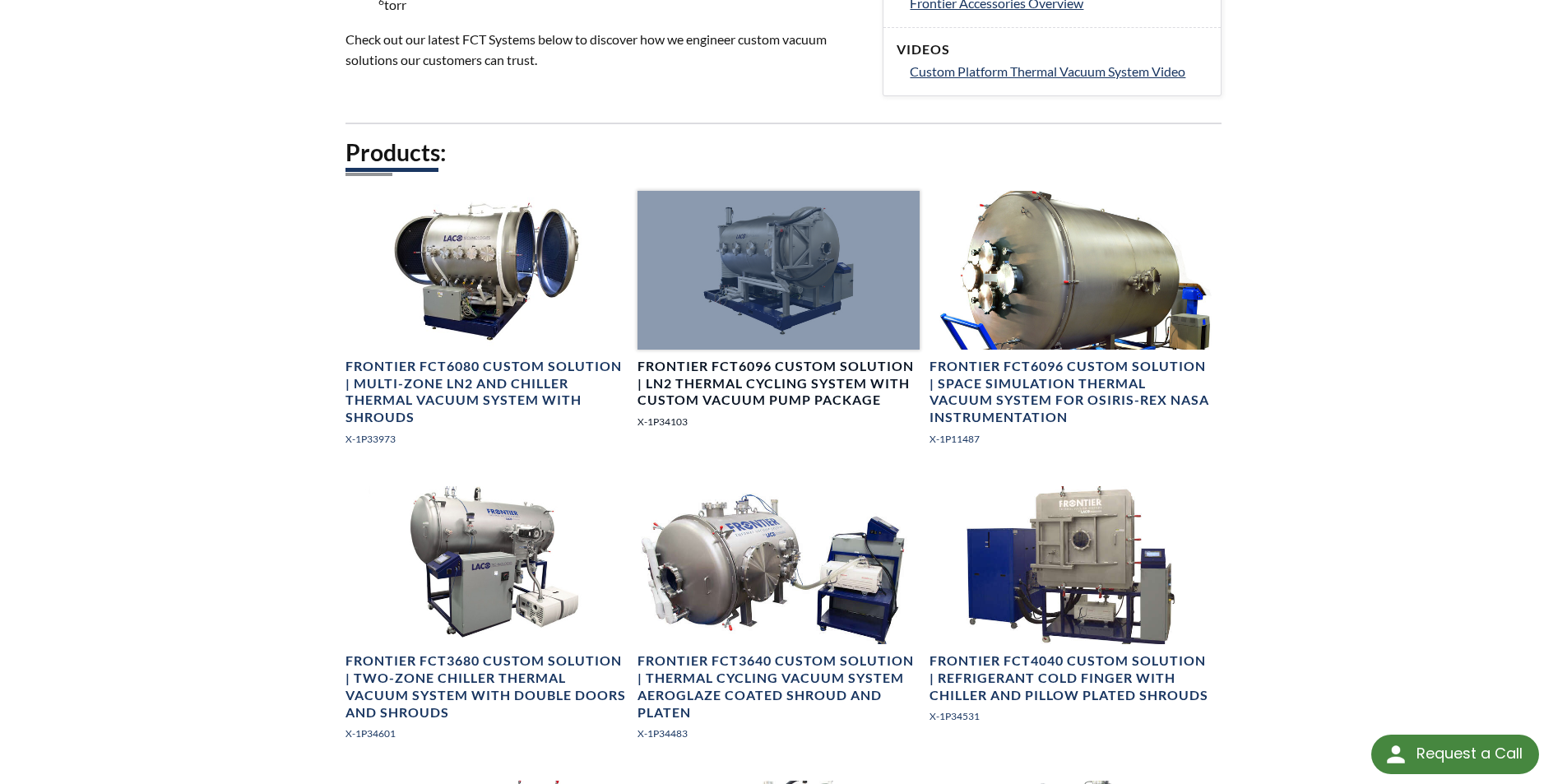
scroll to position [822, 0]
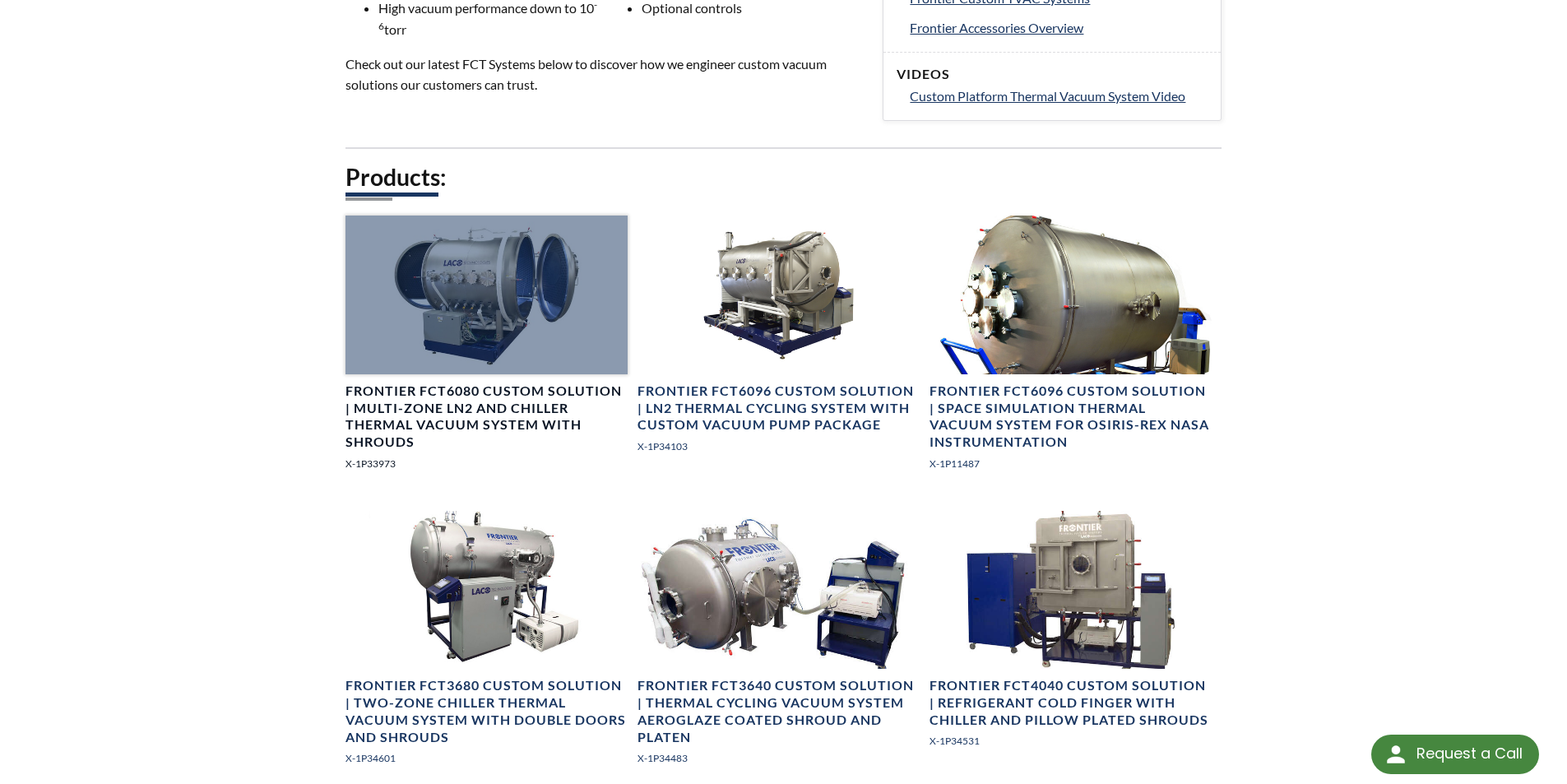
click at [492, 347] on div at bounding box center [486, 295] width 283 height 158
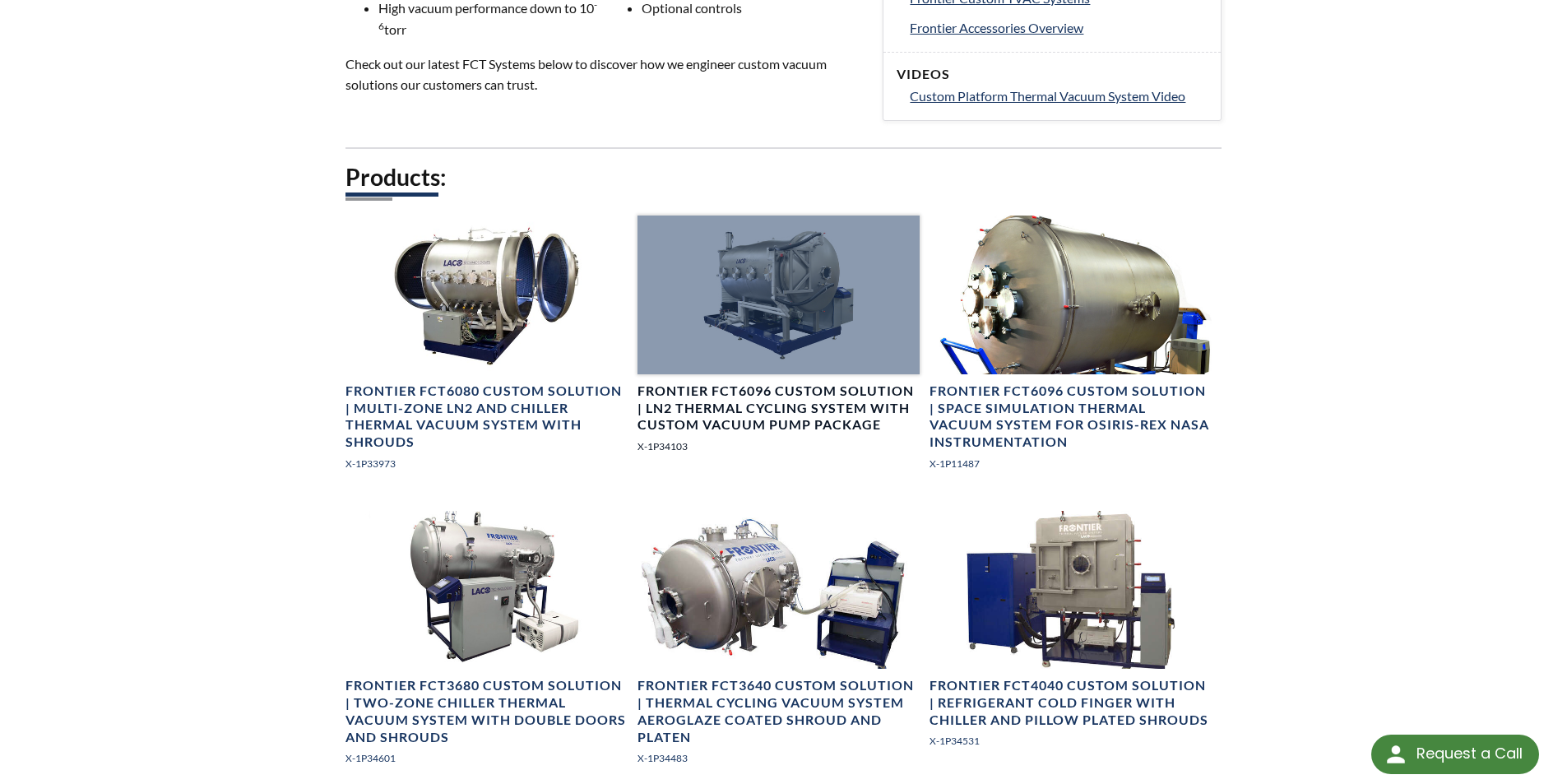
click at [802, 333] on div at bounding box center [779, 295] width 283 height 158
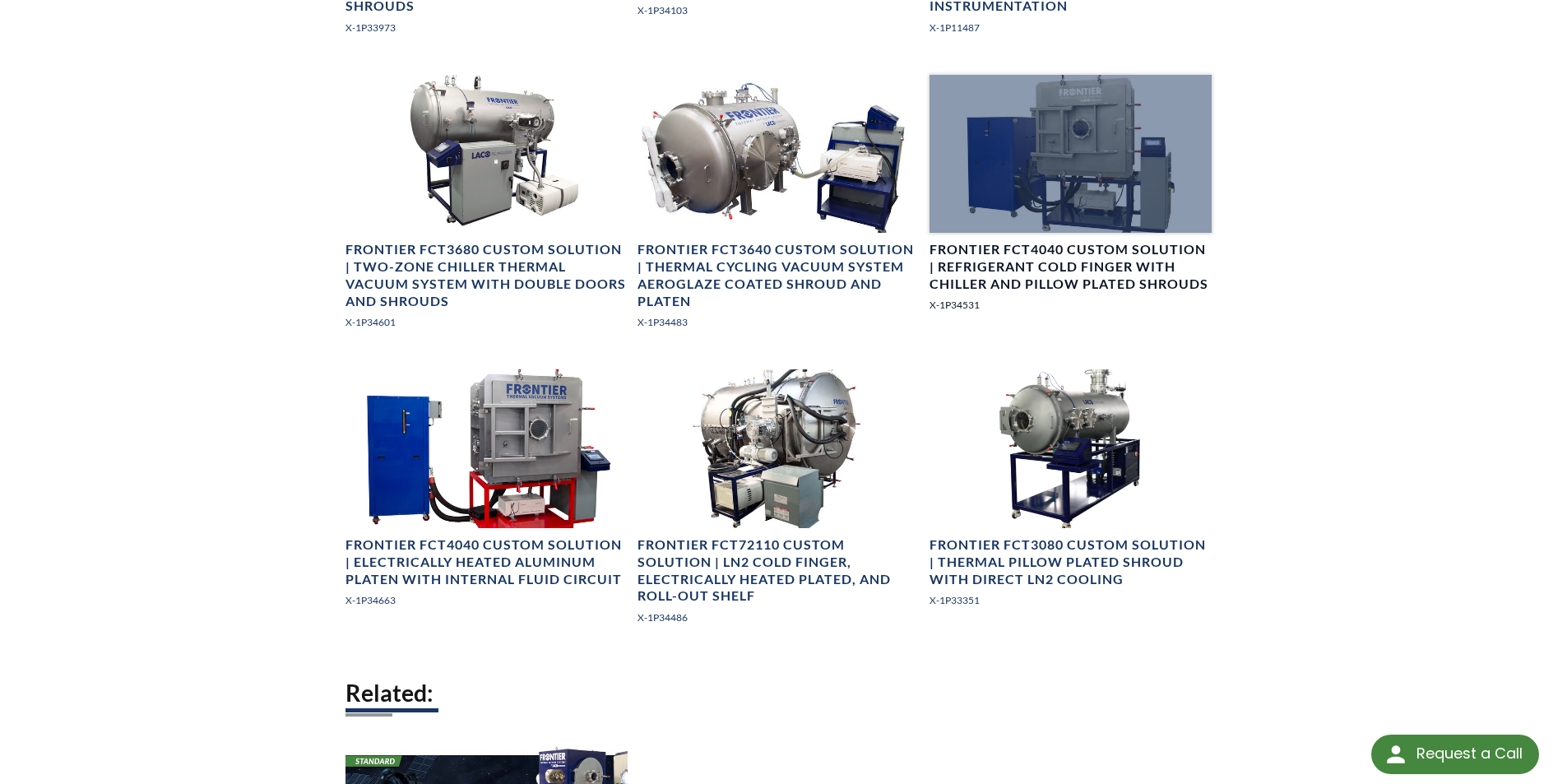
scroll to position [1315, 0]
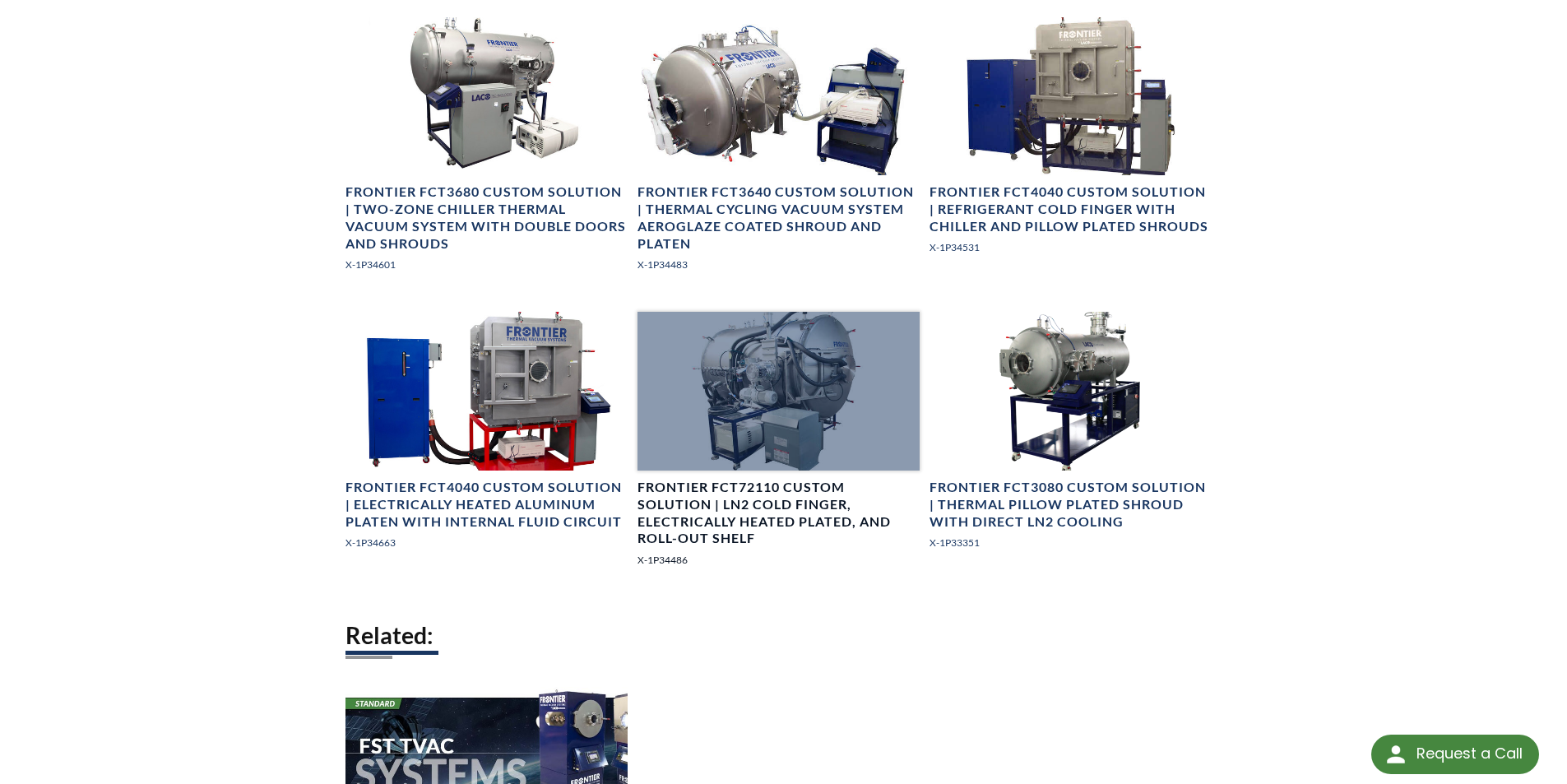
click at [796, 386] on div at bounding box center [779, 391] width 283 height 158
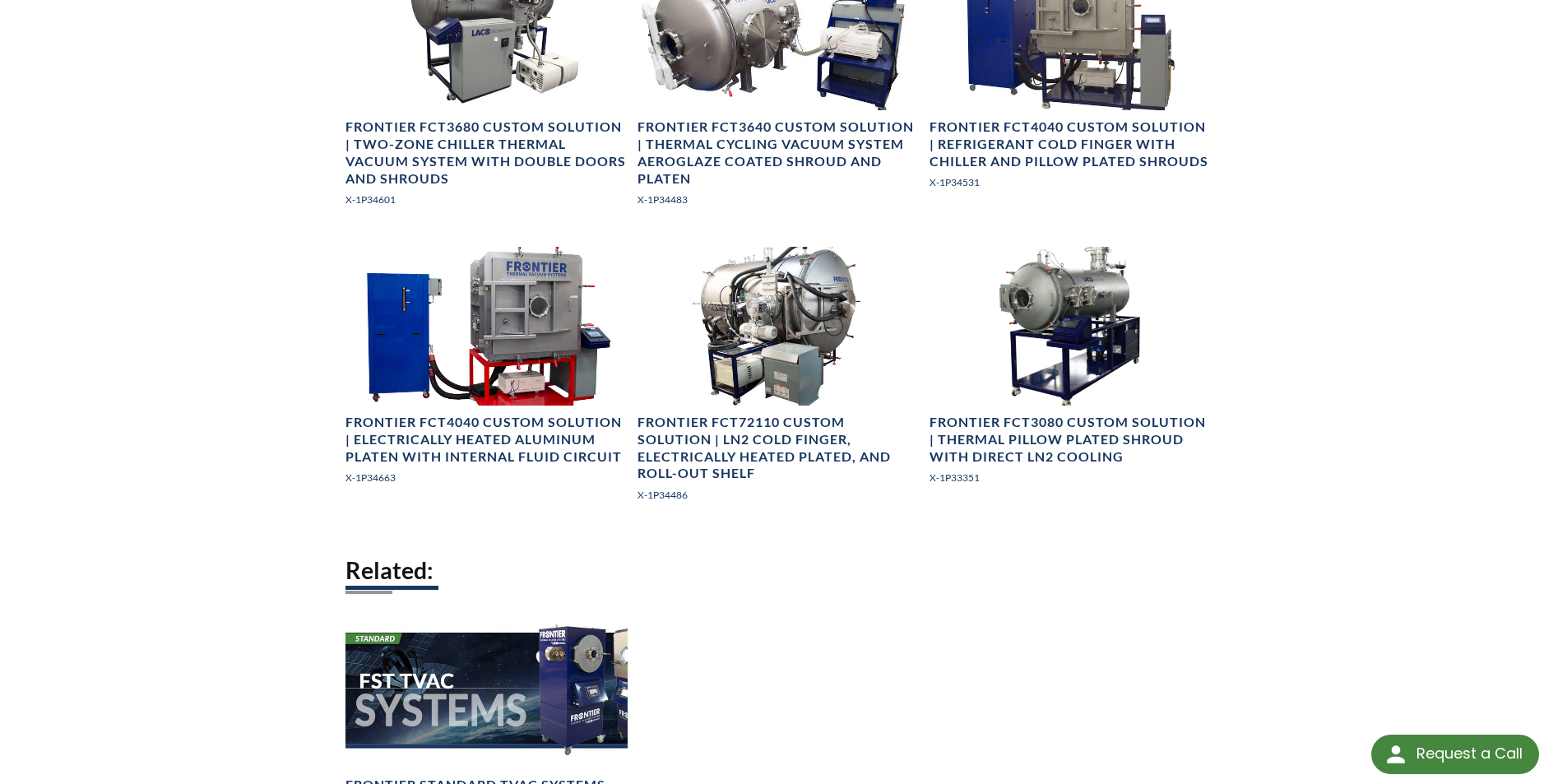
scroll to position [1151, 0]
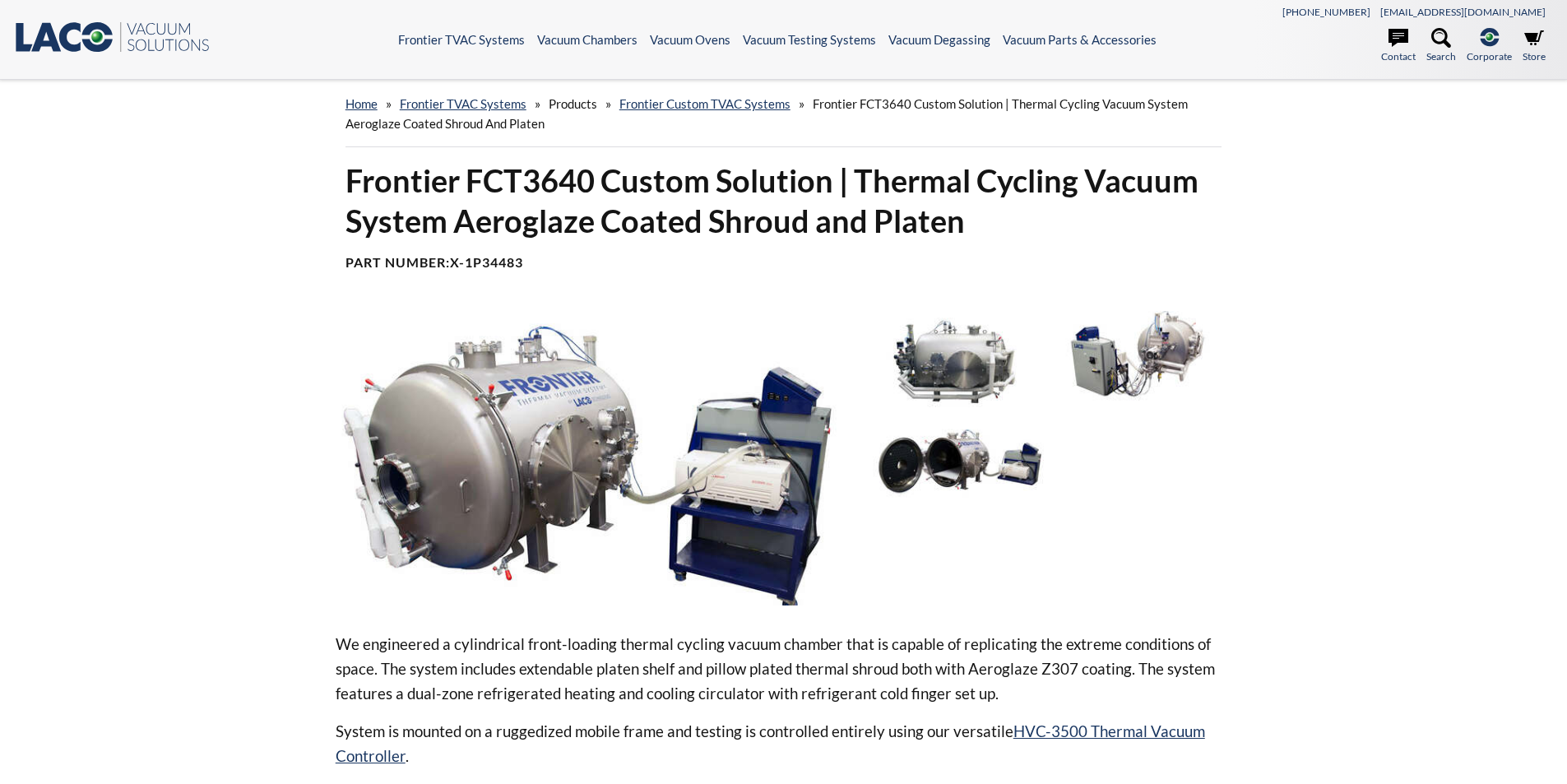
select select "Language Translate Widget"
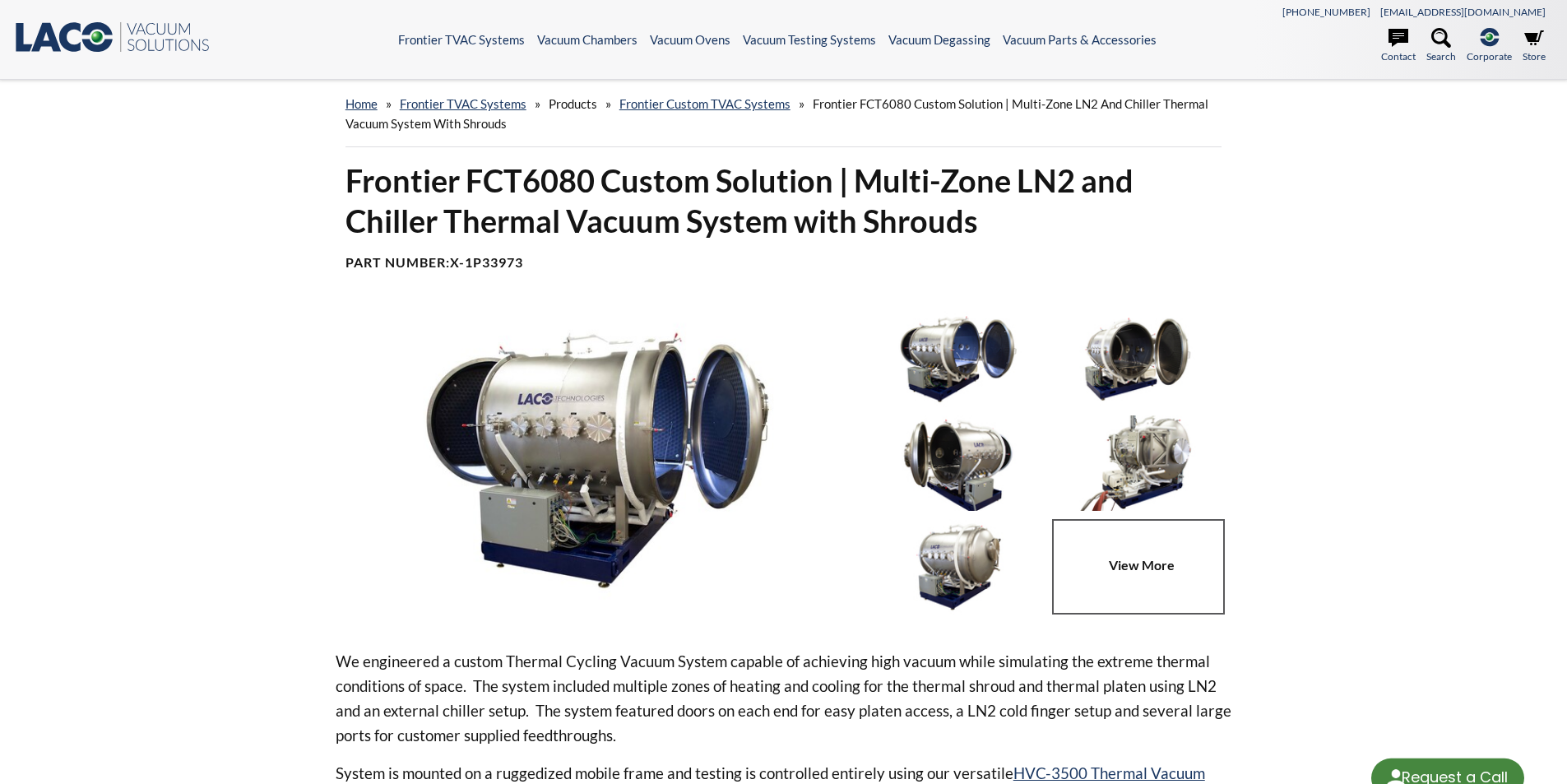
select select "Language Translate Widget"
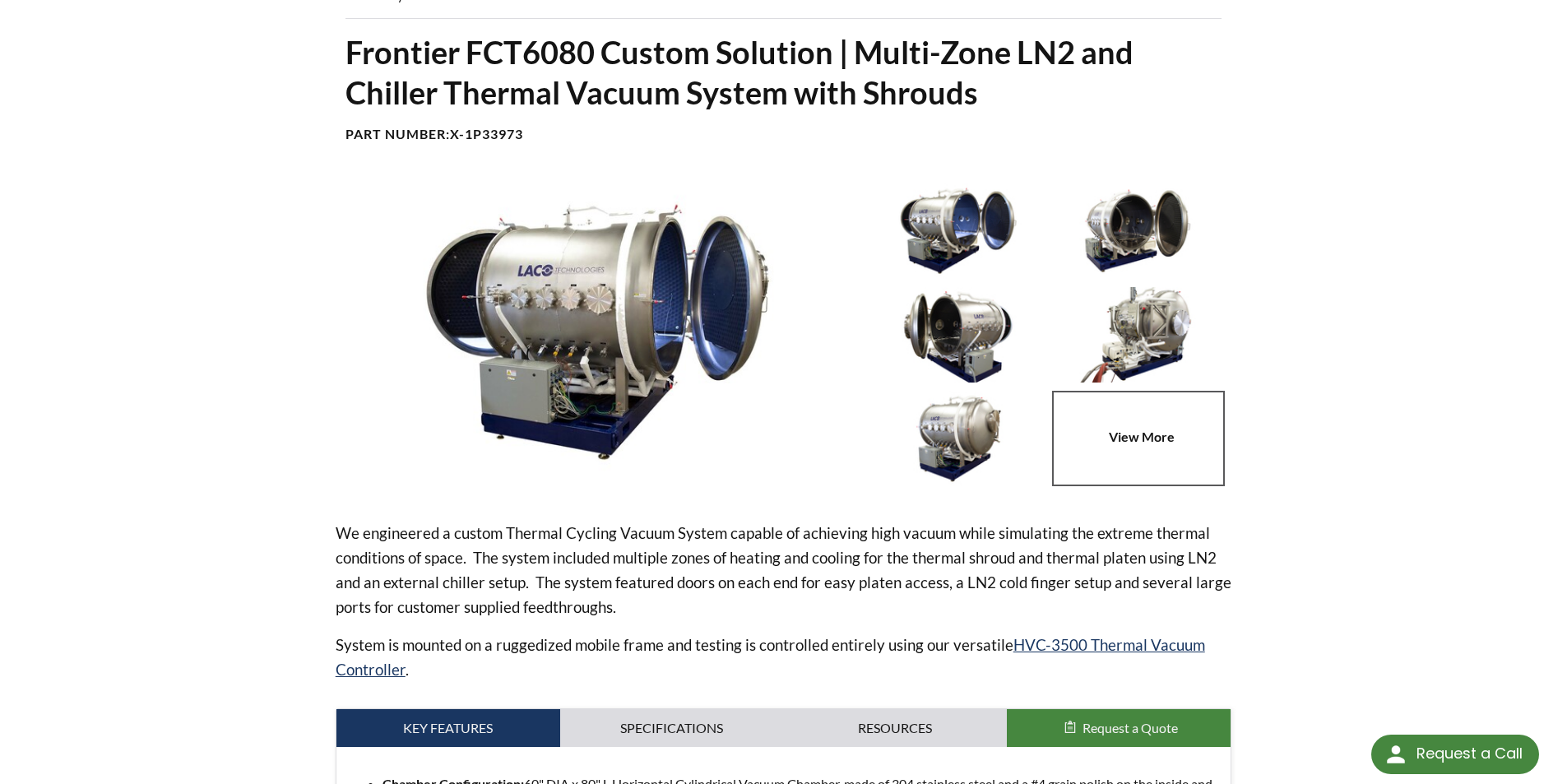
scroll to position [164, 0]
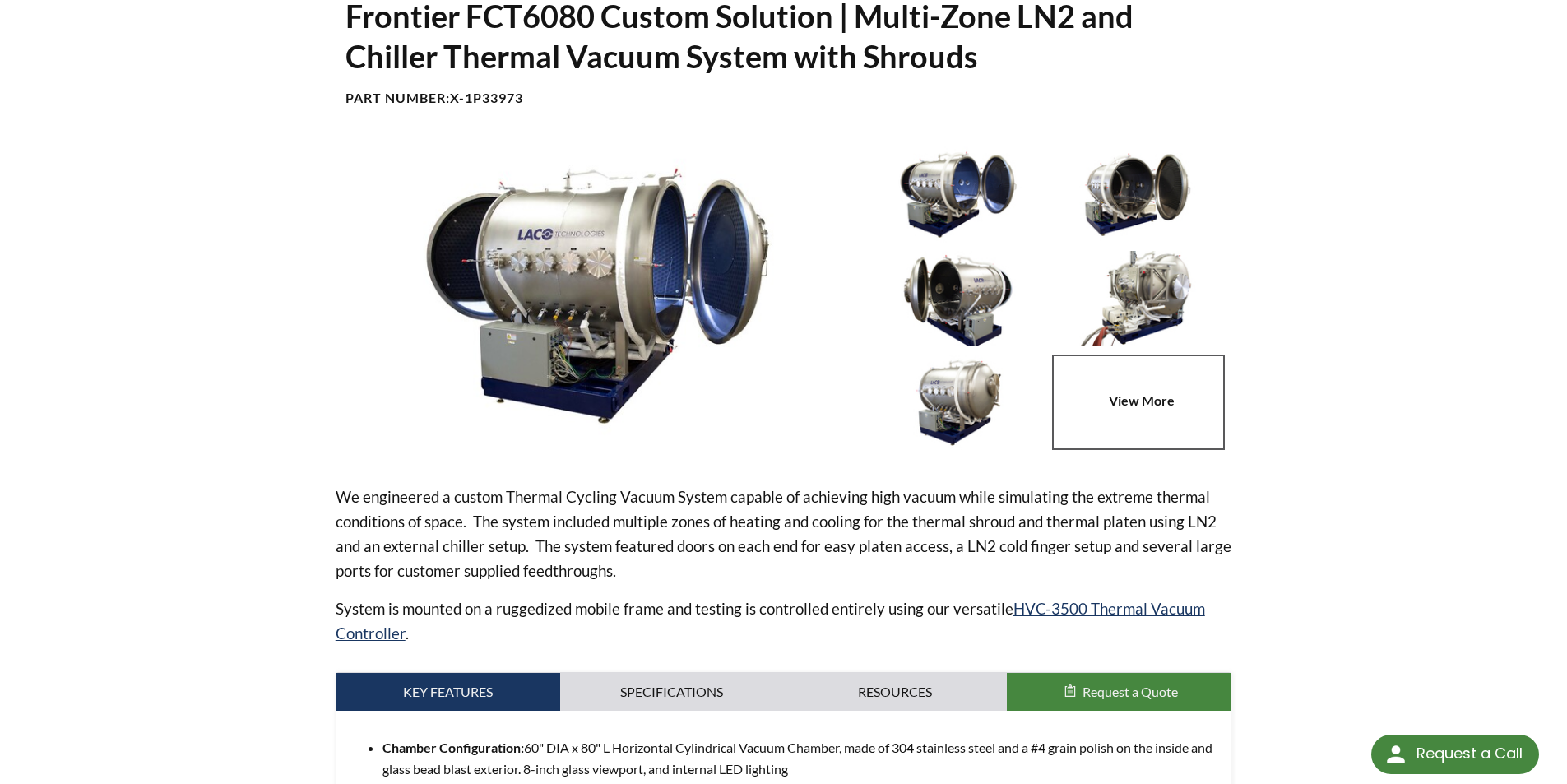
click at [940, 200] on img at bounding box center [958, 194] width 171 height 95
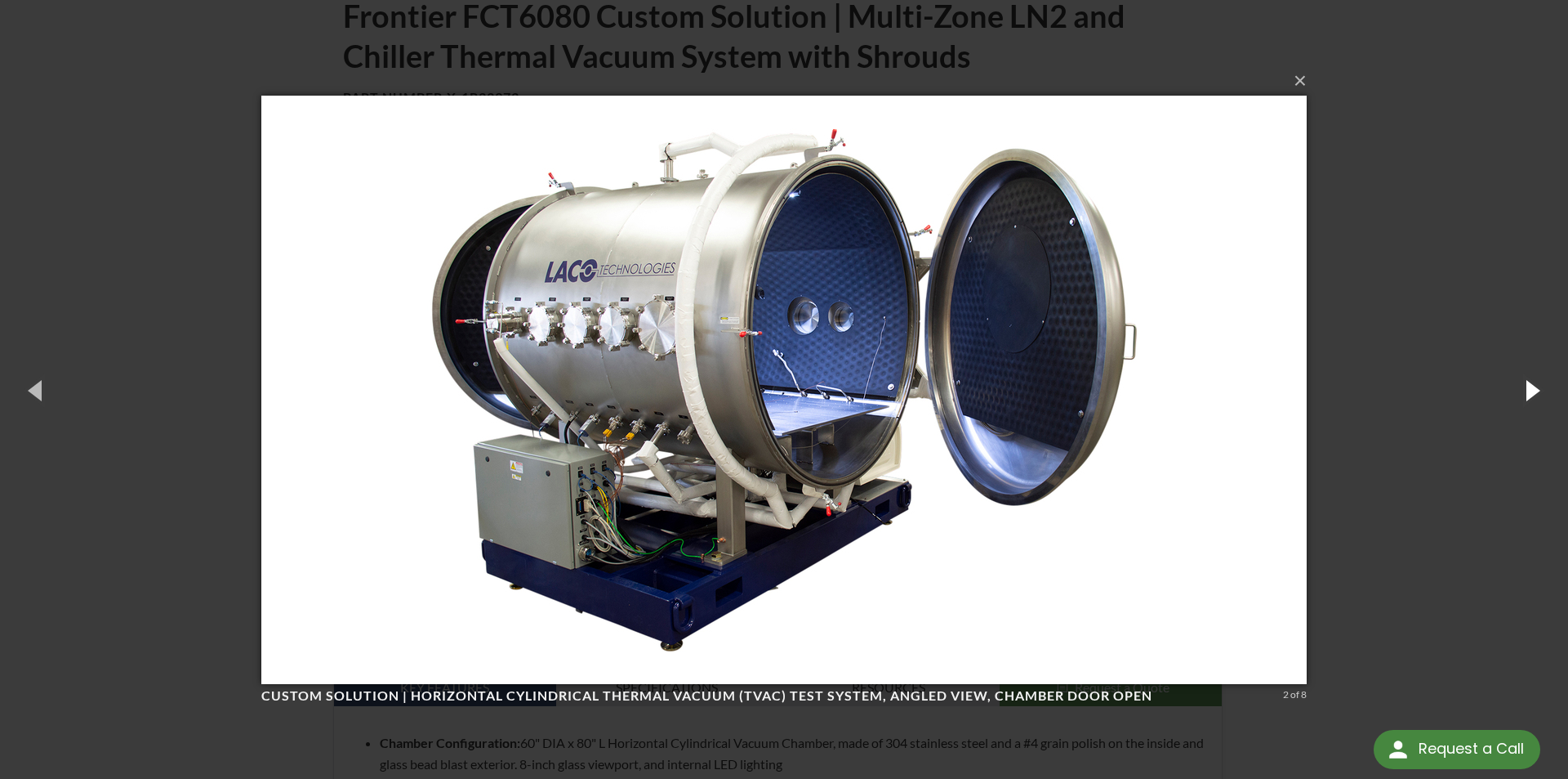
click at [1523, 391] on button "button" at bounding box center [1531, 389] width 73 height 90
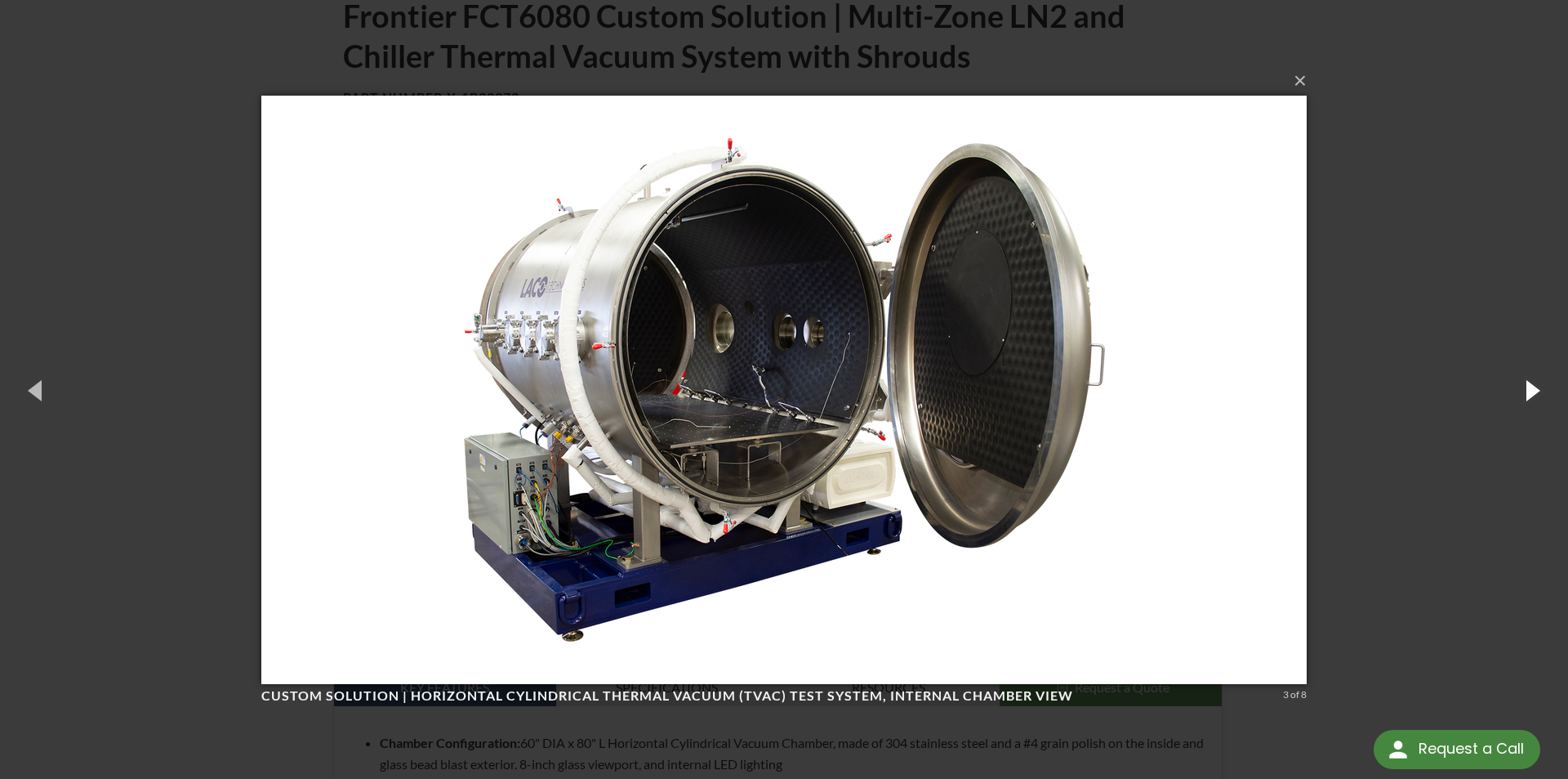
click at [1523, 391] on button "button" at bounding box center [1531, 389] width 73 height 90
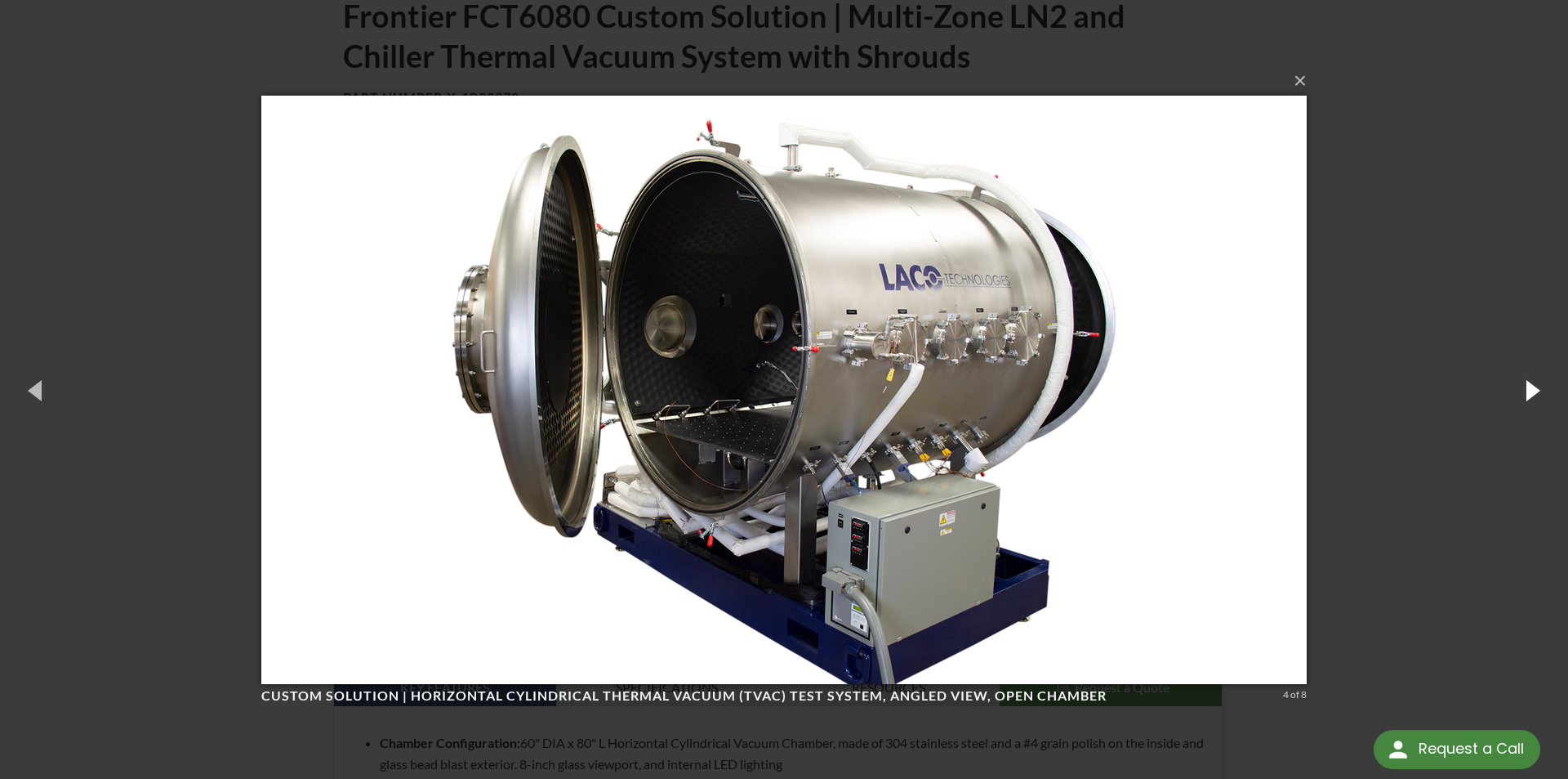
click at [1523, 391] on button "button" at bounding box center [1531, 389] width 73 height 90
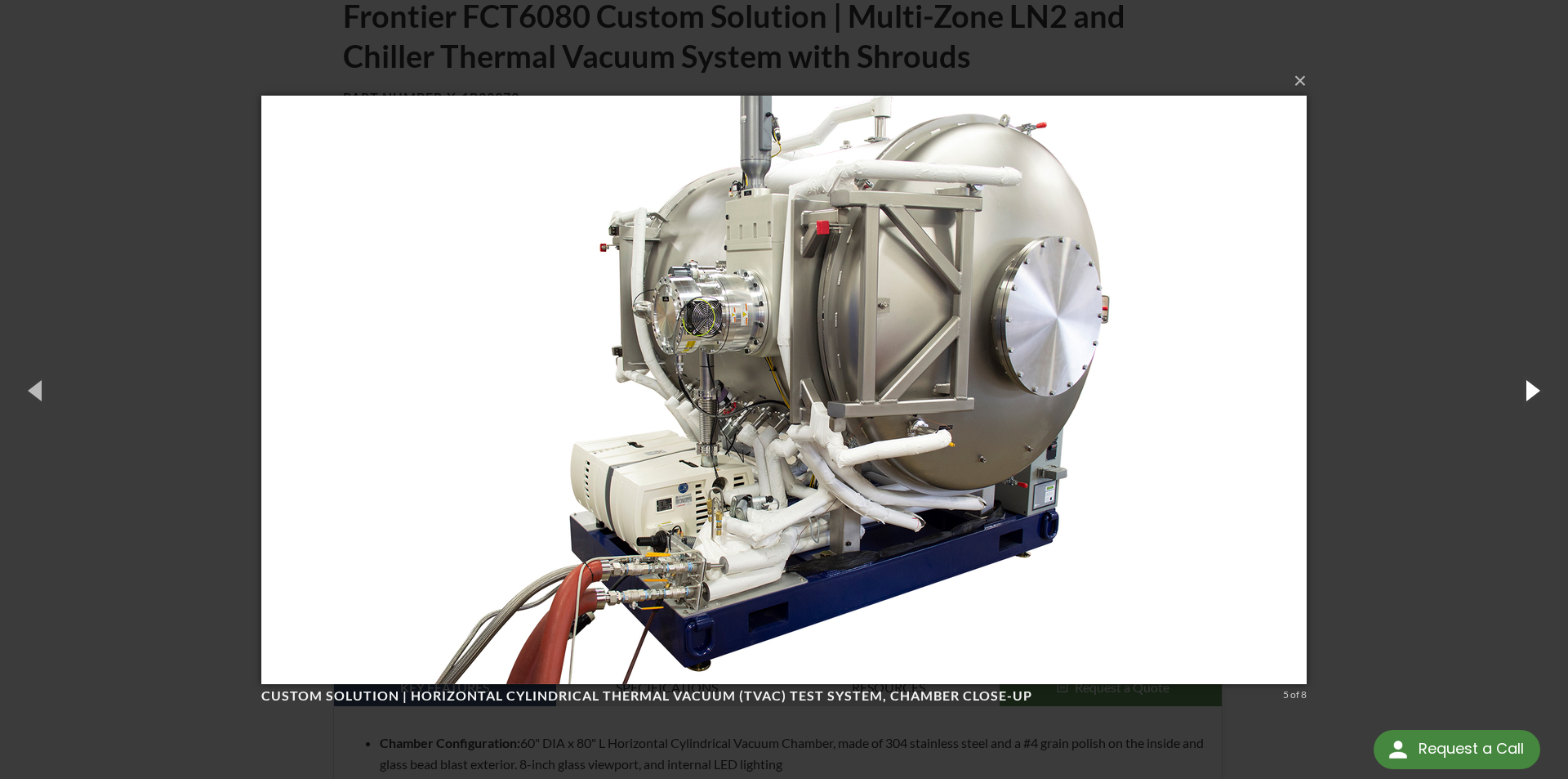
click at [1523, 391] on button "button" at bounding box center [1531, 389] width 73 height 90
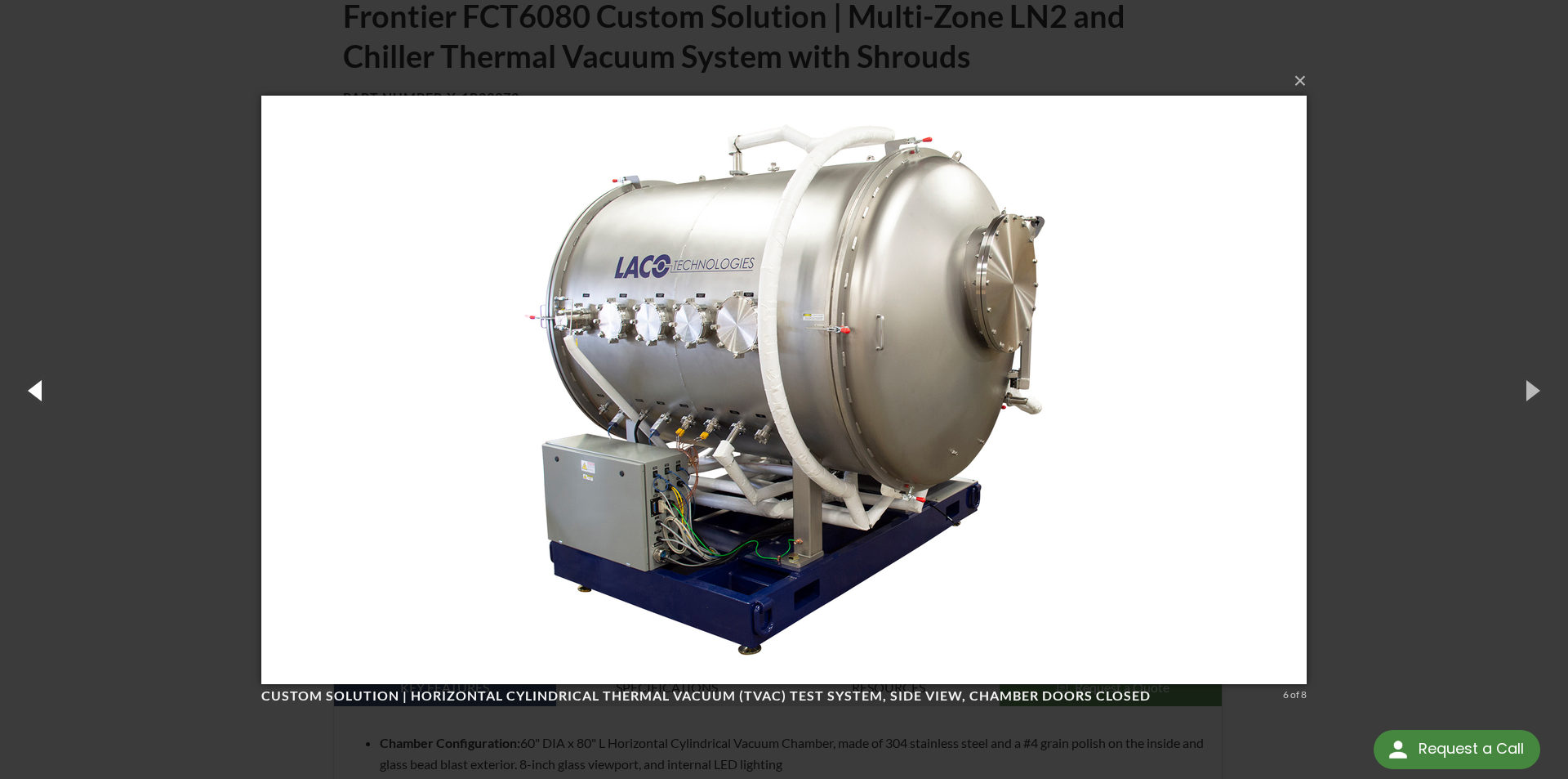
click at [39, 395] on button "button" at bounding box center [36, 389] width 73 height 90
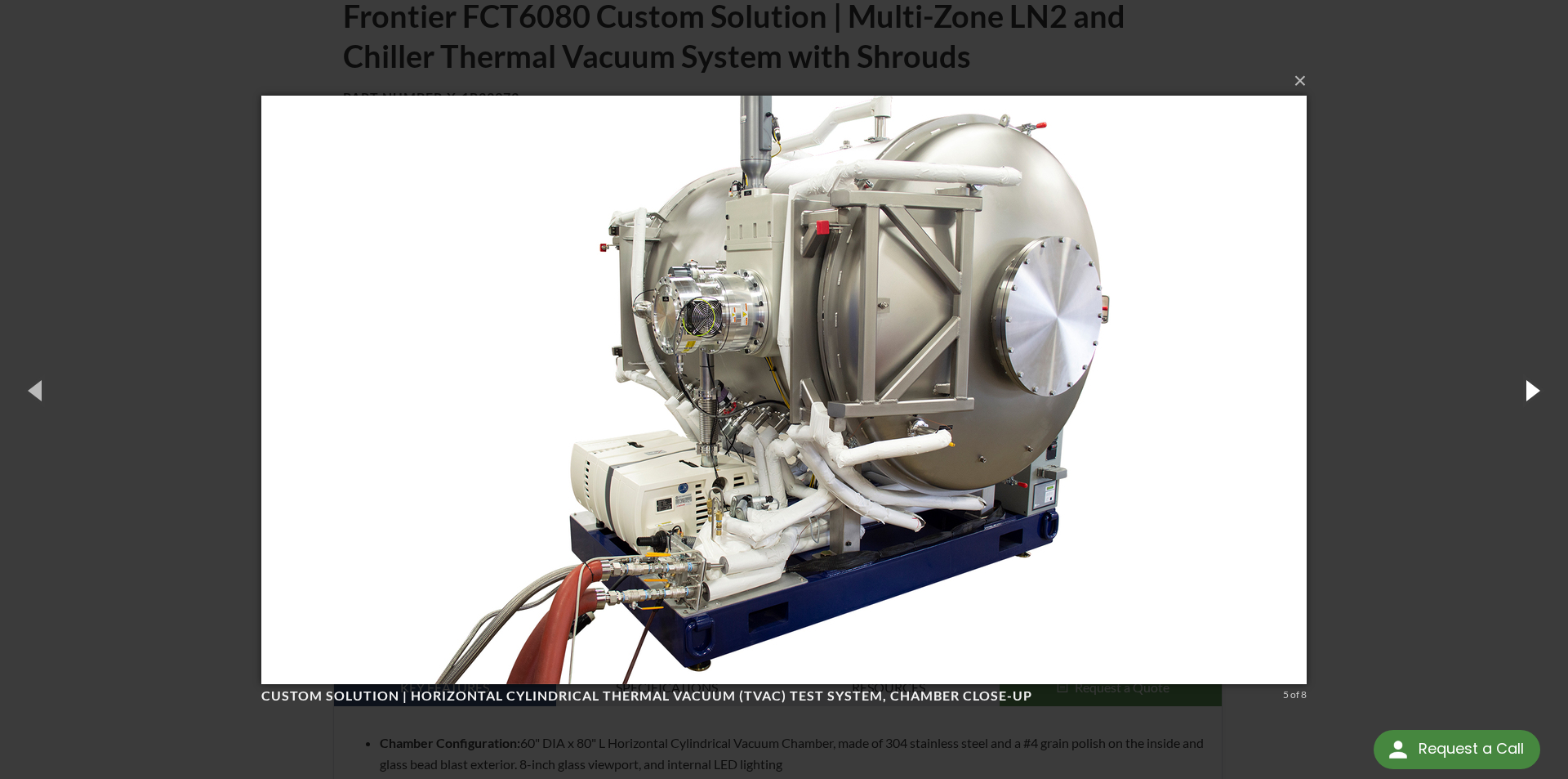
click at [1528, 401] on button "button" at bounding box center [1531, 389] width 73 height 90
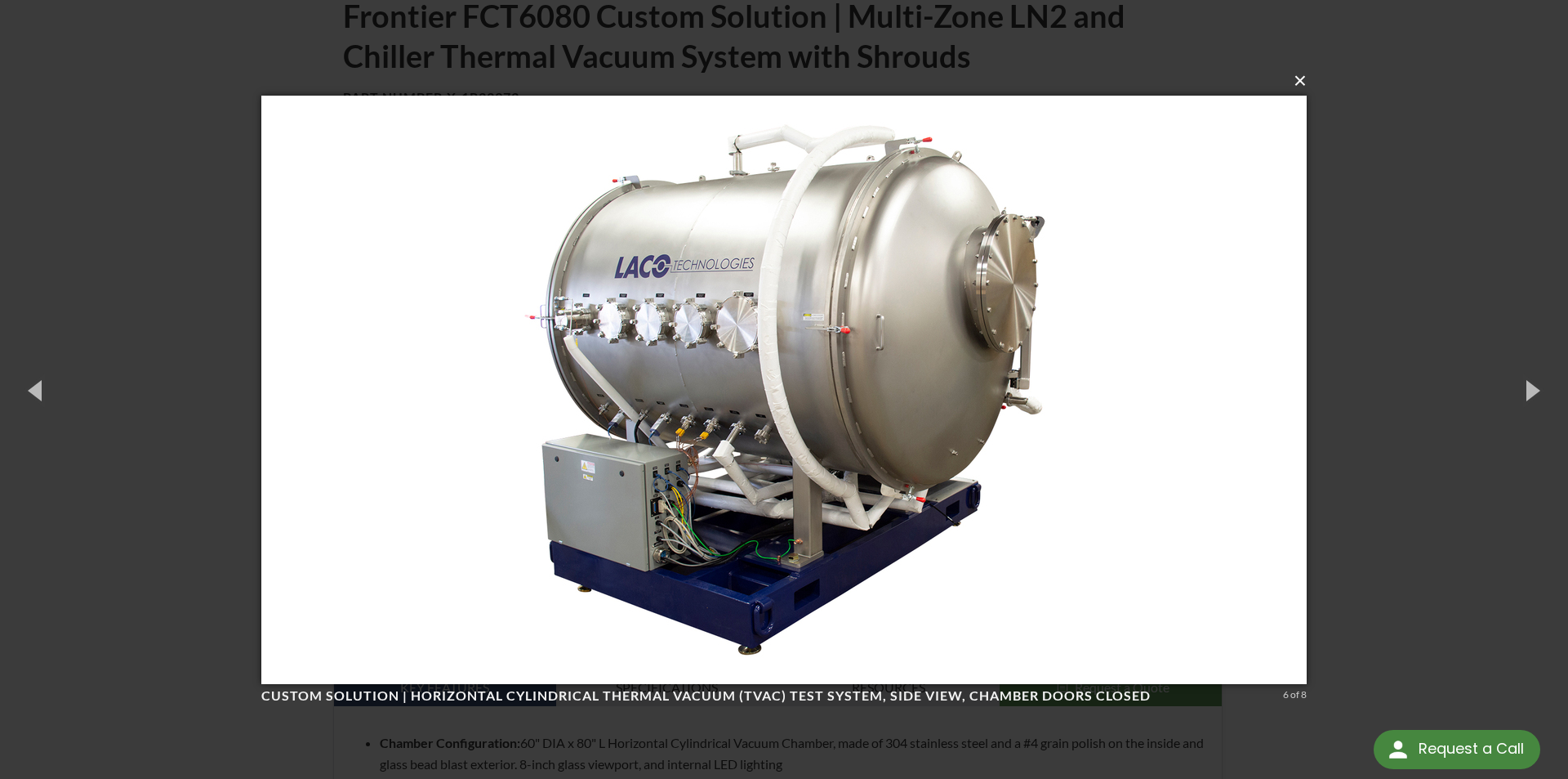
click at [1299, 86] on button "×" at bounding box center [789, 81] width 1046 height 36
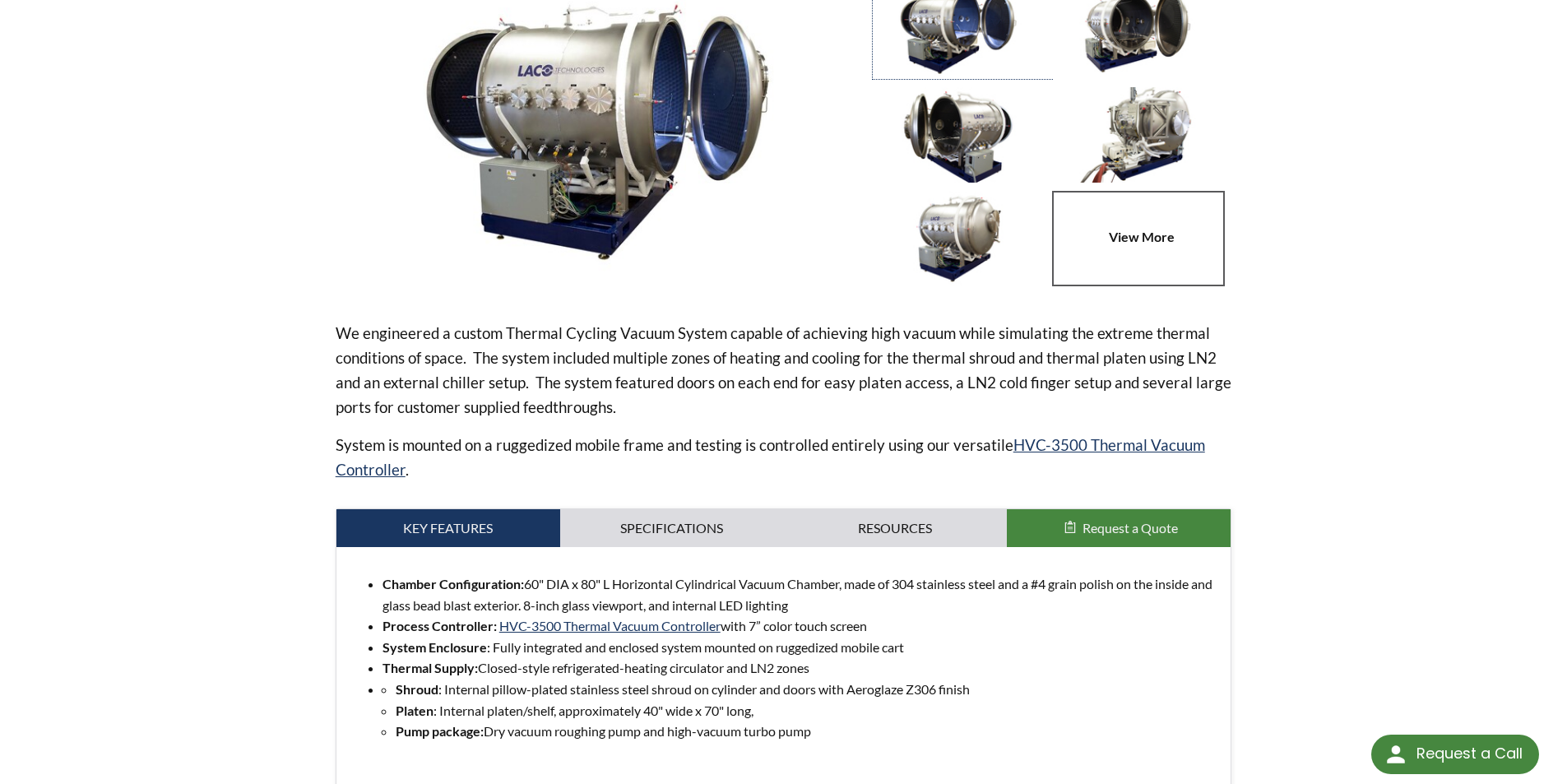
scroll to position [82, 0]
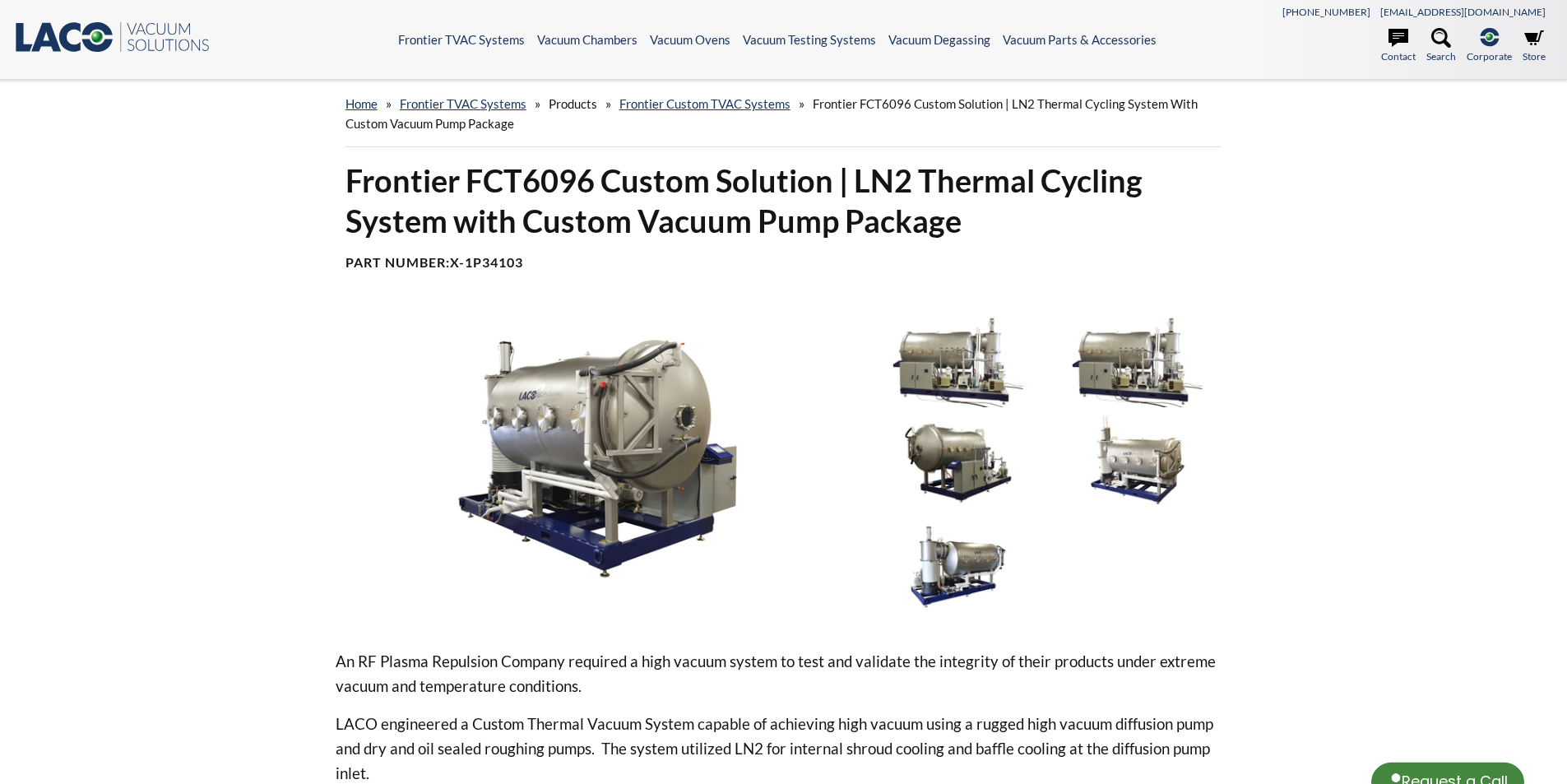
select select "Language Translate Widget"
click at [639, 422] on img at bounding box center [598, 458] width 525 height 295
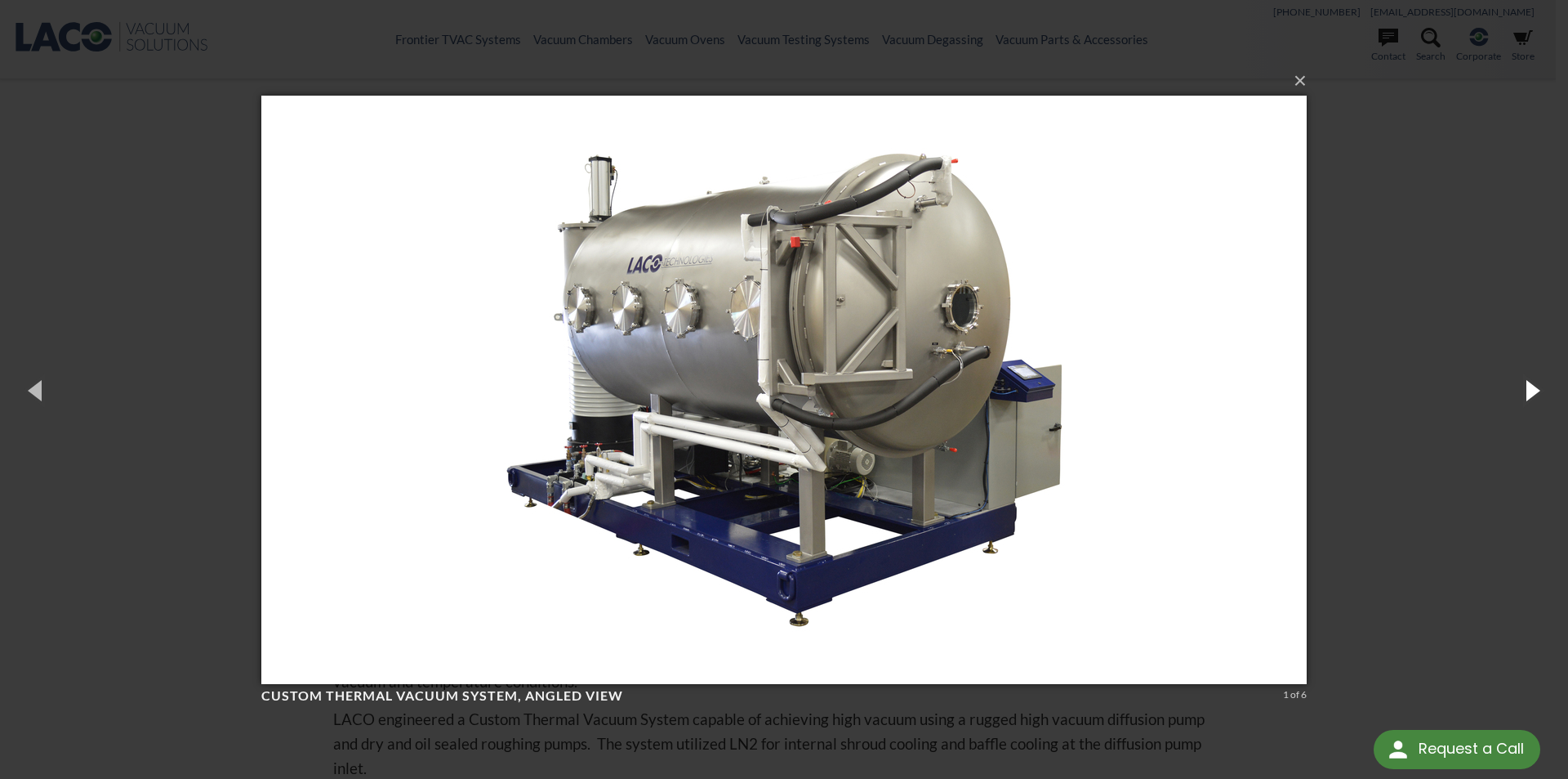
click at [1529, 386] on button "button" at bounding box center [1531, 389] width 73 height 90
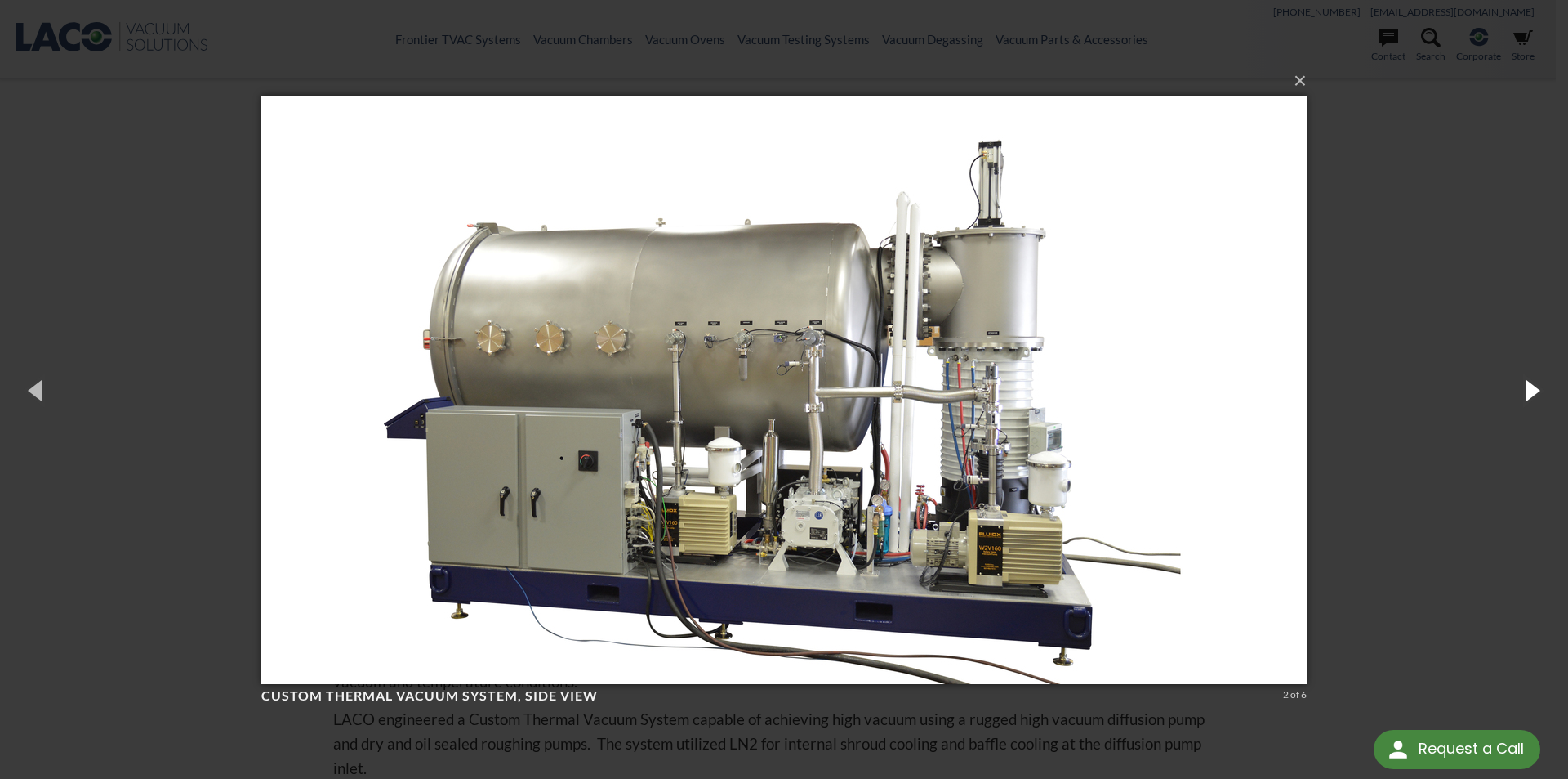
click at [1529, 386] on button "button" at bounding box center [1531, 389] width 73 height 90
click at [1298, 82] on button "×" at bounding box center [789, 81] width 1046 height 36
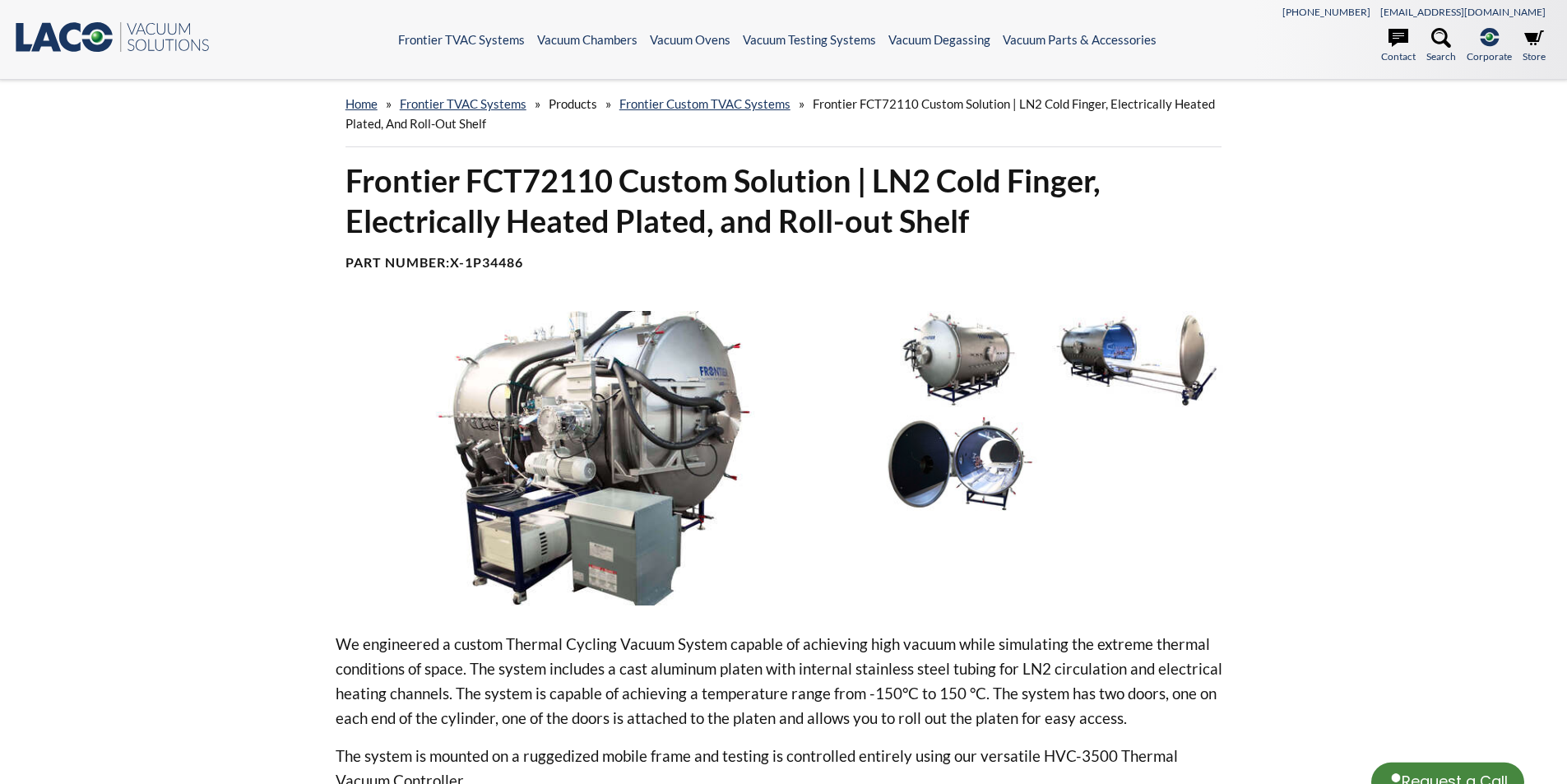
select select "Language Translate Widget"
